Goal: Task Accomplishment & Management: Complete application form

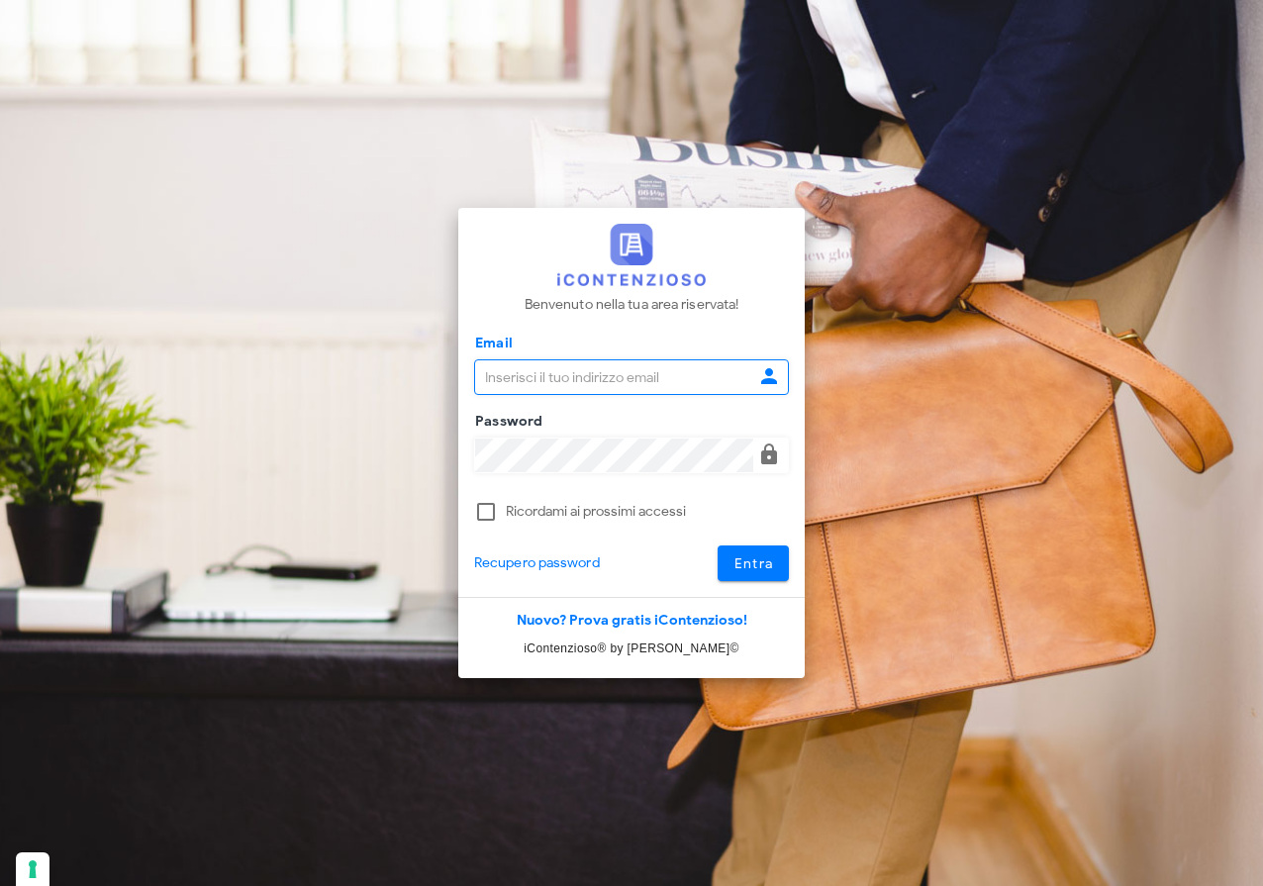
type input "raffaelesolarino@studiosolarino.it"
click at [771, 567] on span "Entra" at bounding box center [753, 563] width 41 height 17
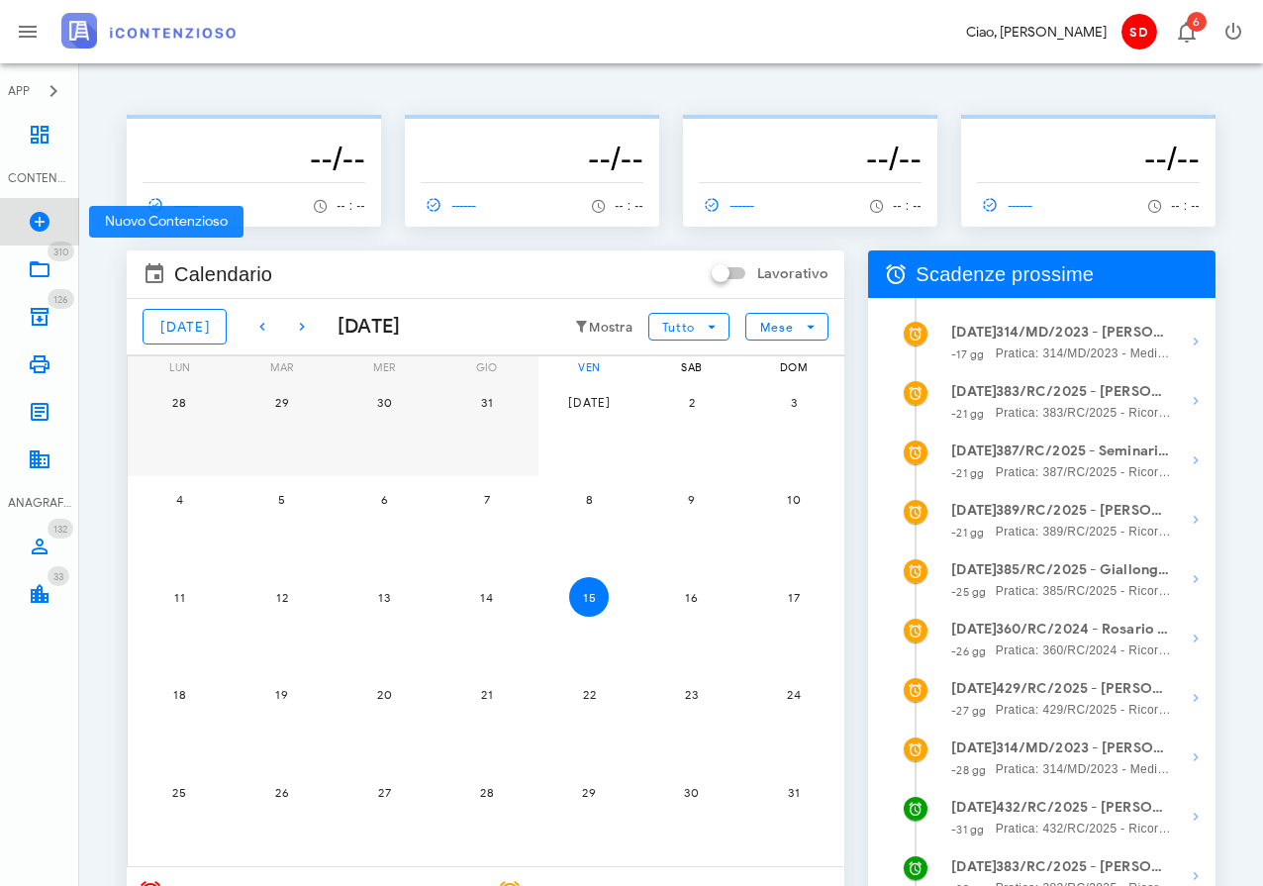
click at [43, 217] on icon at bounding box center [40, 222] width 24 height 24
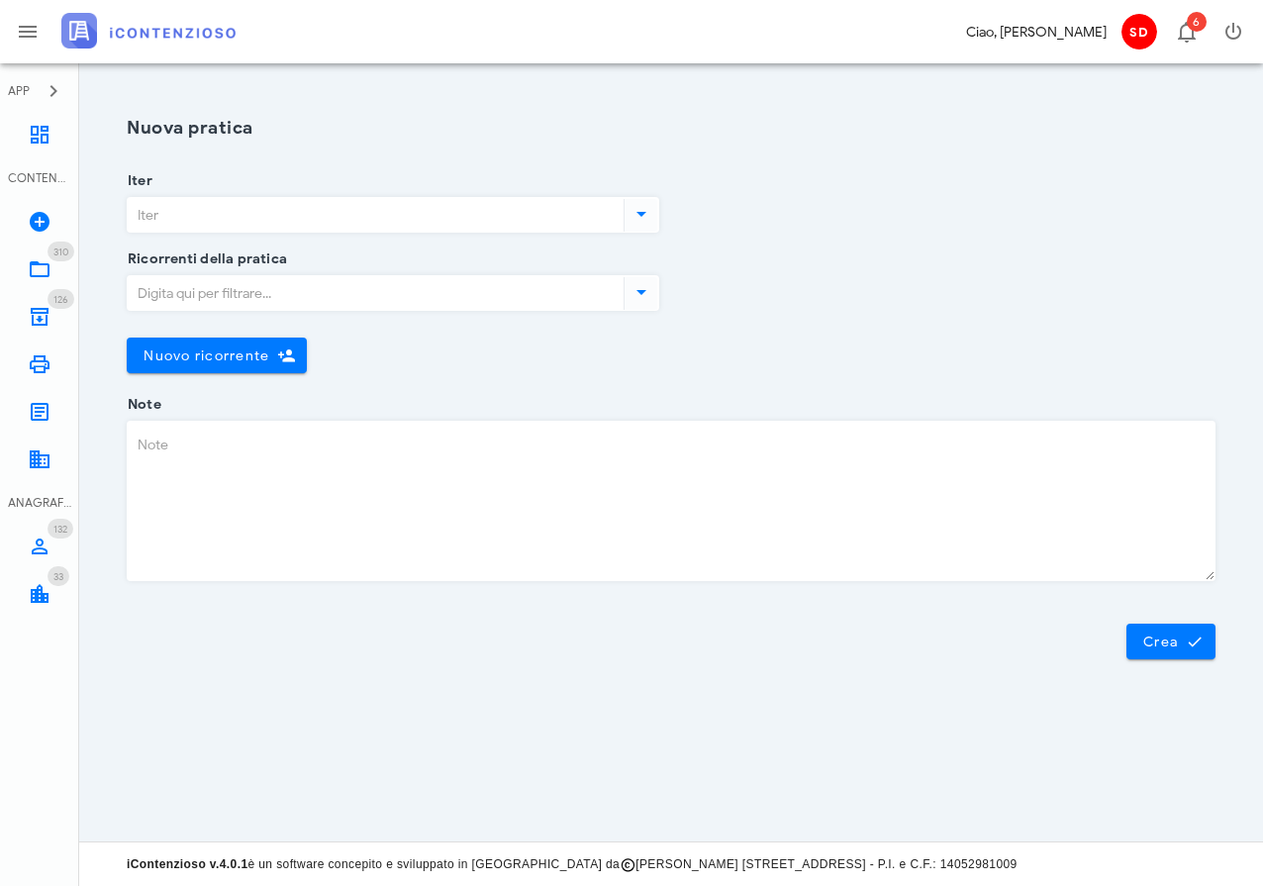
click at [309, 209] on input "Iter" at bounding box center [374, 215] width 492 height 34
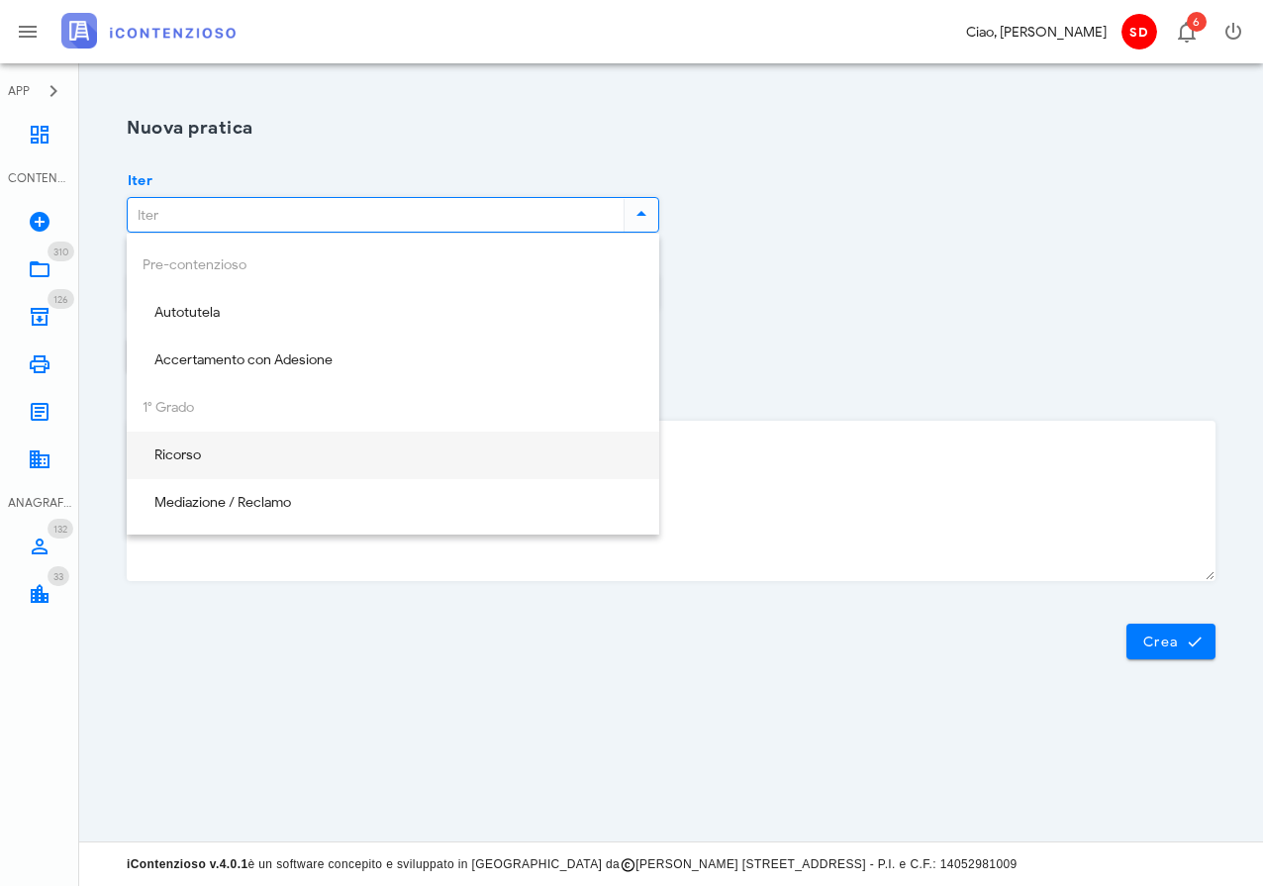
click at [194, 453] on div "Ricorso" at bounding box center [393, 455] width 501 height 17
type input "Ricorso"
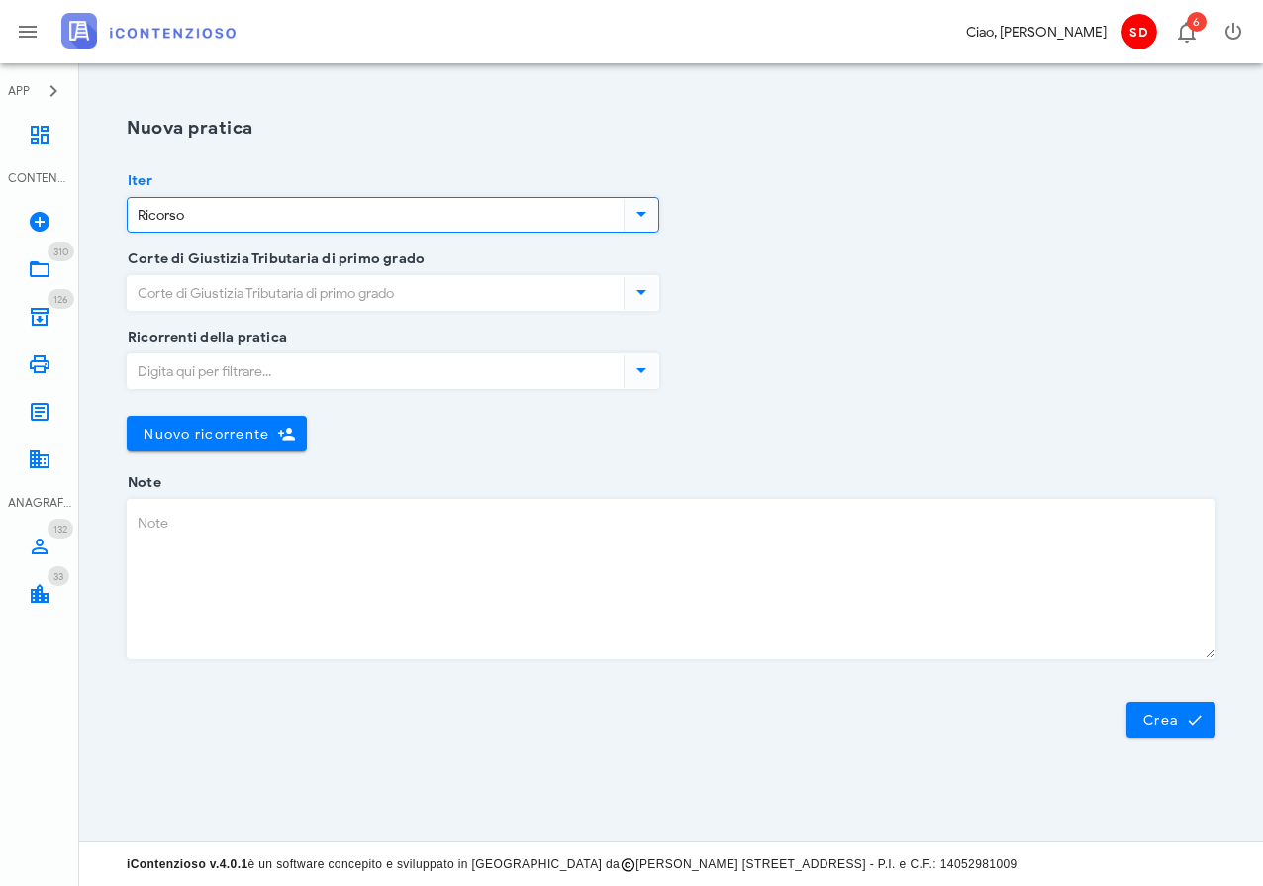
click at [353, 294] on input "Corte di Giustizia Tributaria di primo grado" at bounding box center [374, 293] width 492 height 34
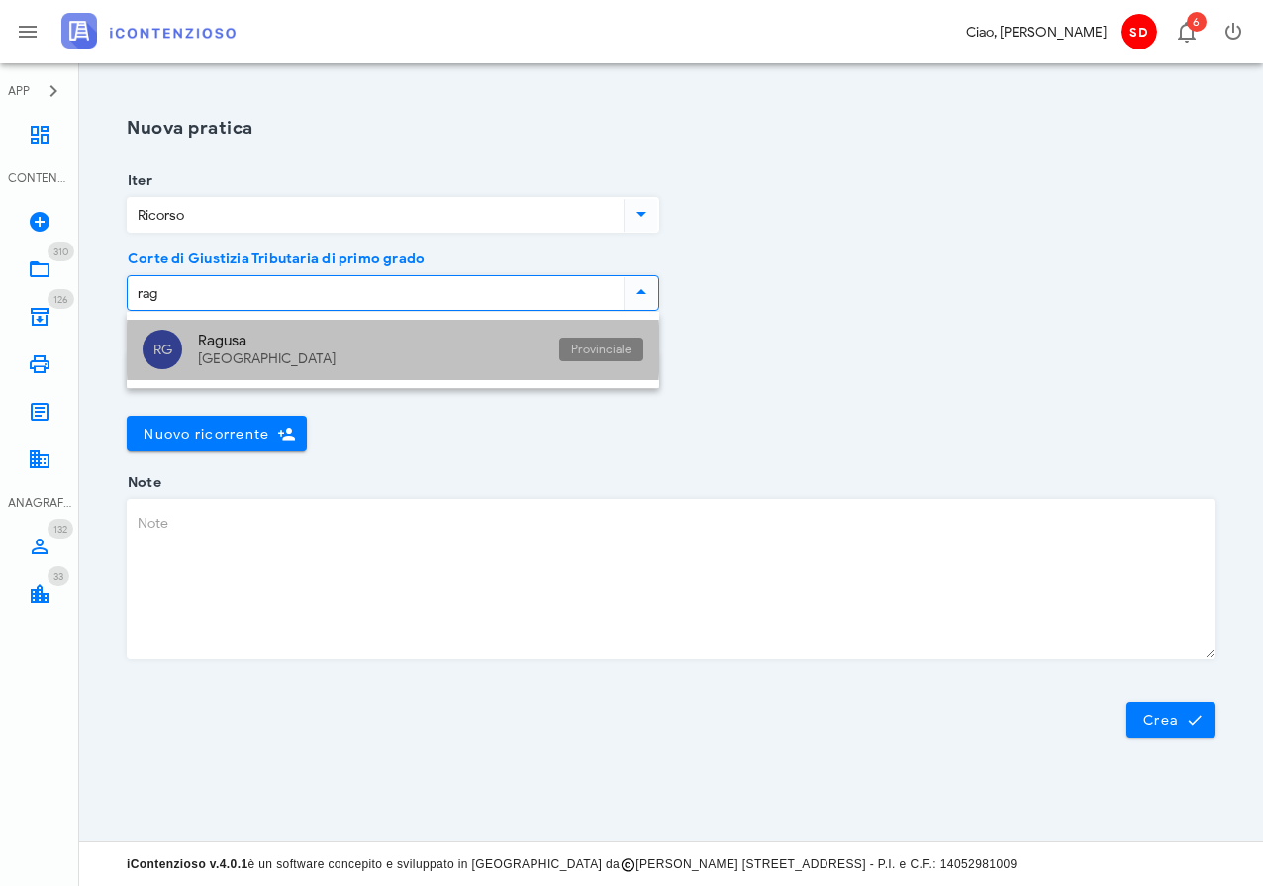
click at [223, 343] on div "Ragusa" at bounding box center [370, 341] width 345 height 18
type input "Ragusa"
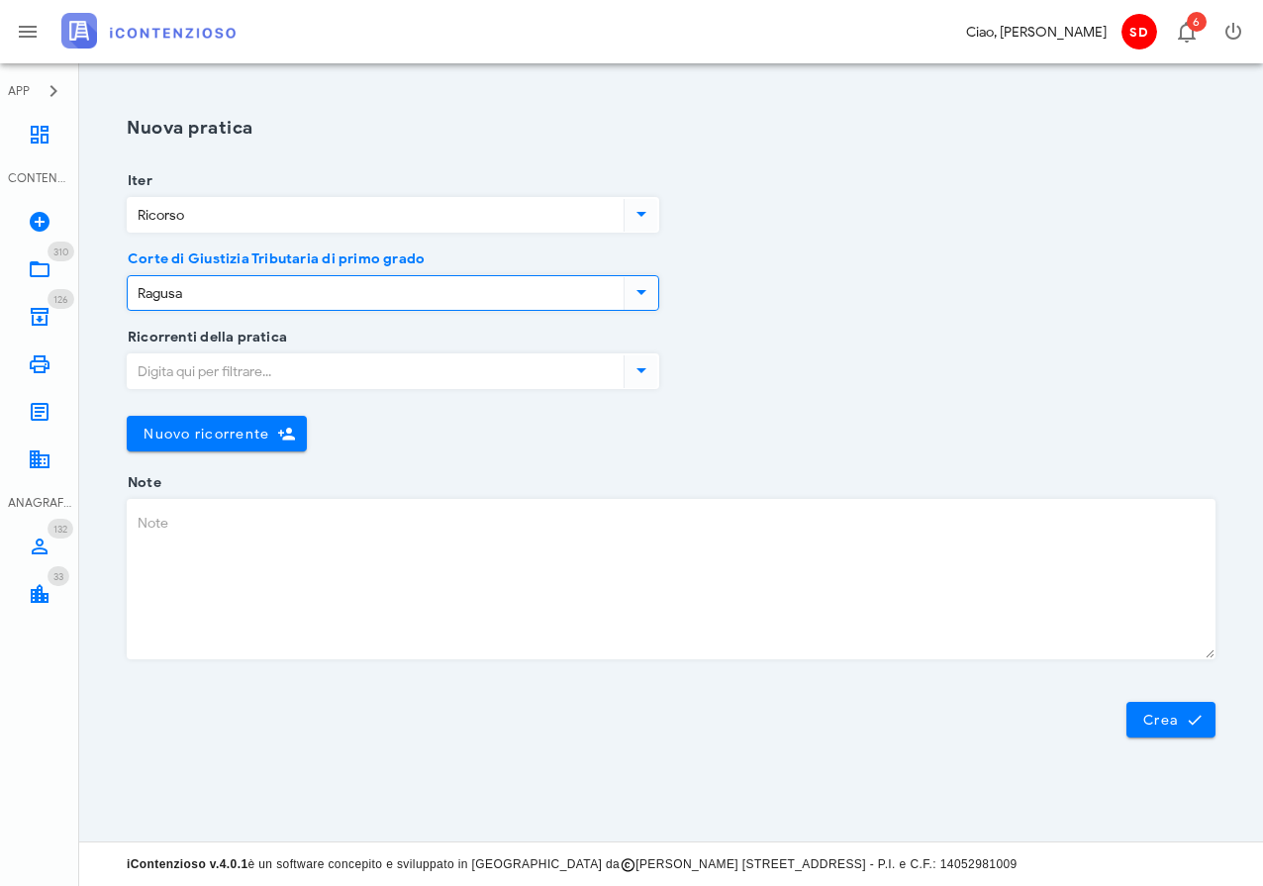
click at [238, 374] on input "Ricorrenti della pratica" at bounding box center [374, 371] width 492 height 34
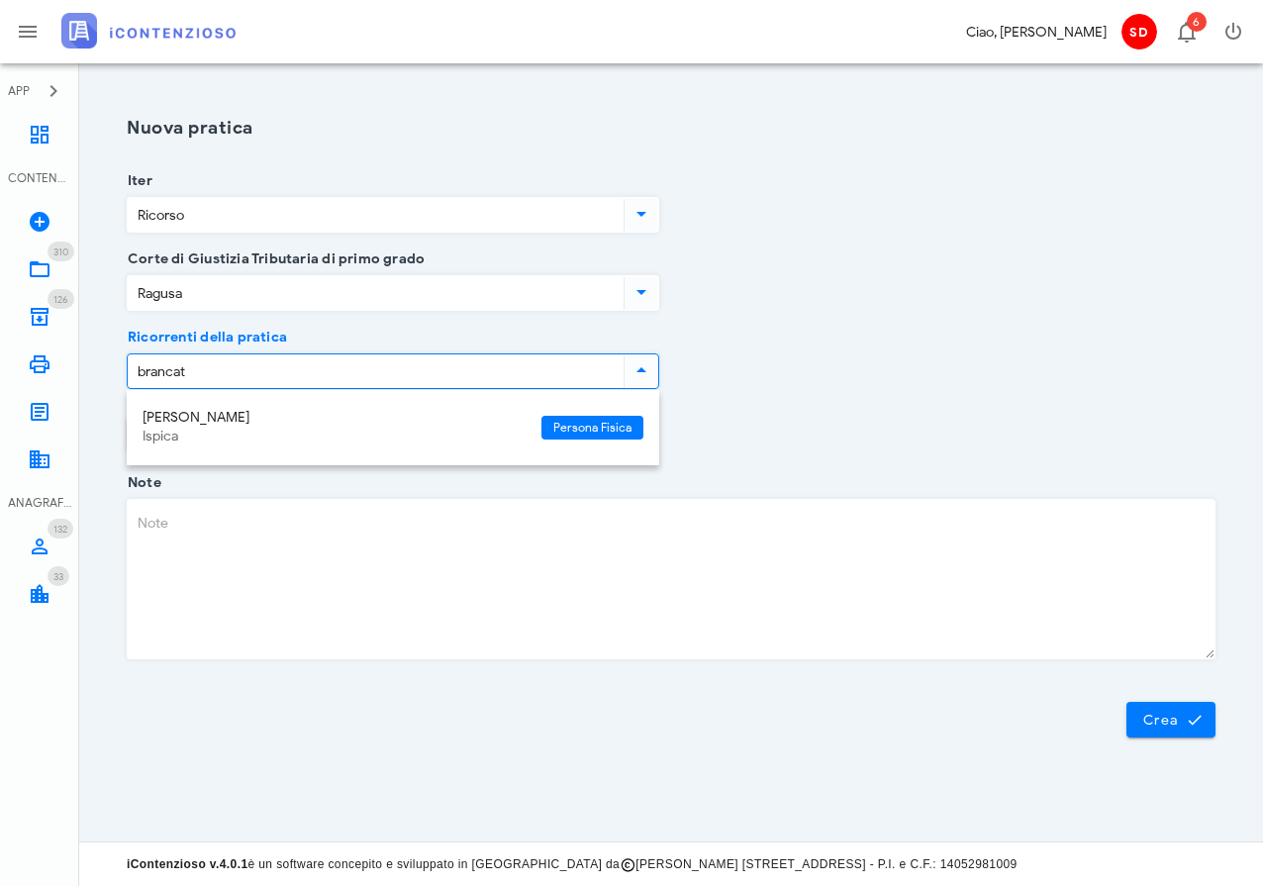
type input "brancati"
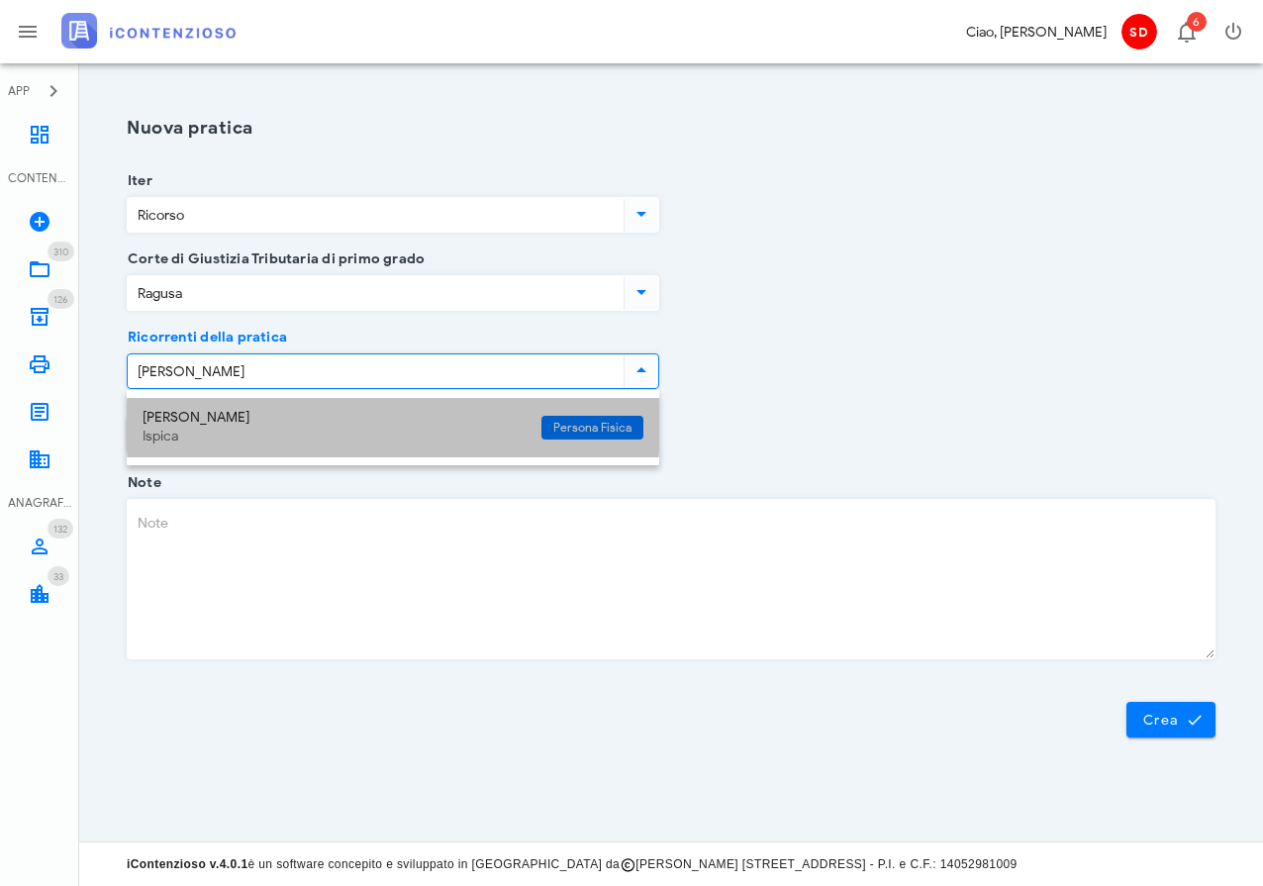
click at [183, 415] on div "Salvatore Brancati" at bounding box center [334, 418] width 383 height 17
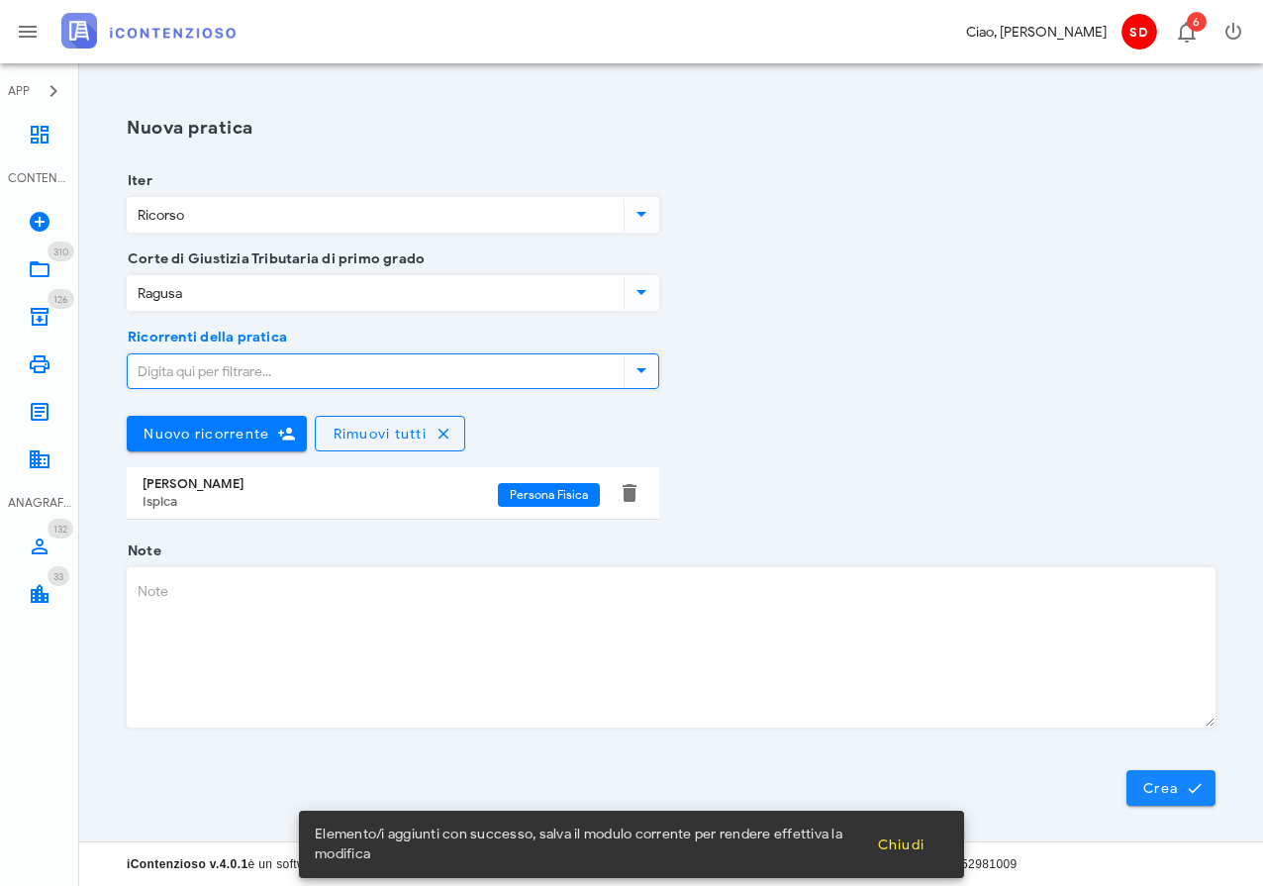
click at [1175, 787] on span "Crea" at bounding box center [1170, 788] width 57 height 18
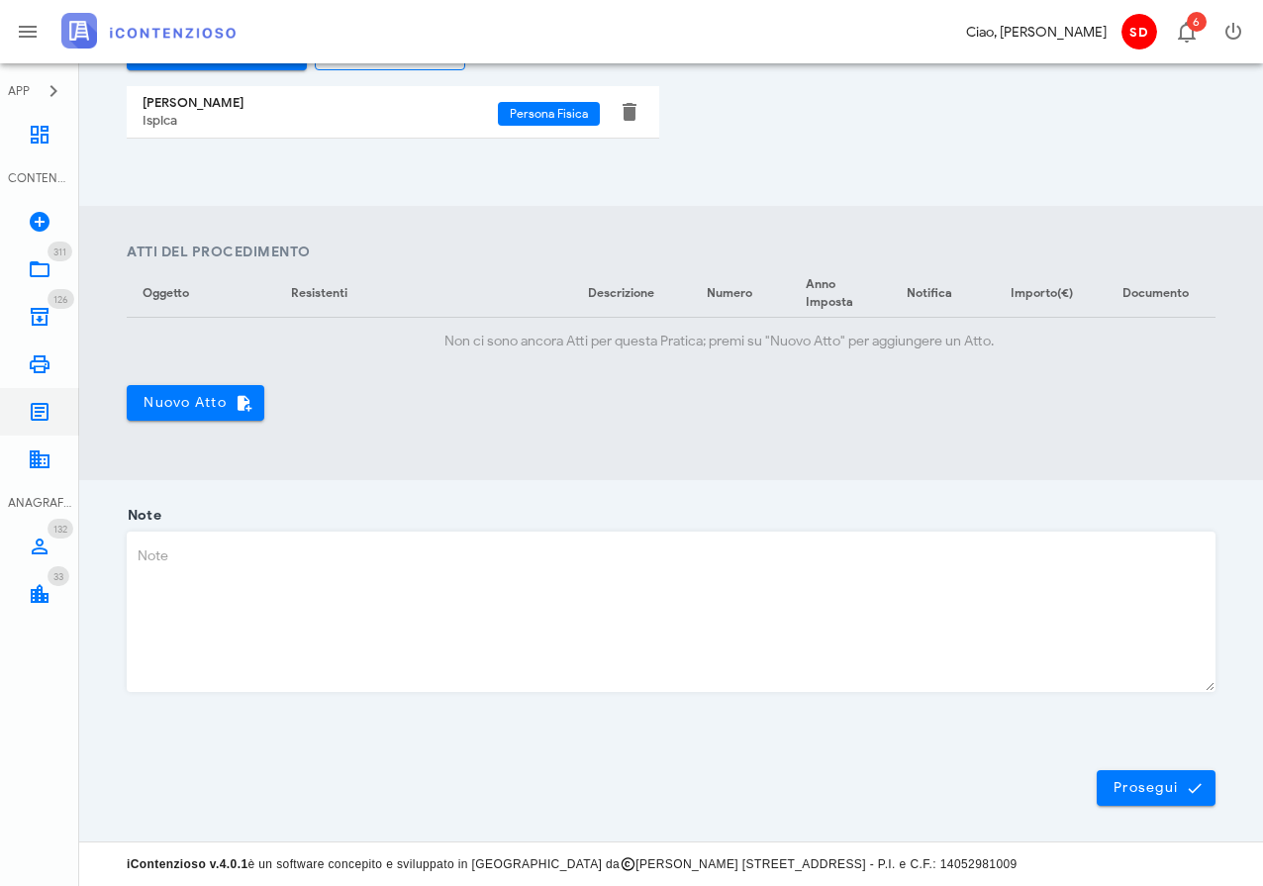
scroll to position [602, 0]
click at [202, 404] on span "Nuovo Atto" at bounding box center [196, 404] width 106 height 18
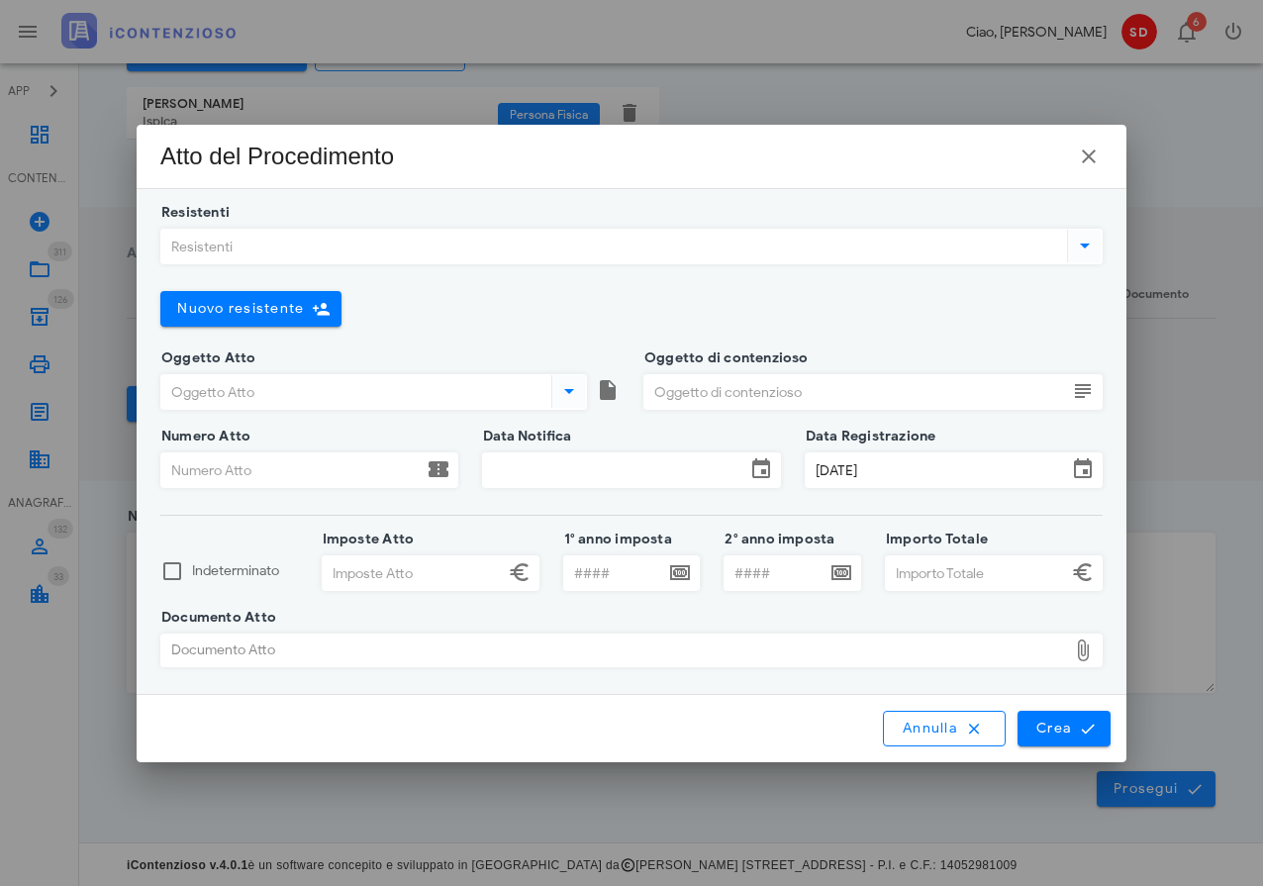
click at [339, 654] on div "Documento Atto" at bounding box center [614, 650] width 906 height 32
type input "C:\fakepath\IP 29720259004358317.pdf"
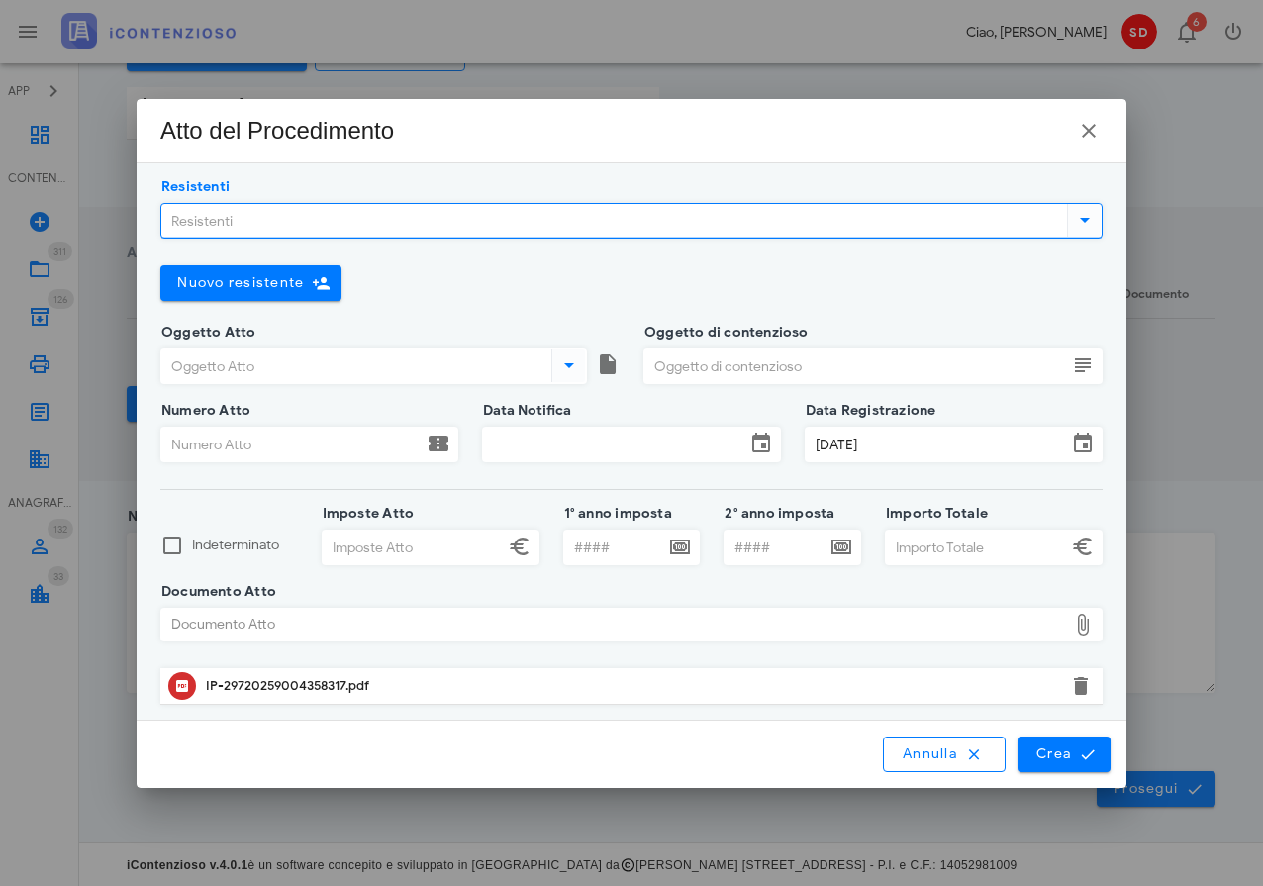
click at [217, 221] on input "Resistenti" at bounding box center [612, 221] width 902 height 34
type input "regio"
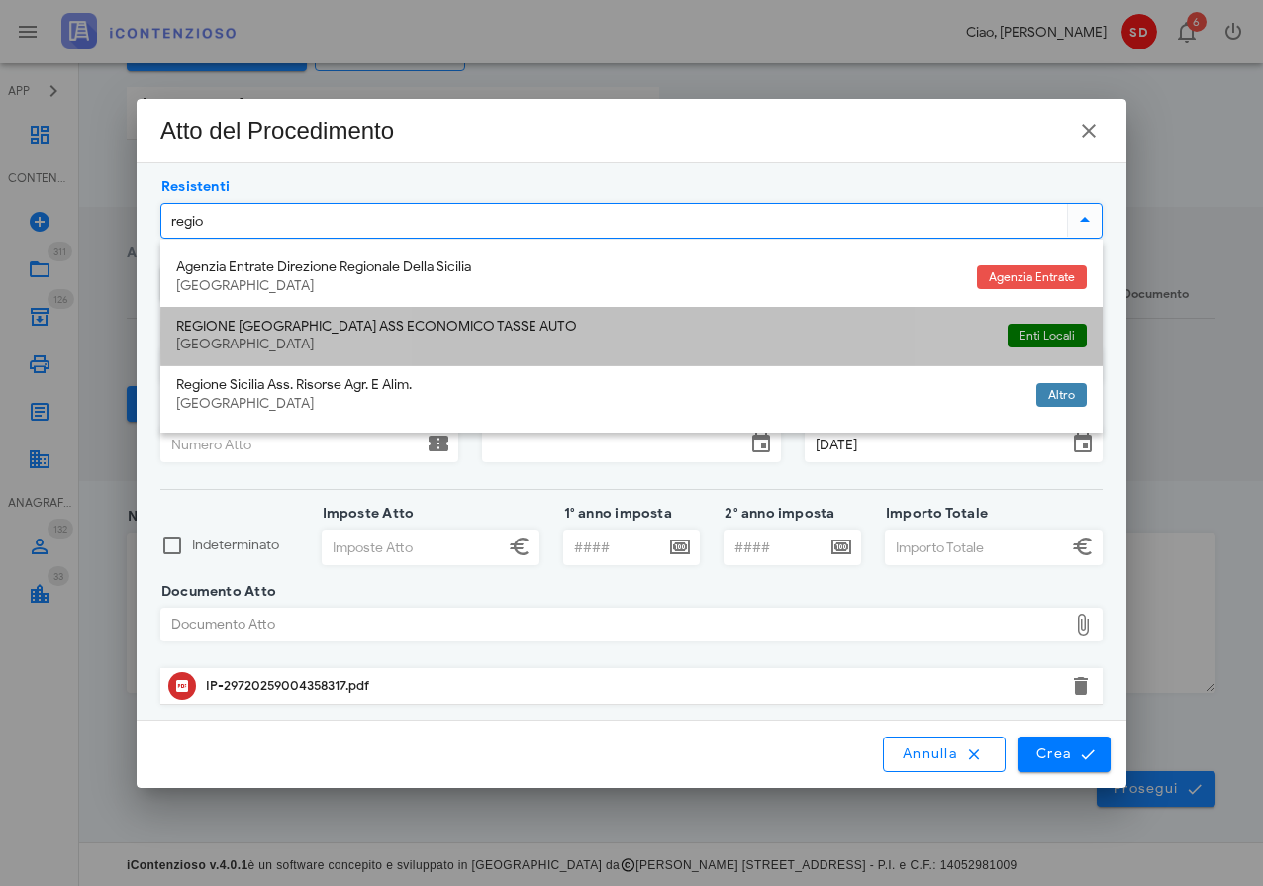
click at [293, 327] on div "REGIONE SICILIA ASS ECONOMICO TASSE AUTO" at bounding box center [583, 327] width 815 height 17
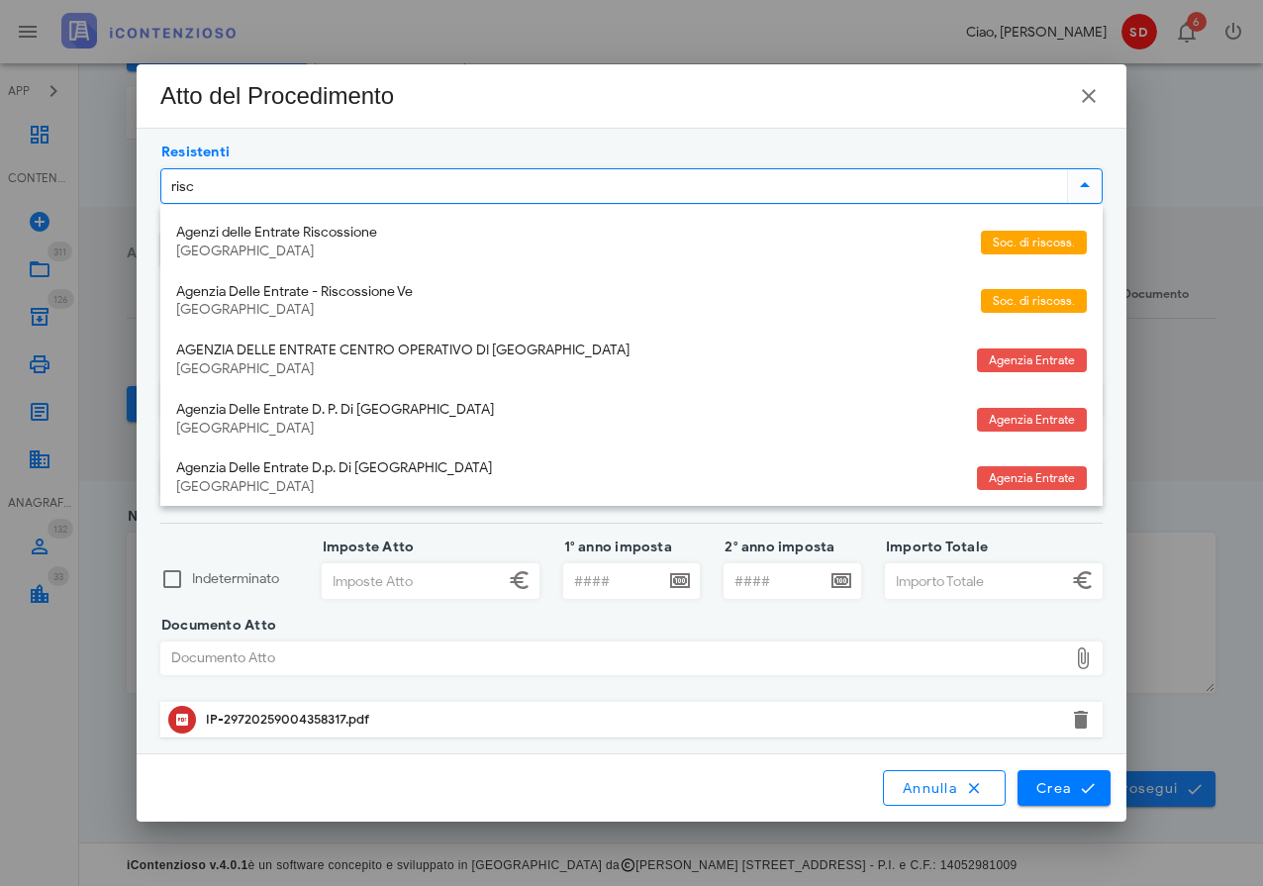
type input "risco"
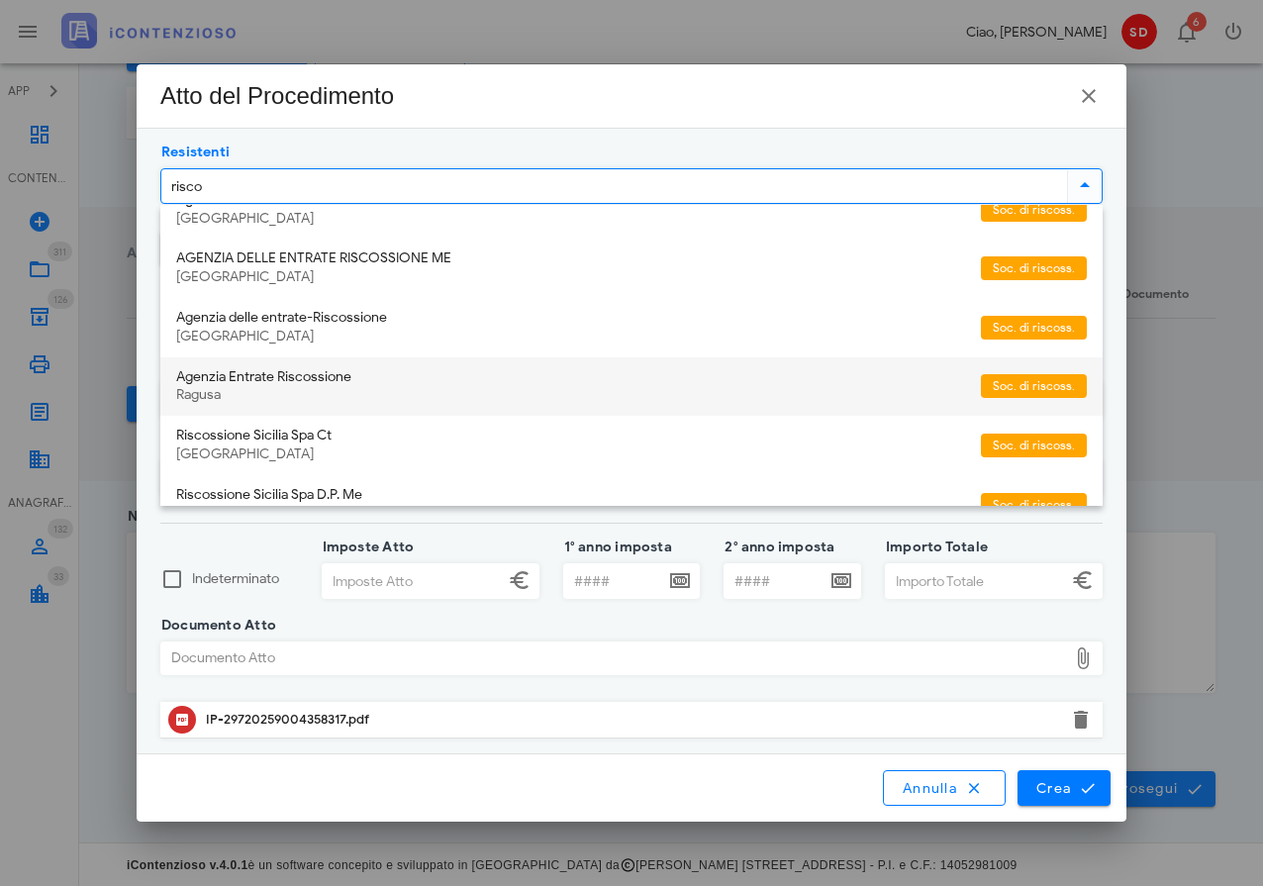
scroll to position [213, 0]
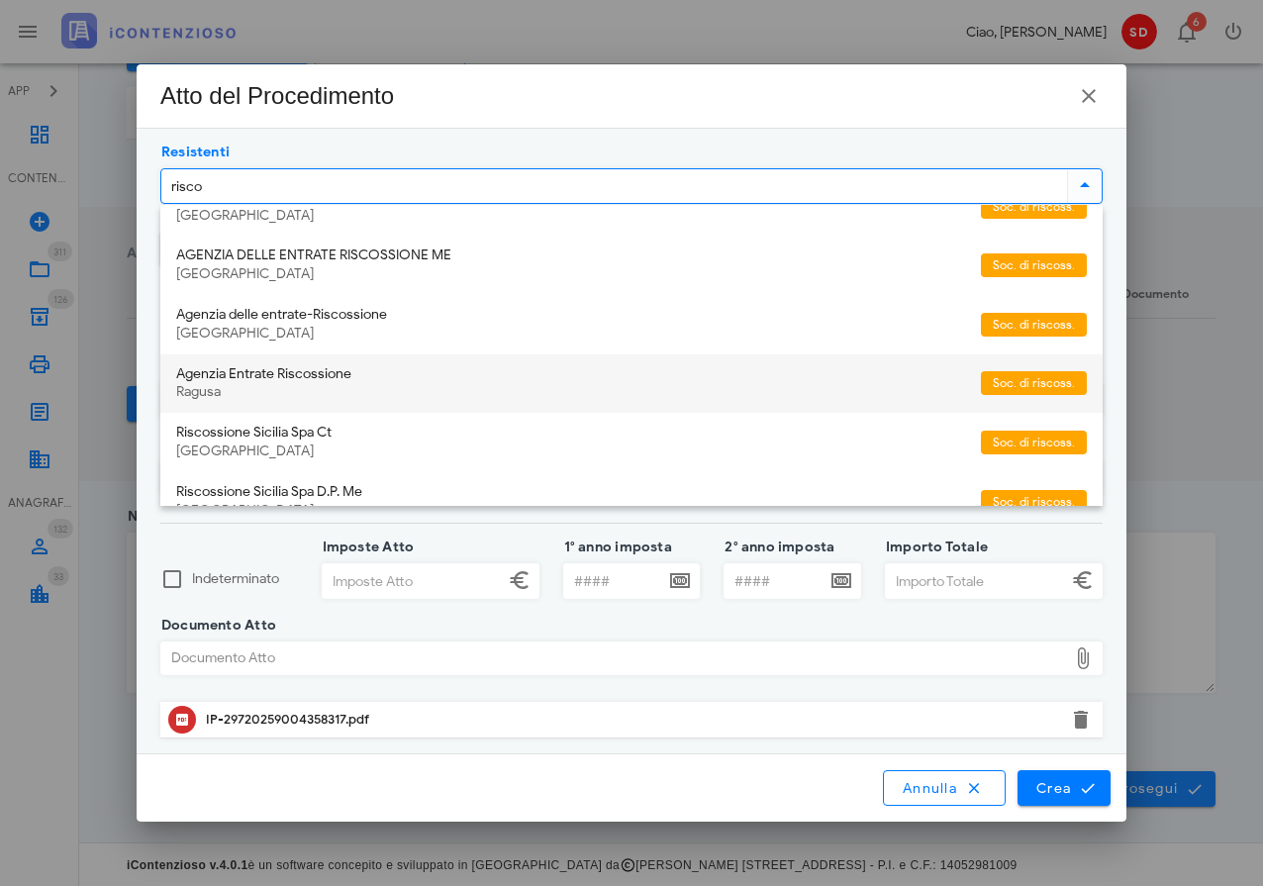
click at [240, 366] on div "Agenzia Entrate Riscossione" at bounding box center [570, 374] width 789 height 17
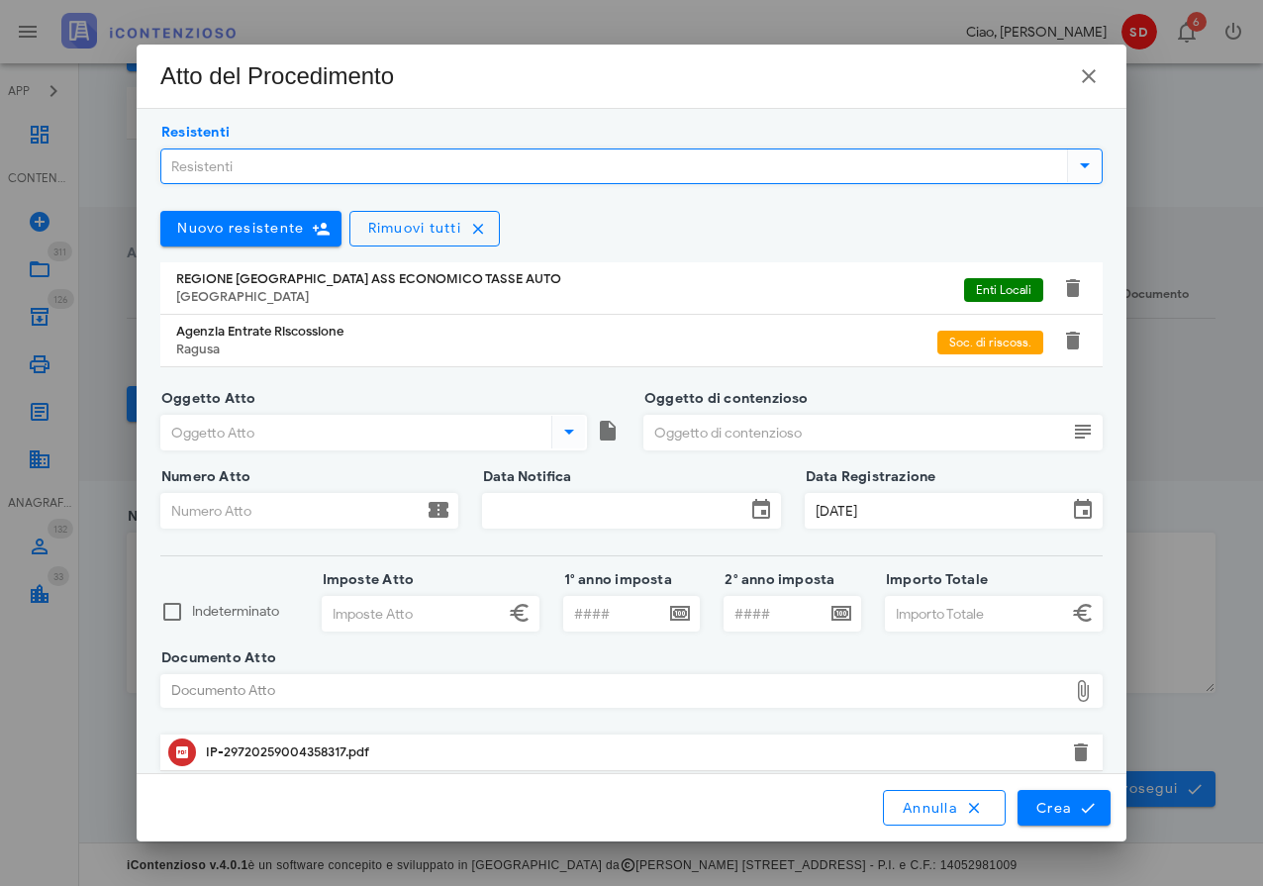
click at [265, 430] on input "Oggetto Atto" at bounding box center [354, 433] width 386 height 34
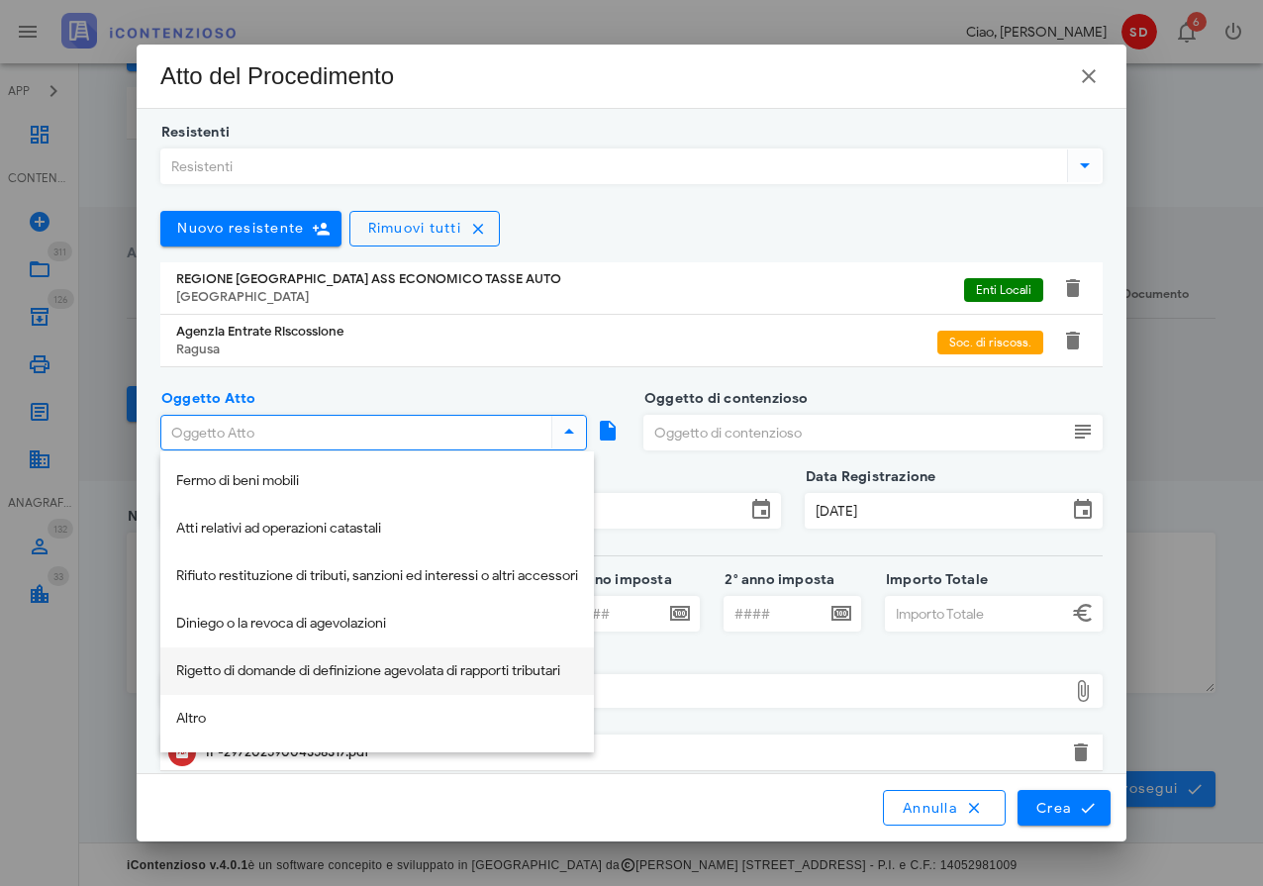
scroll to position [306, 0]
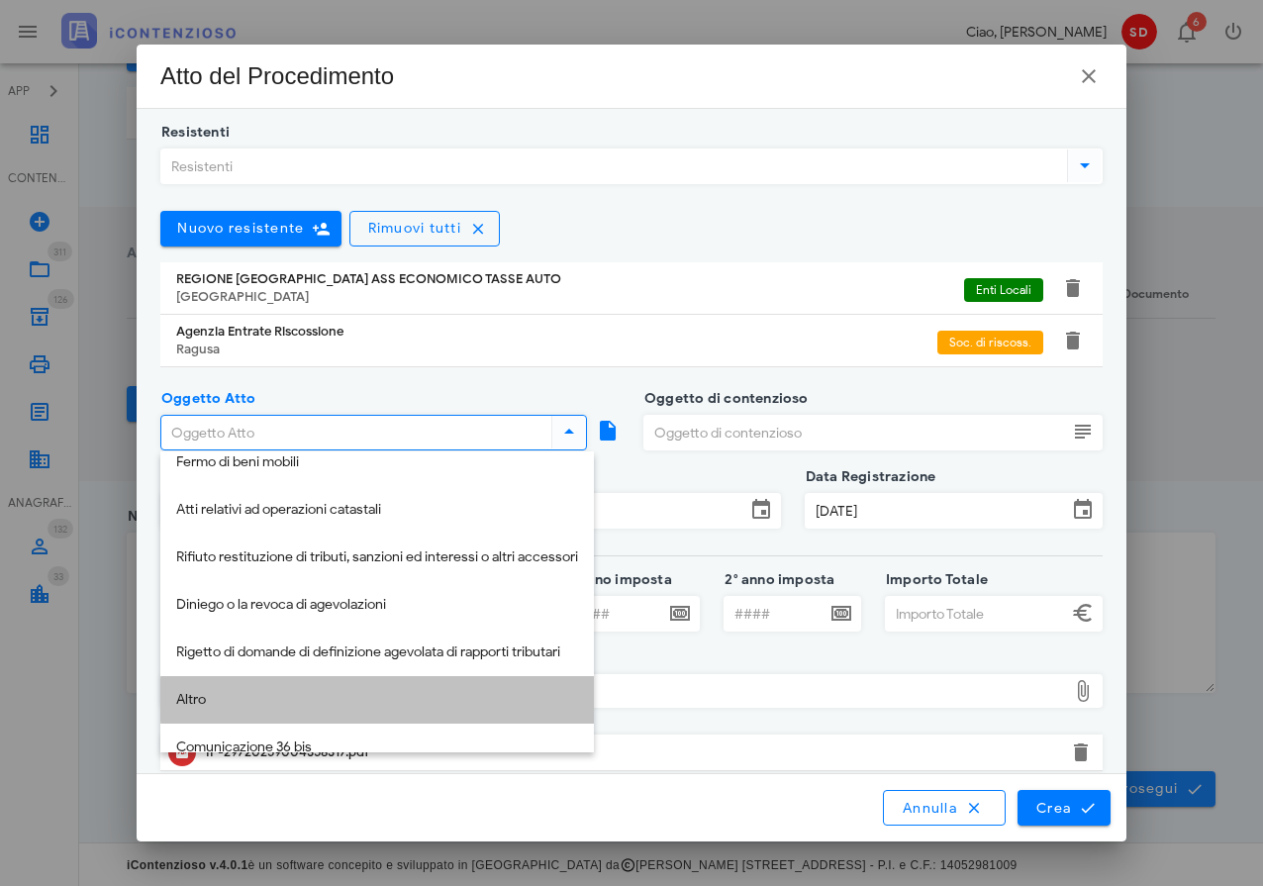
click at [208, 695] on div "Altro" at bounding box center [377, 700] width 402 height 17
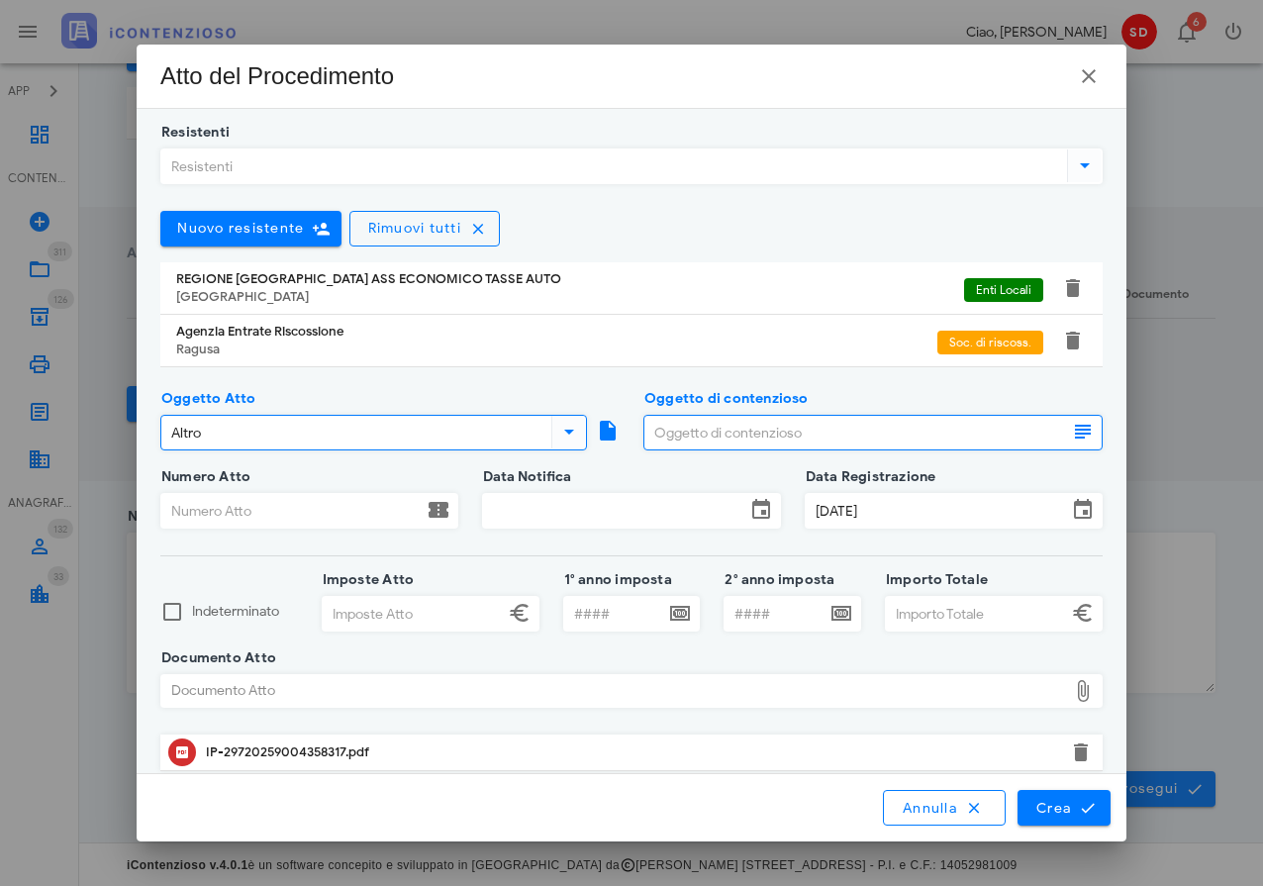
click at [671, 432] on input "Oggetto di contenzioso" at bounding box center [855, 433] width 423 height 34
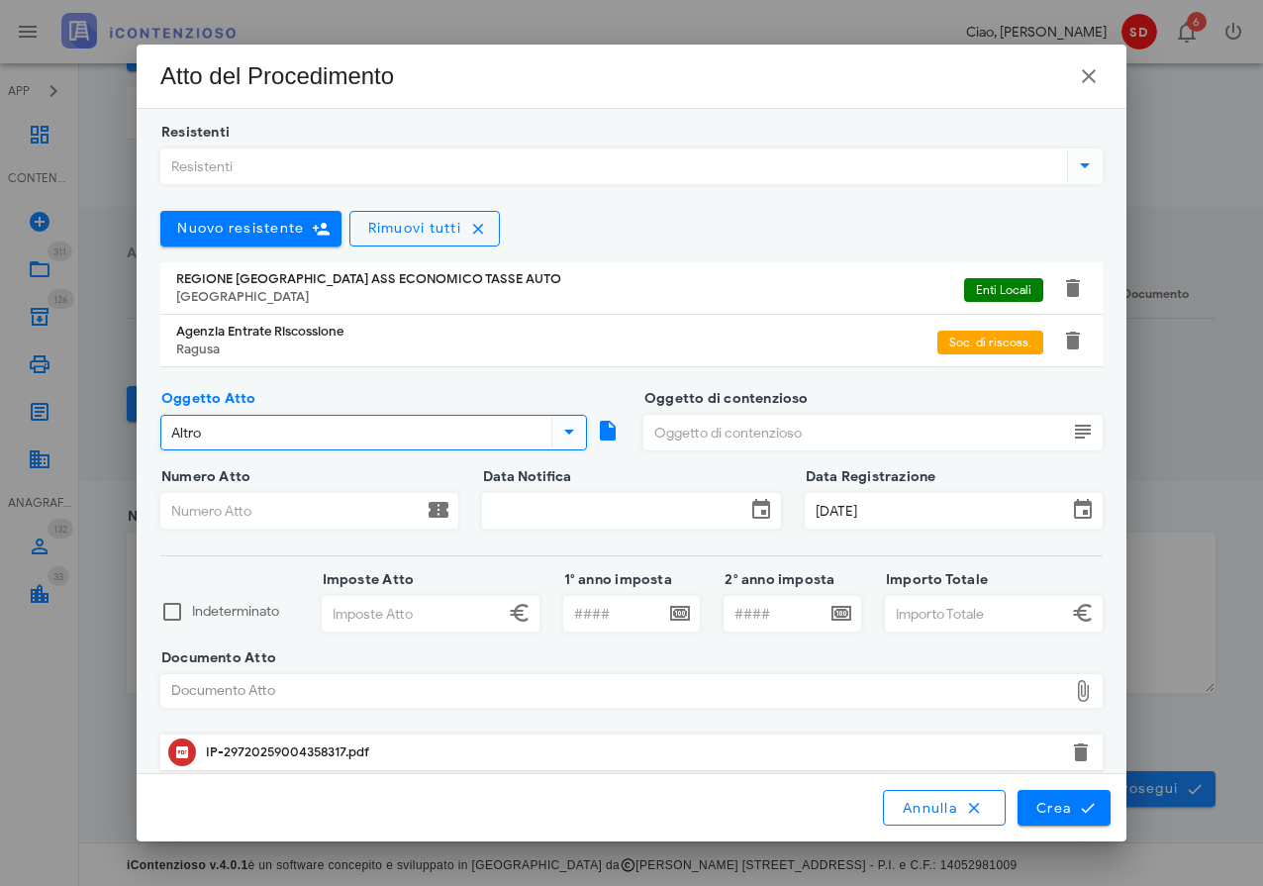
click at [410, 431] on input "Altro" at bounding box center [354, 433] width 386 height 34
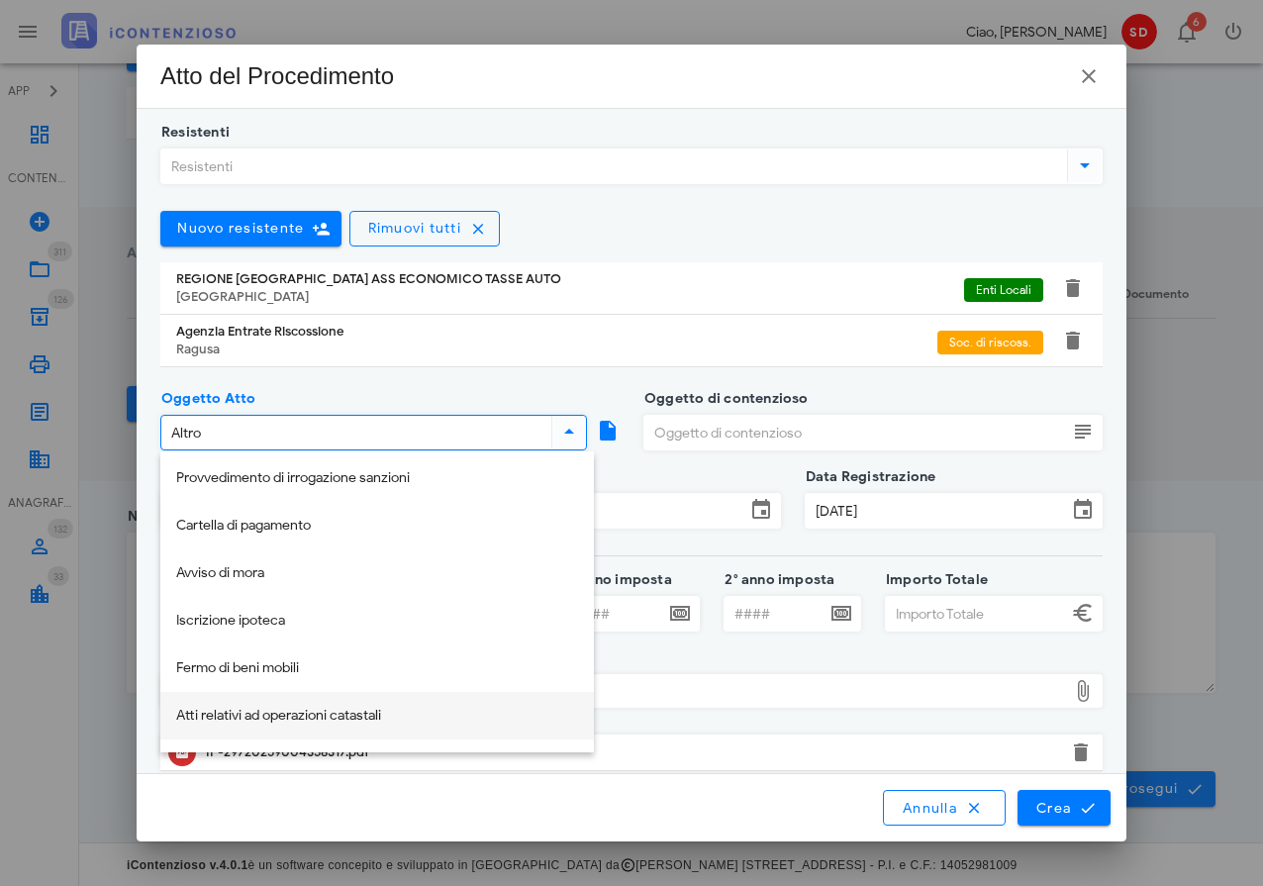
scroll to position [95, 0]
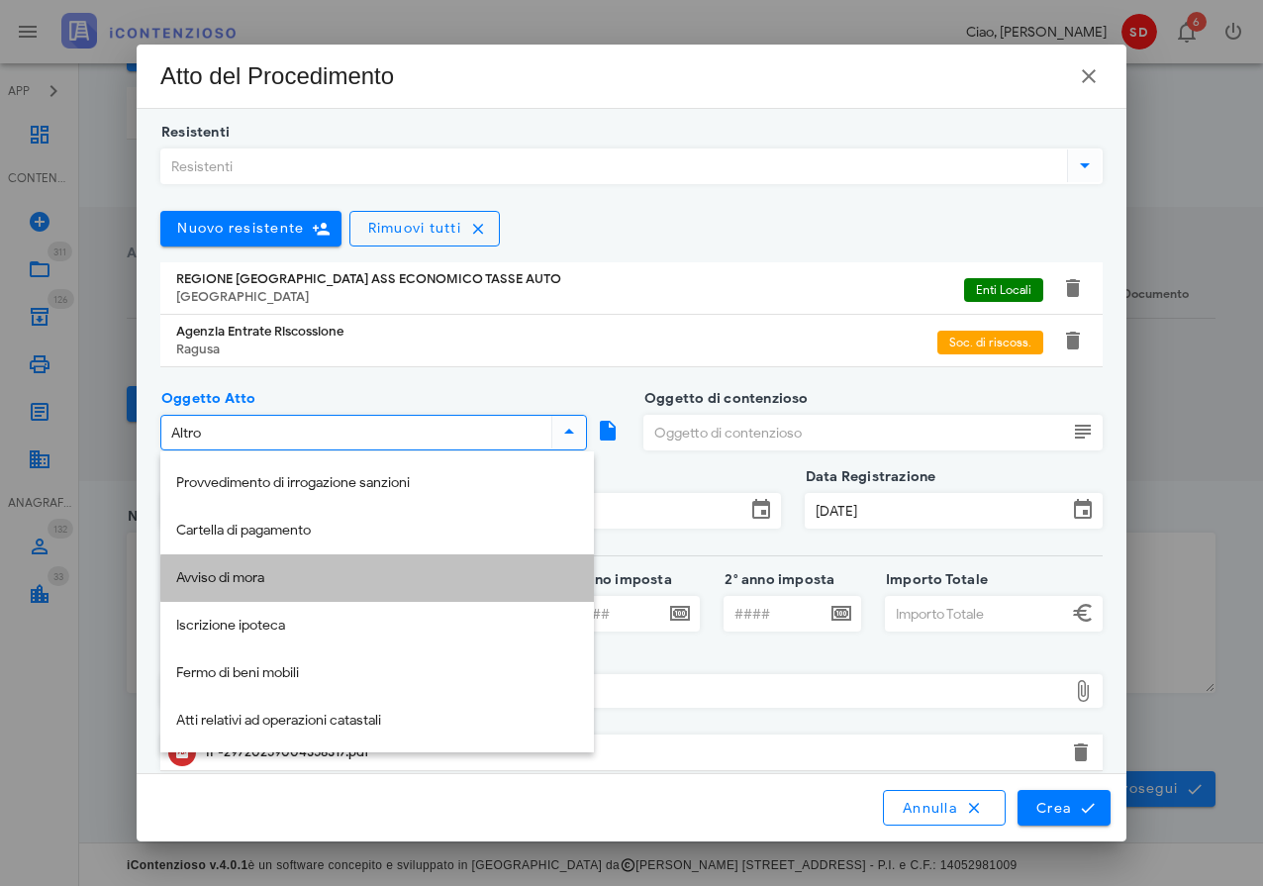
click at [253, 580] on div "Avviso di mora" at bounding box center [377, 578] width 402 height 17
type input "Avviso di mora"
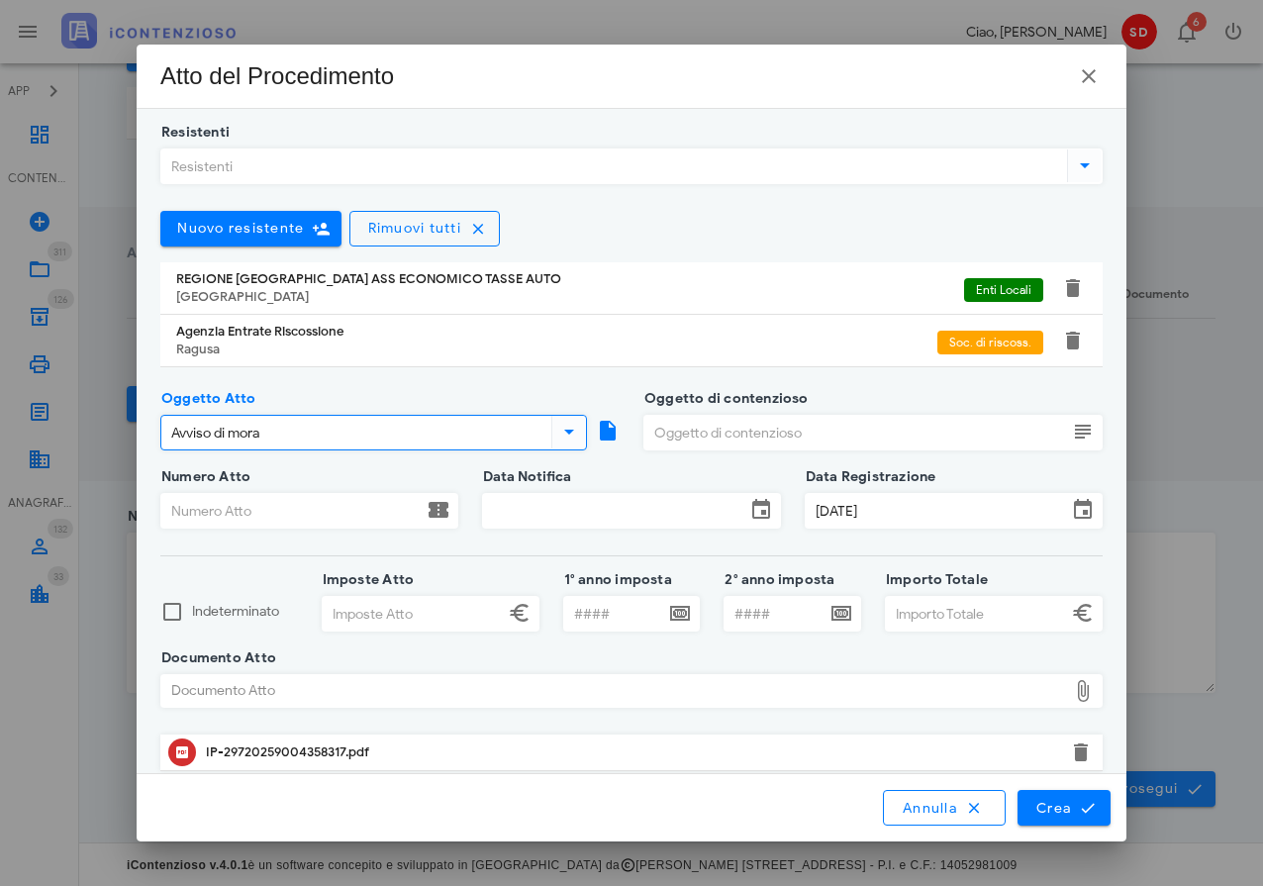
click at [727, 432] on input "Oggetto di contenzioso" at bounding box center [855, 433] width 423 height 34
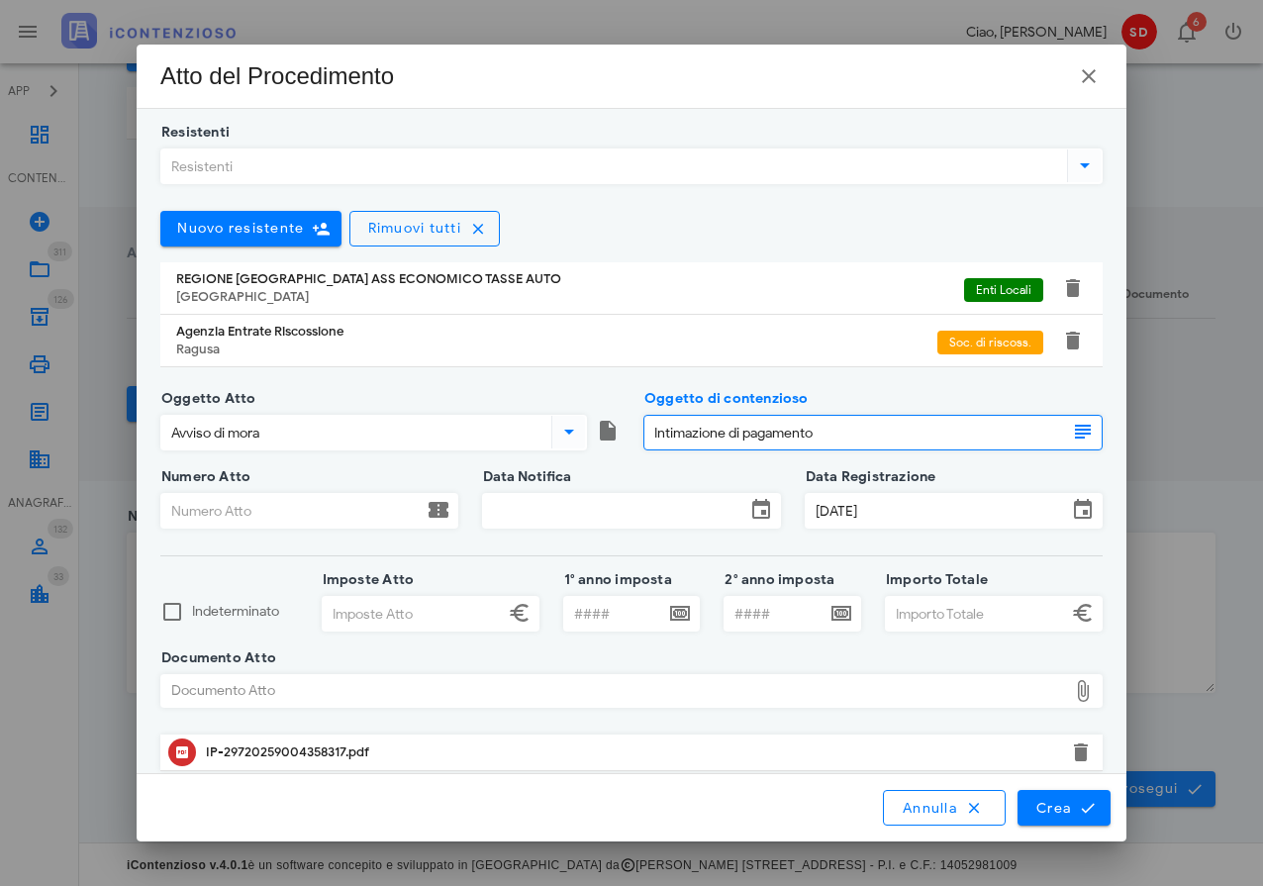
type input "Intimazione di pagamento"
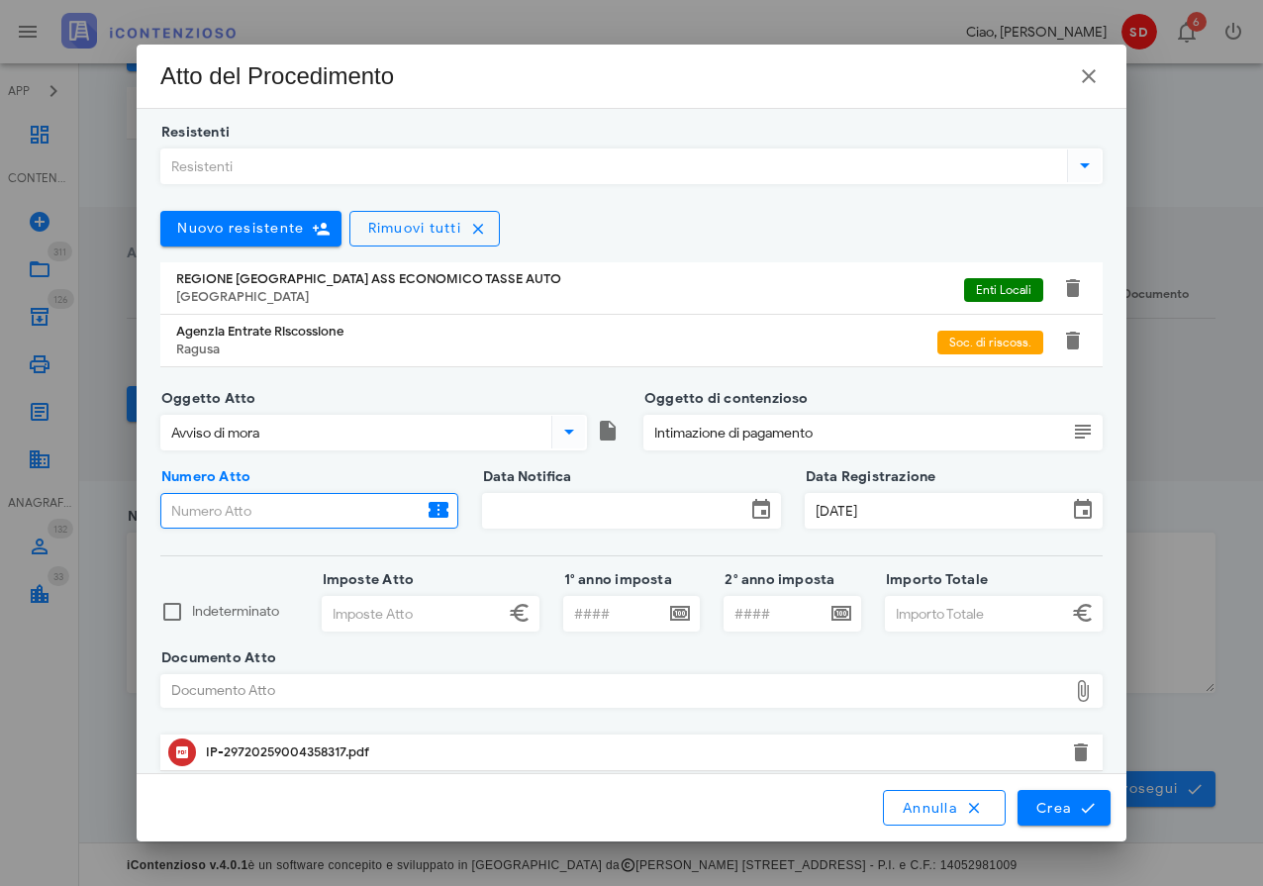
click at [284, 508] on input "Numero Atto" at bounding box center [291, 511] width 261 height 34
type input "29720259004358317"
click at [572, 507] on input "Data Notifica" at bounding box center [613, 511] width 261 height 34
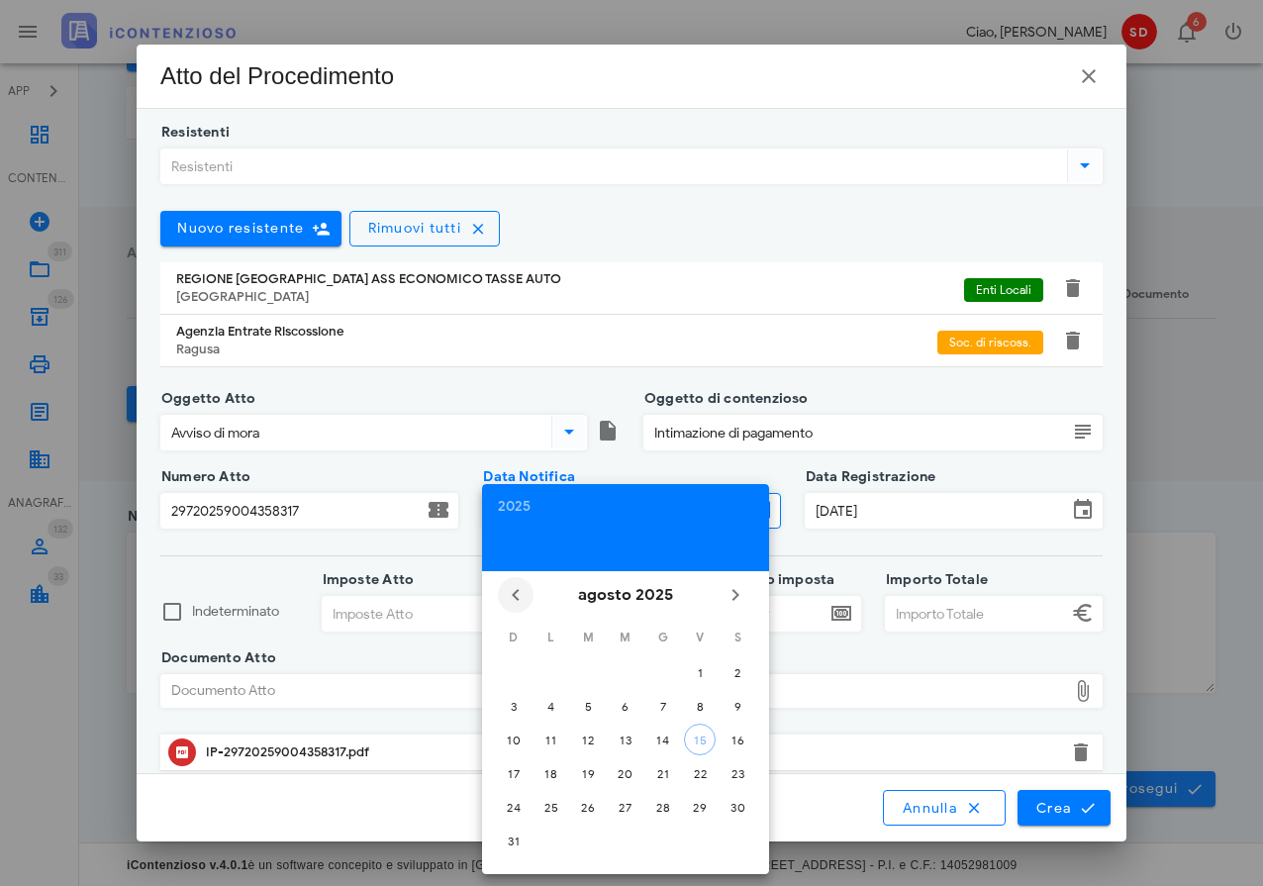
click at [510, 592] on icon "Il mese scorso" at bounding box center [516, 595] width 24 height 24
click at [621, 671] on div "2" at bounding box center [626, 672] width 32 height 15
type input "02/07/2025"
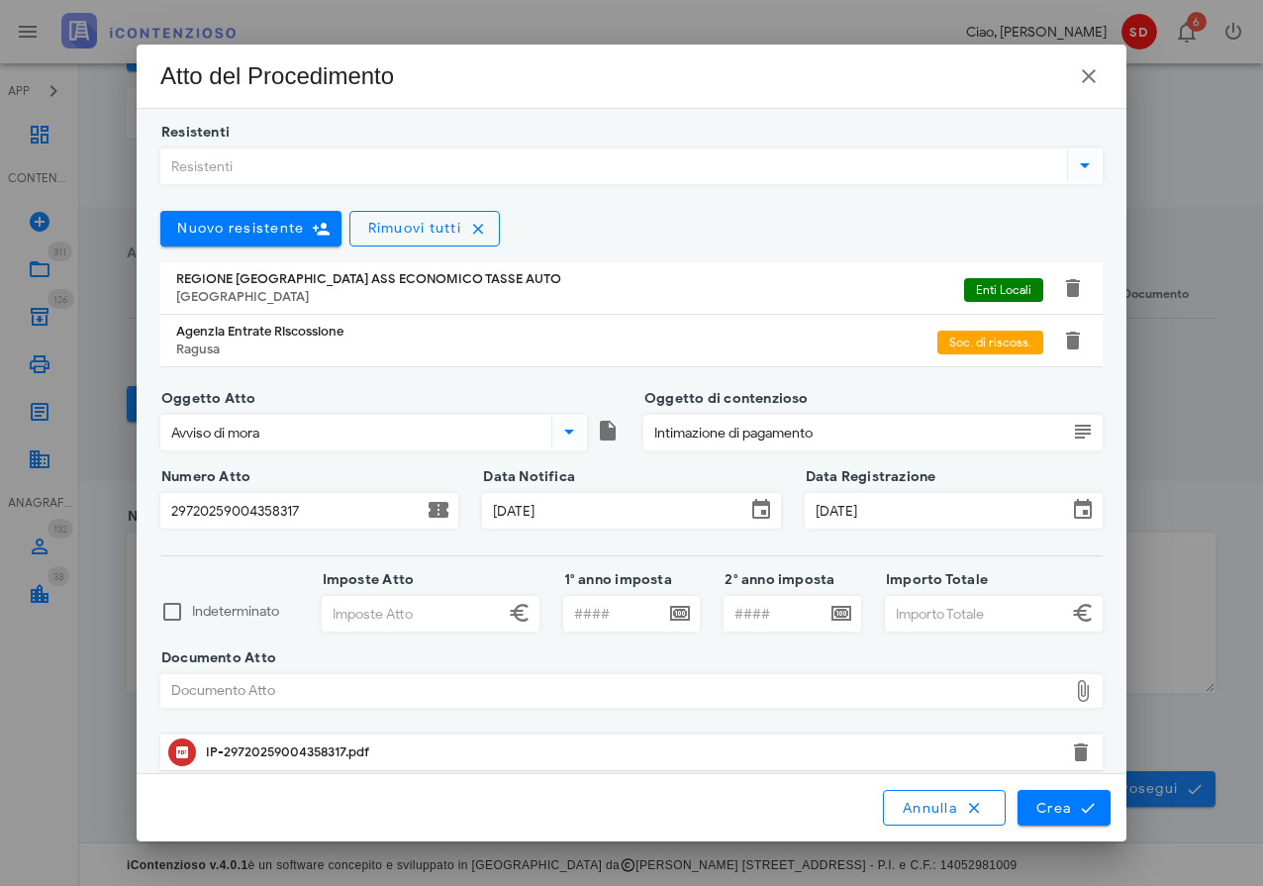
click at [380, 619] on input "Imposte Atto" at bounding box center [413, 614] width 181 height 34
type input "835,14"
type input "2016"
type input "1.302,75"
click at [1056, 807] on span "Crea" at bounding box center [1063, 808] width 57 height 18
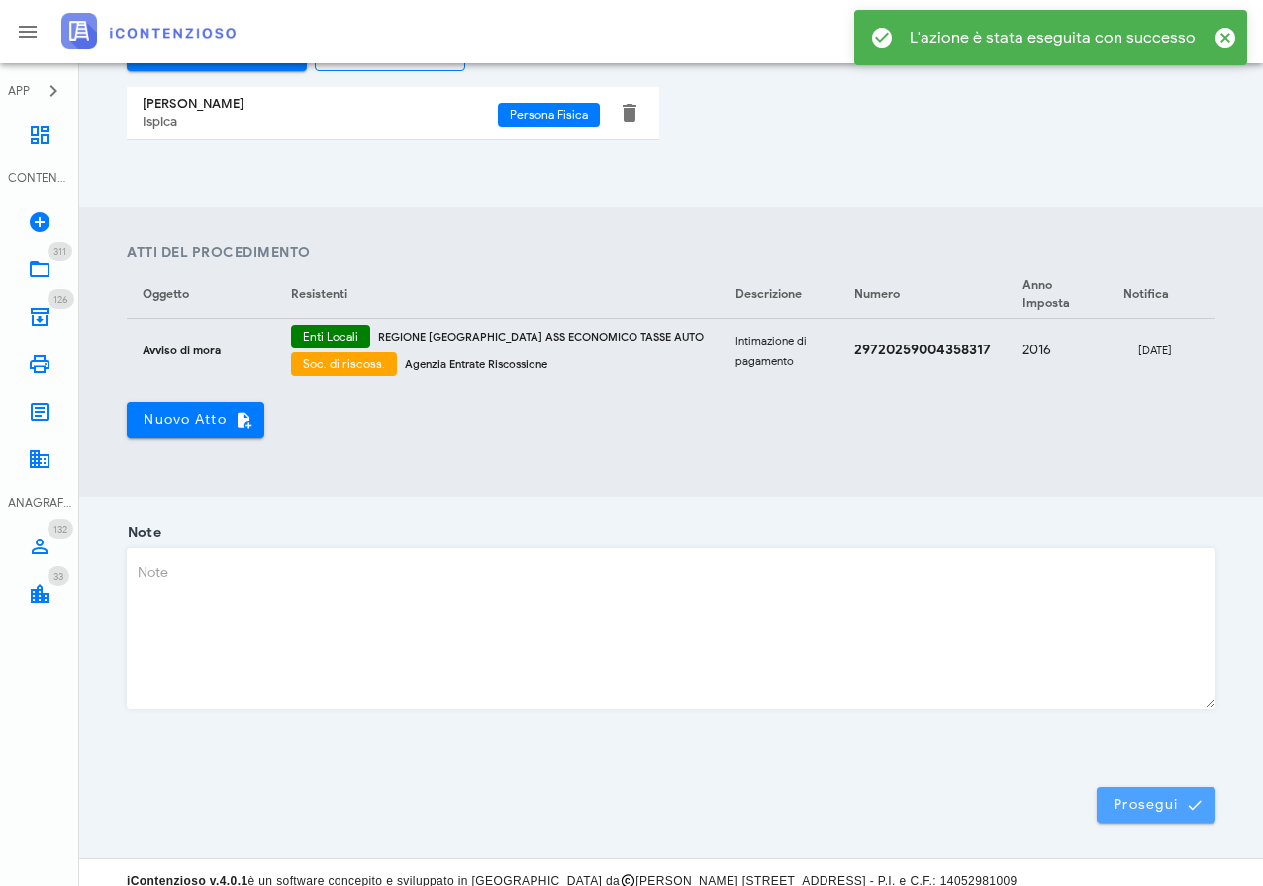
click at [1139, 796] on span "Prosegui" at bounding box center [1155, 805] width 87 height 18
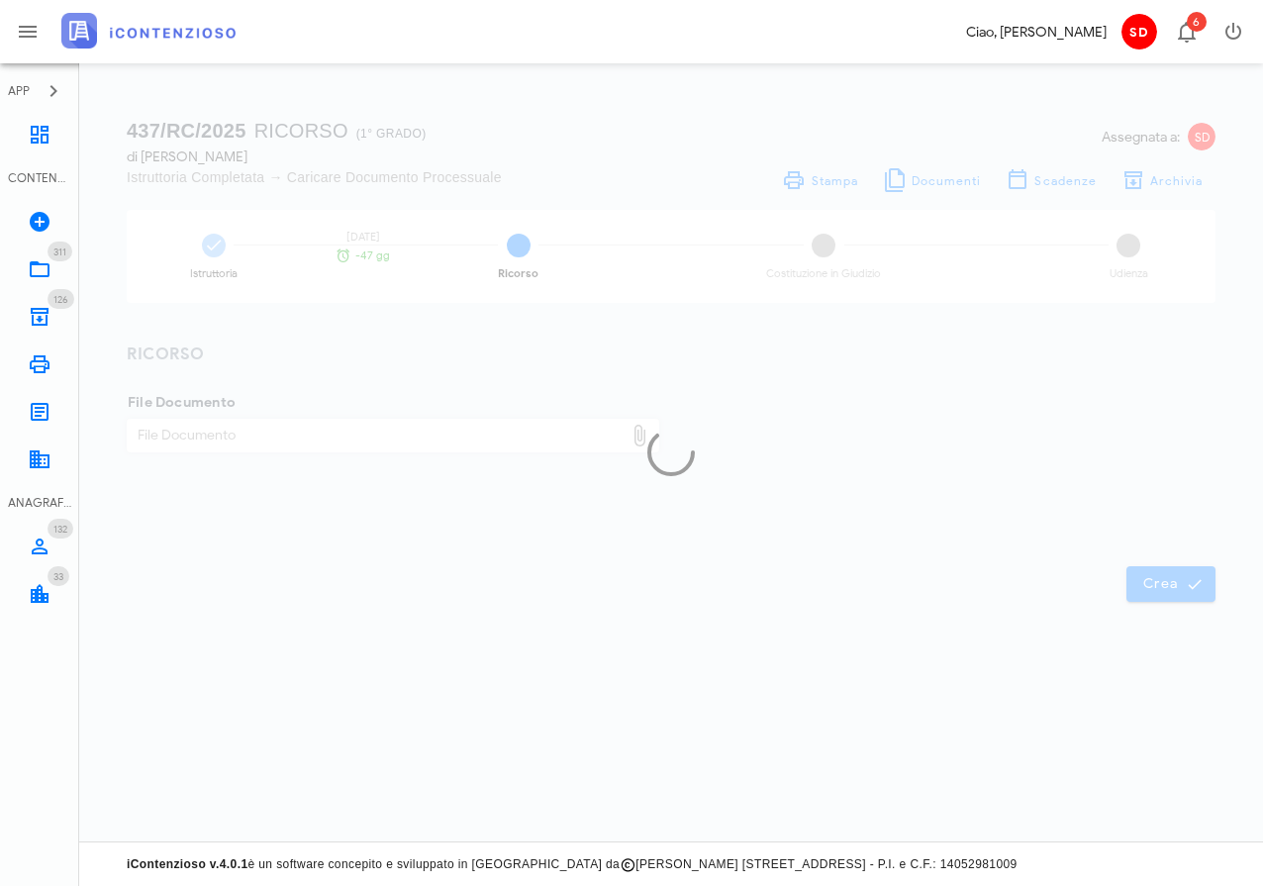
scroll to position [0, 0]
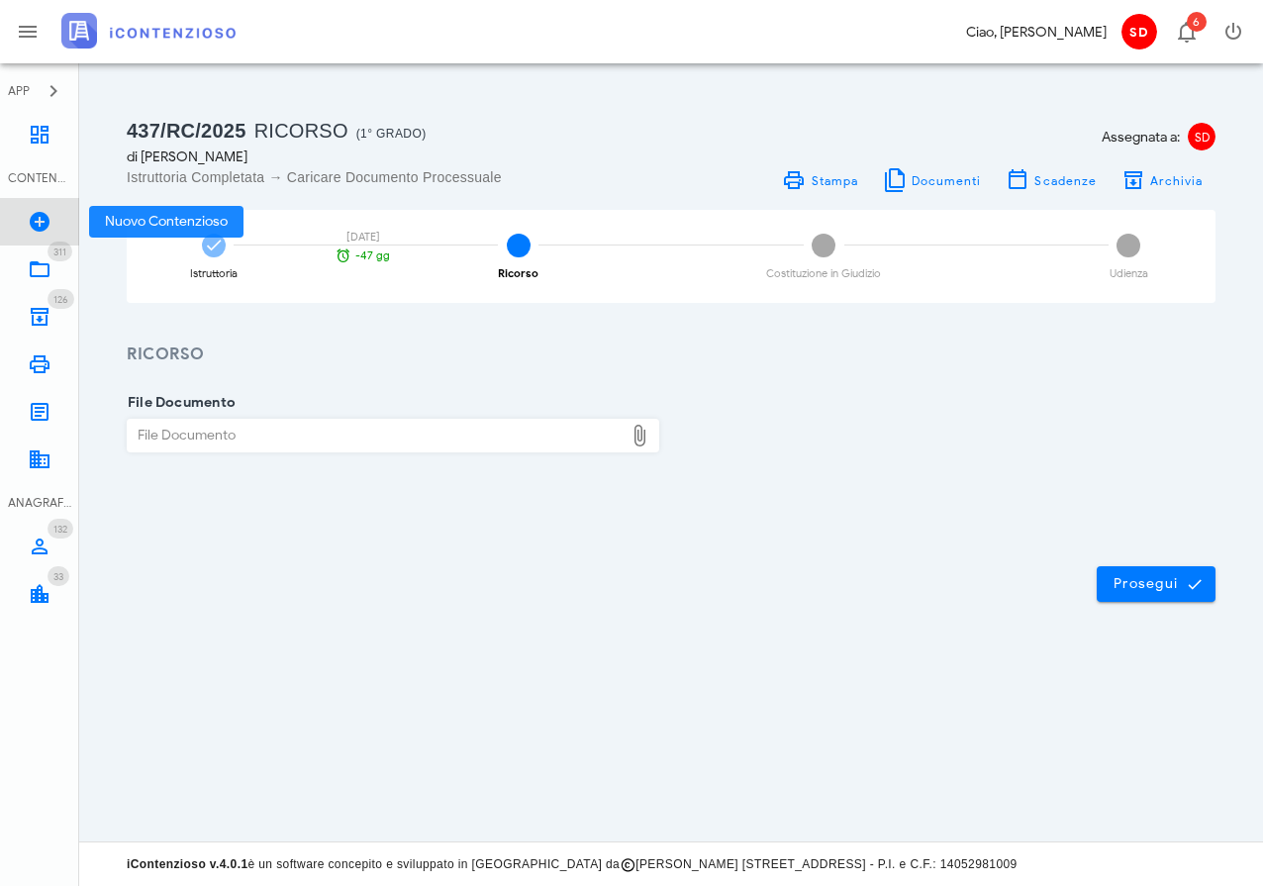
click at [36, 225] on icon at bounding box center [40, 222] width 24 height 24
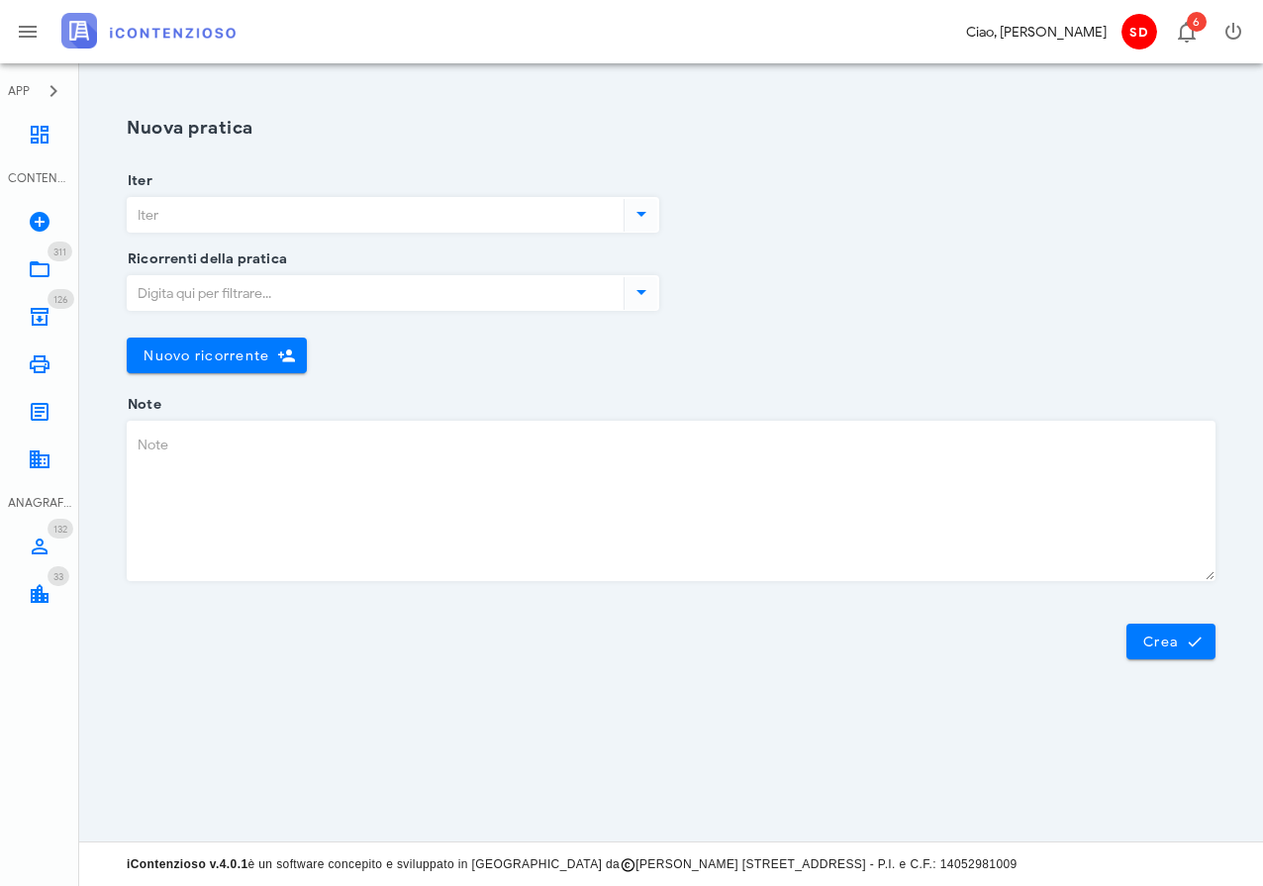
click at [262, 211] on input "Iter" at bounding box center [374, 215] width 492 height 34
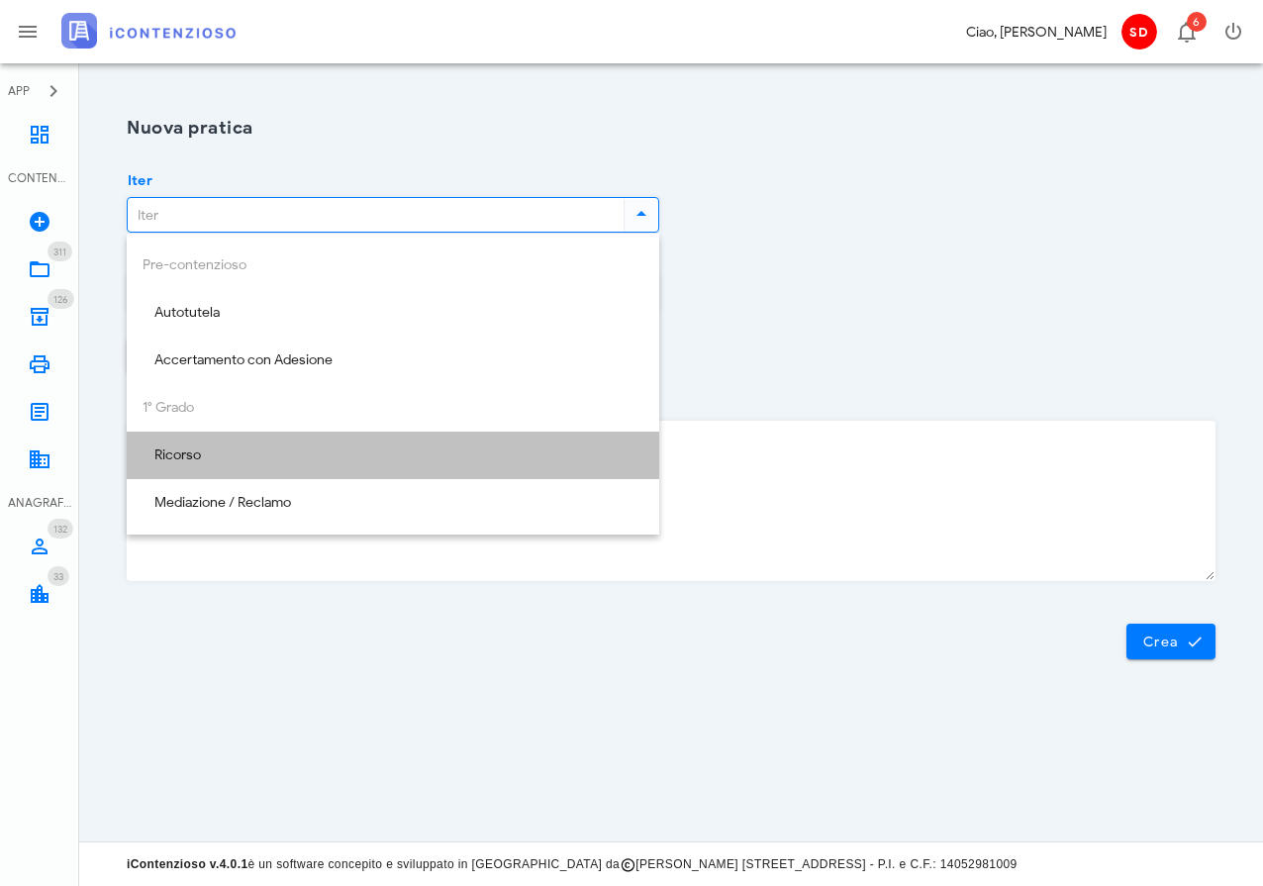
click at [196, 457] on div "Ricorso" at bounding box center [393, 455] width 501 height 17
type input "Ricorso"
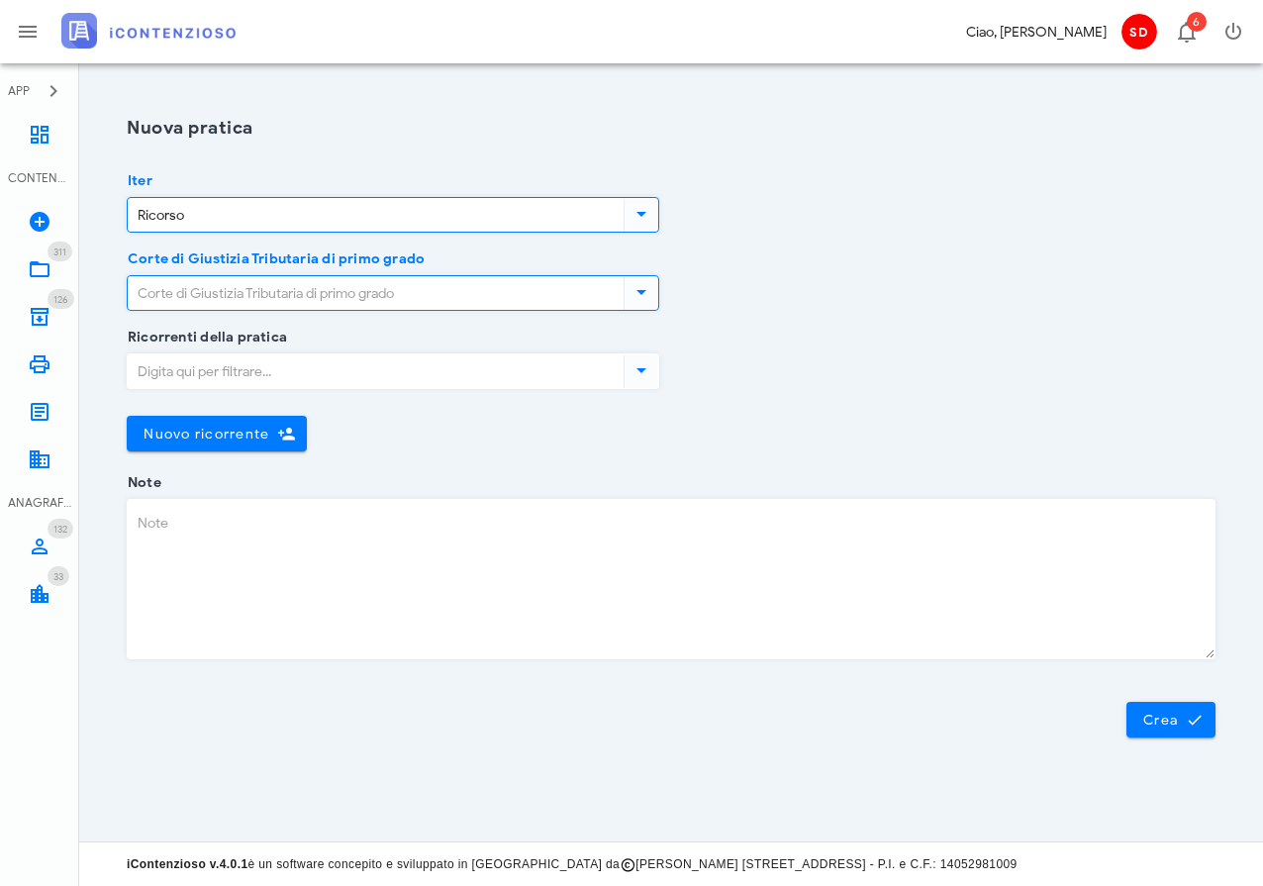
click at [228, 289] on input "Corte di Giustizia Tributaria di primo grado" at bounding box center [374, 293] width 492 height 34
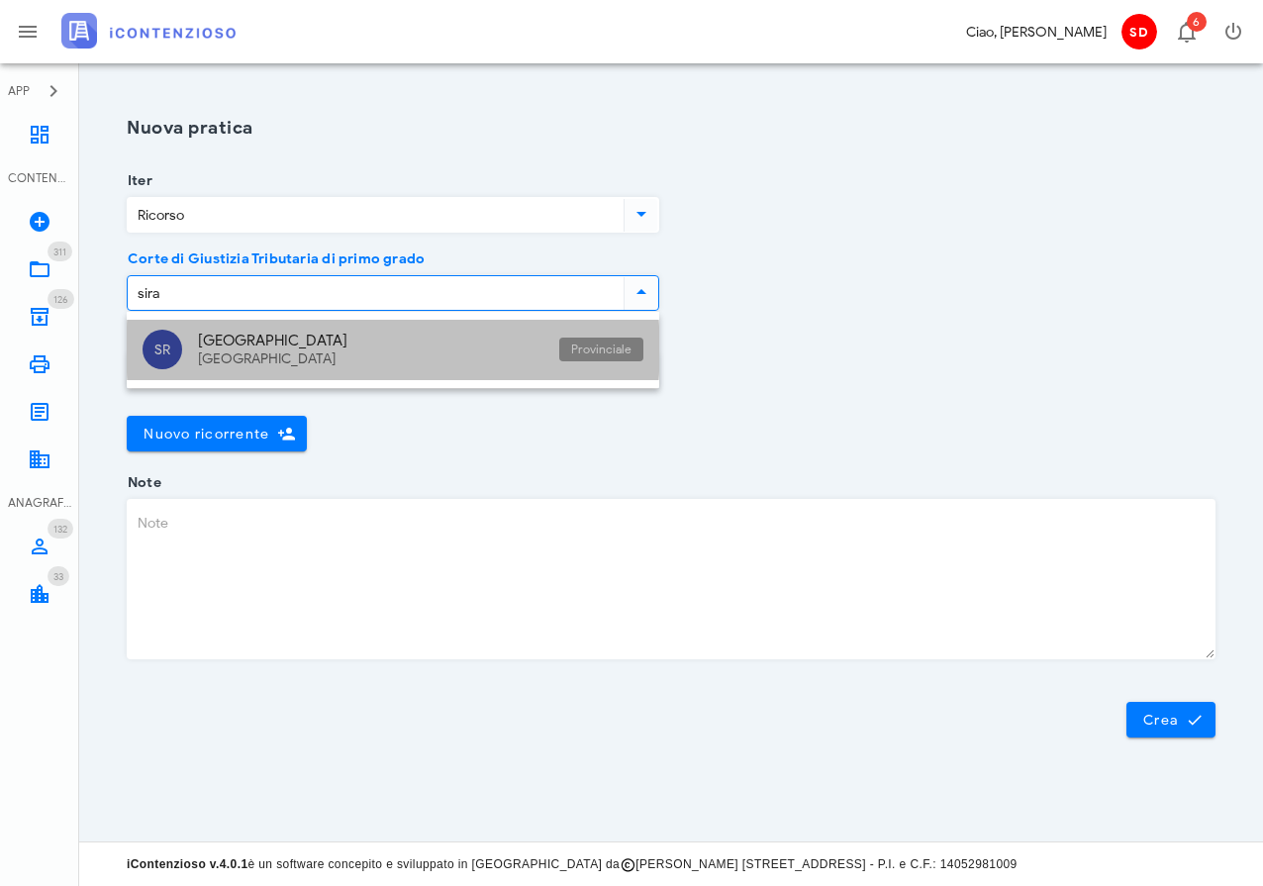
click at [210, 338] on div "[GEOGRAPHIC_DATA]" at bounding box center [370, 341] width 345 height 18
type input "[GEOGRAPHIC_DATA]"
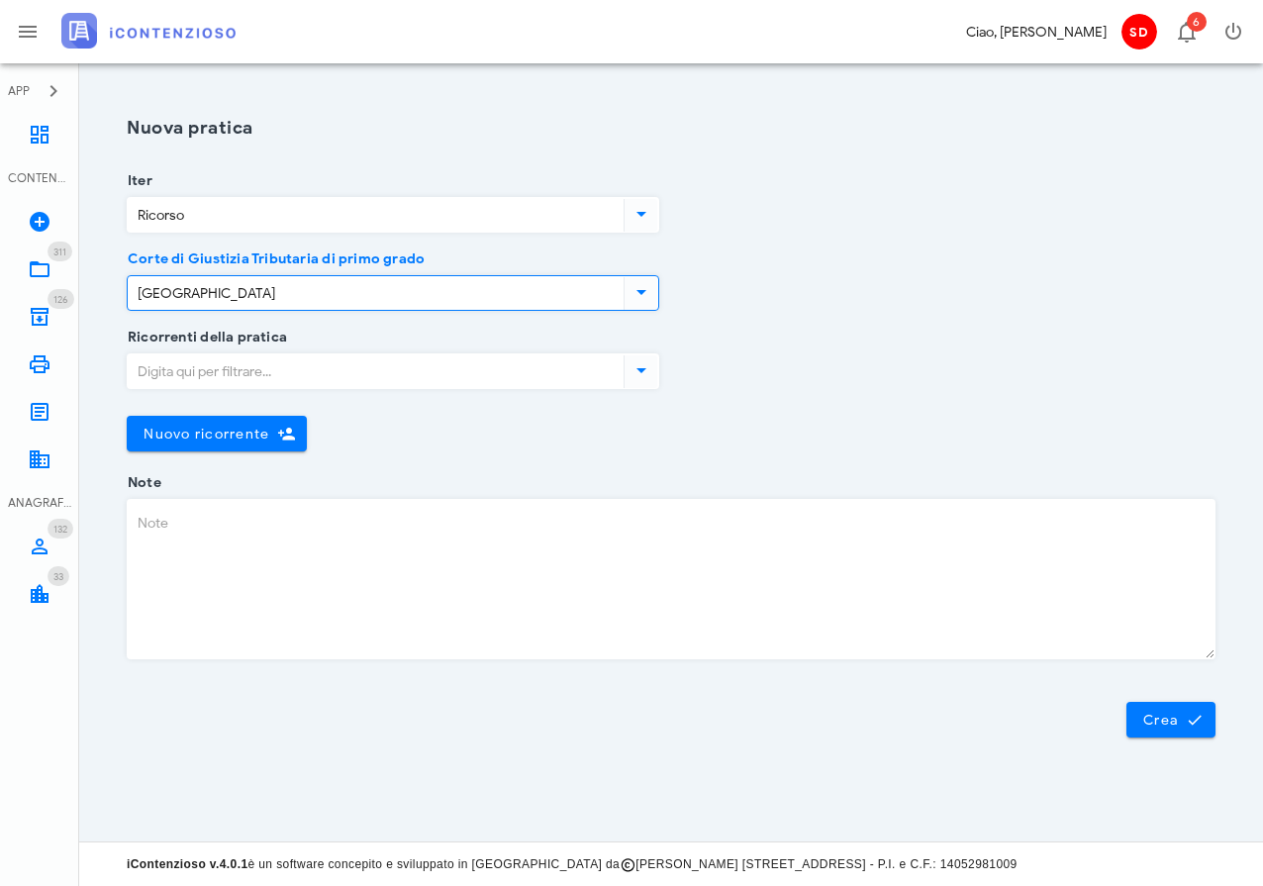
click at [209, 371] on input "Ricorrenti della pratica" at bounding box center [374, 371] width 492 height 34
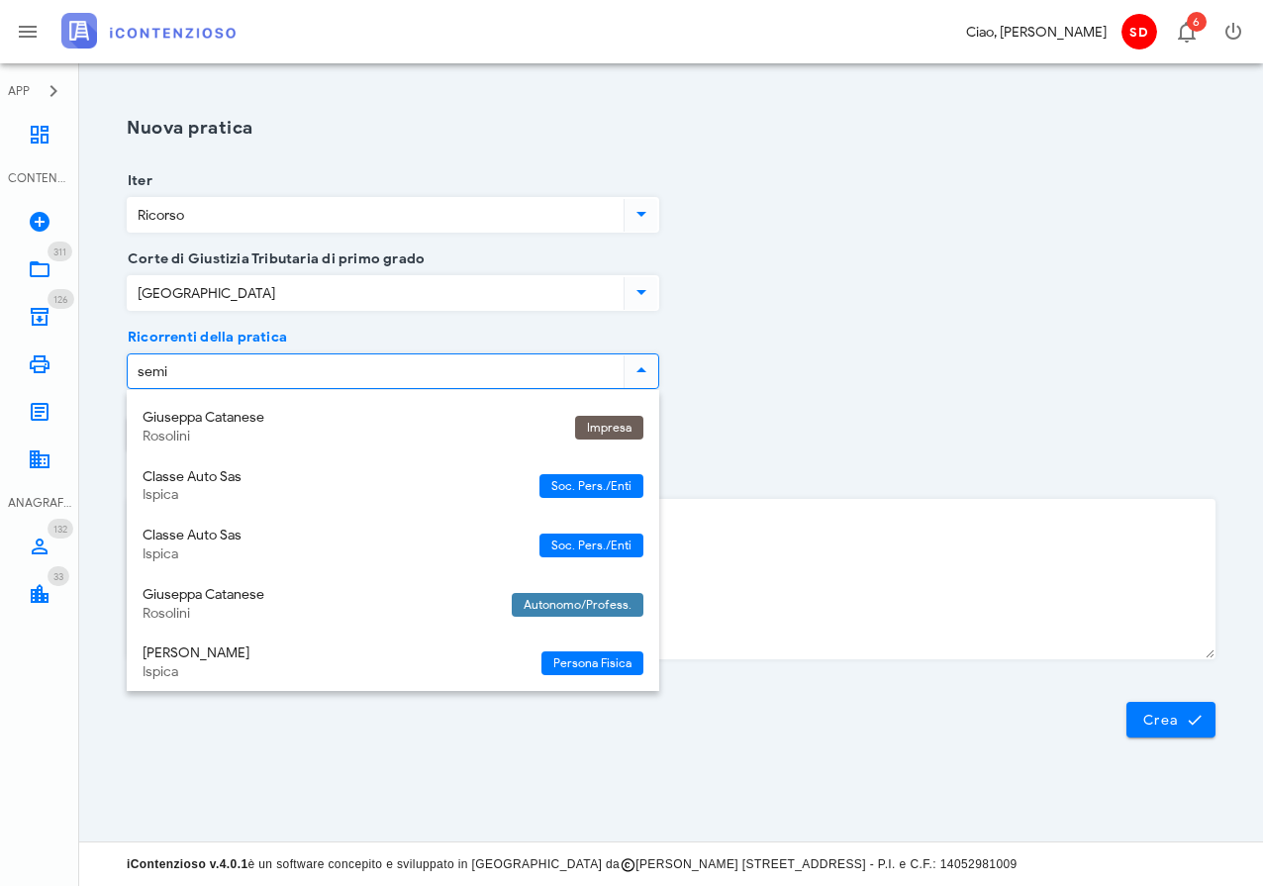
type input "semin"
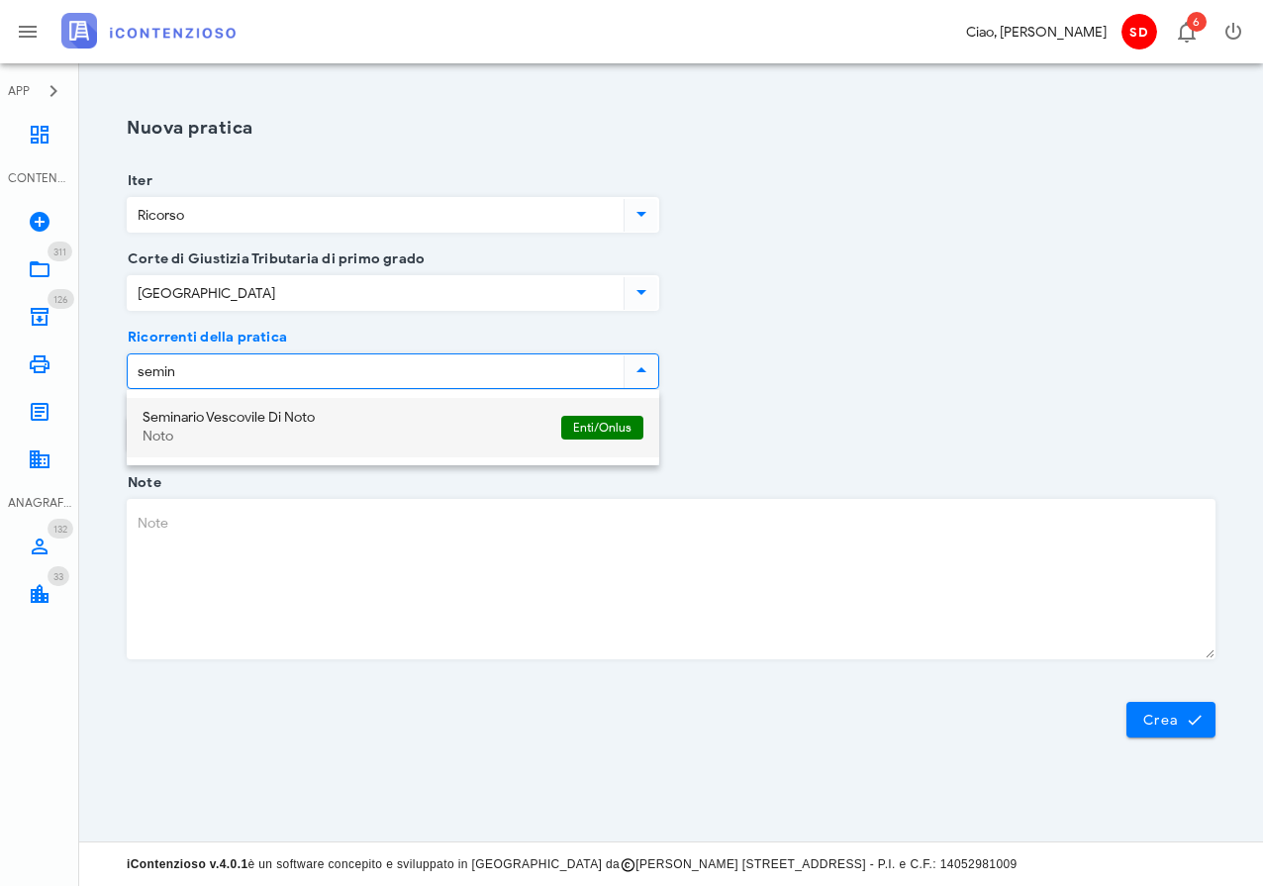
click at [214, 418] on div "Seminario Vescovile Di Noto" at bounding box center [344, 418] width 403 height 17
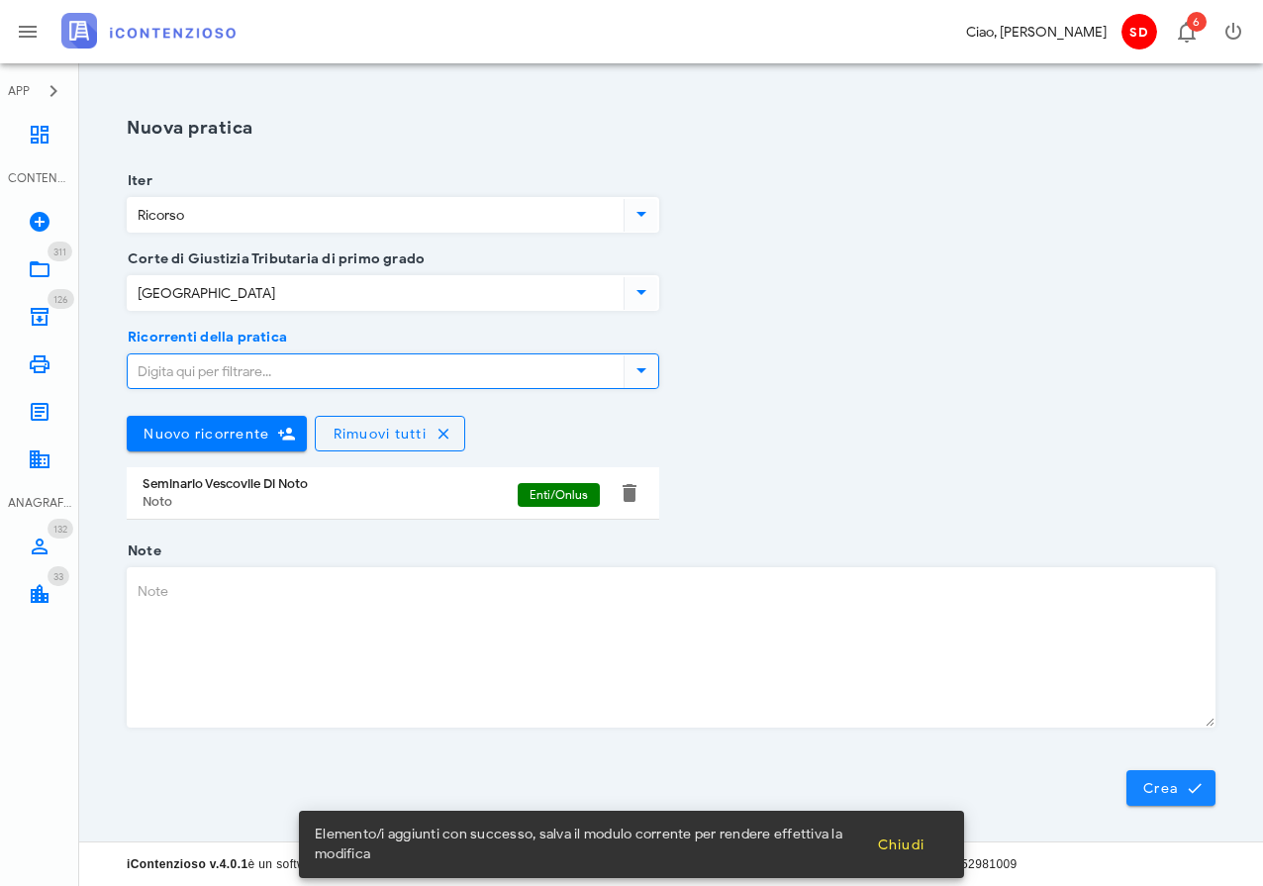
click at [1154, 793] on span "Crea" at bounding box center [1170, 788] width 57 height 18
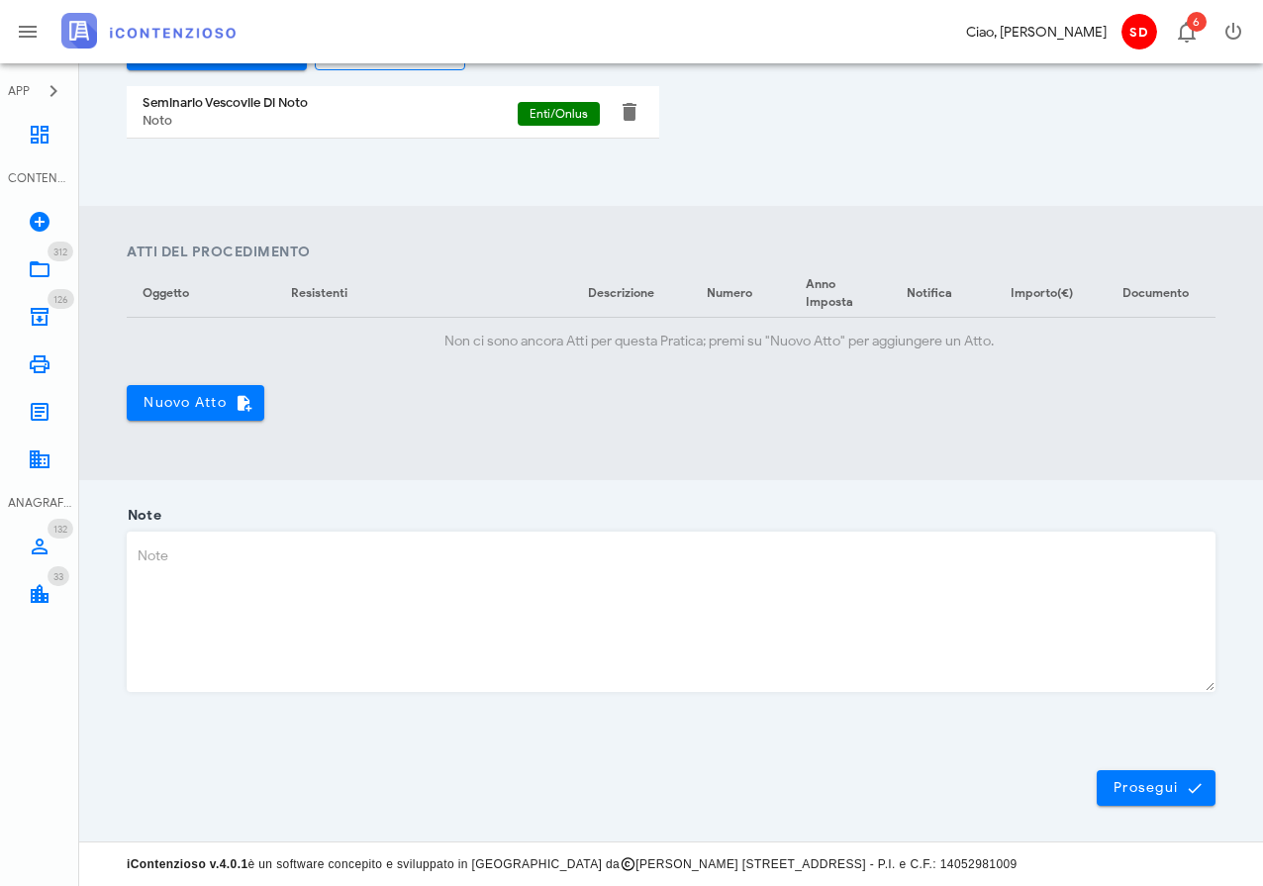
scroll to position [602, 0]
click at [177, 399] on span "Nuovo Atto" at bounding box center [196, 404] width 106 height 18
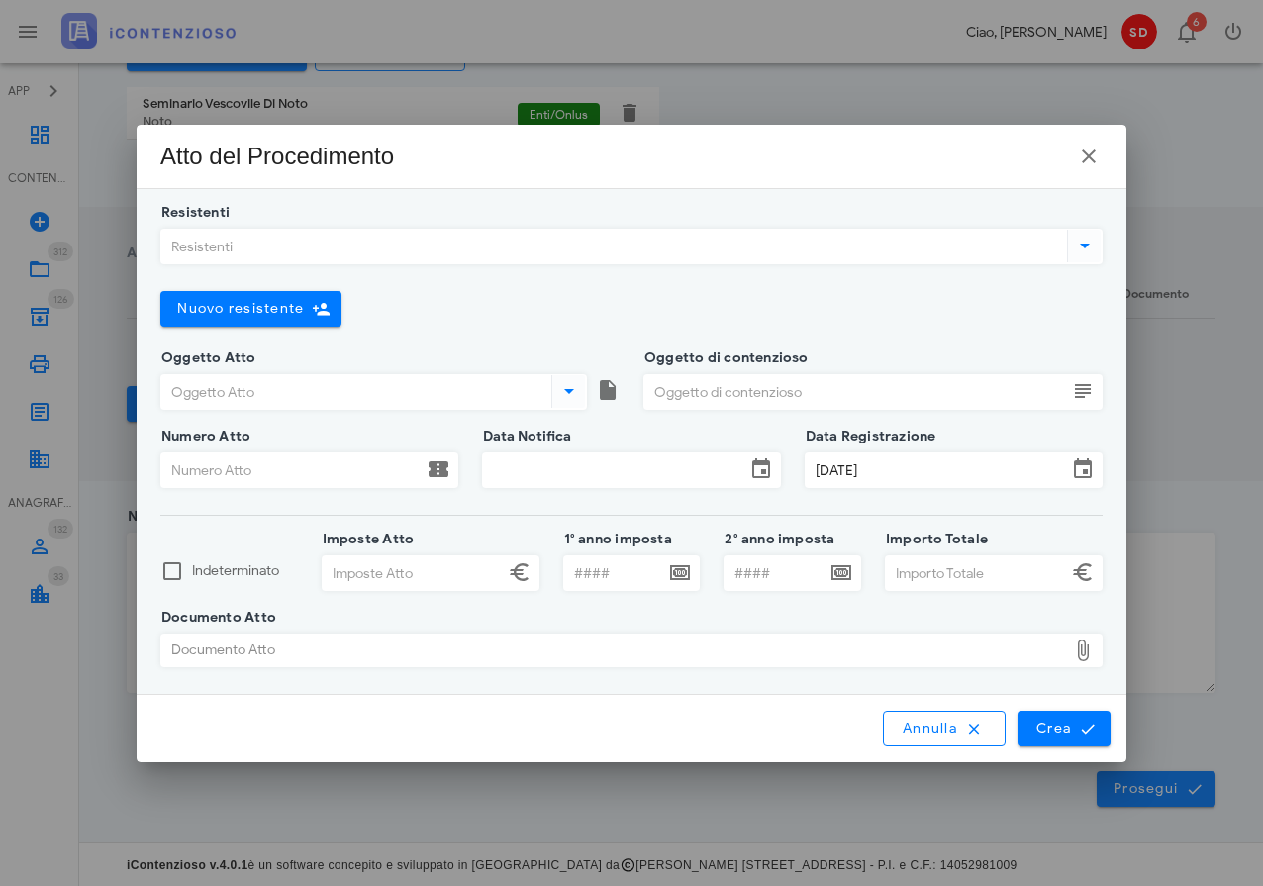
click at [202, 247] on input "Resistenti" at bounding box center [612, 247] width 902 height 34
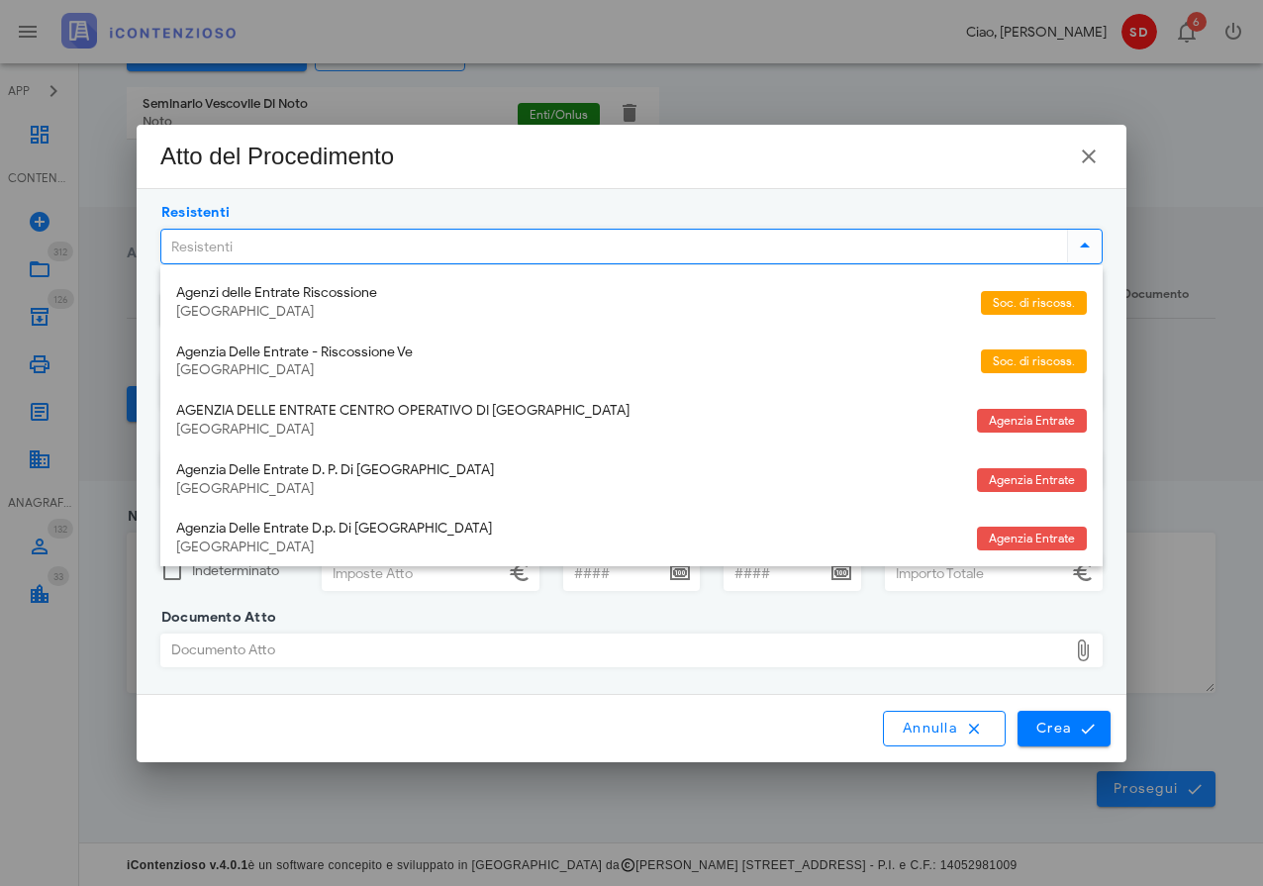
click at [391, 692] on div "Documento Atto Documento Atto" at bounding box center [631, 663] width 942 height 60
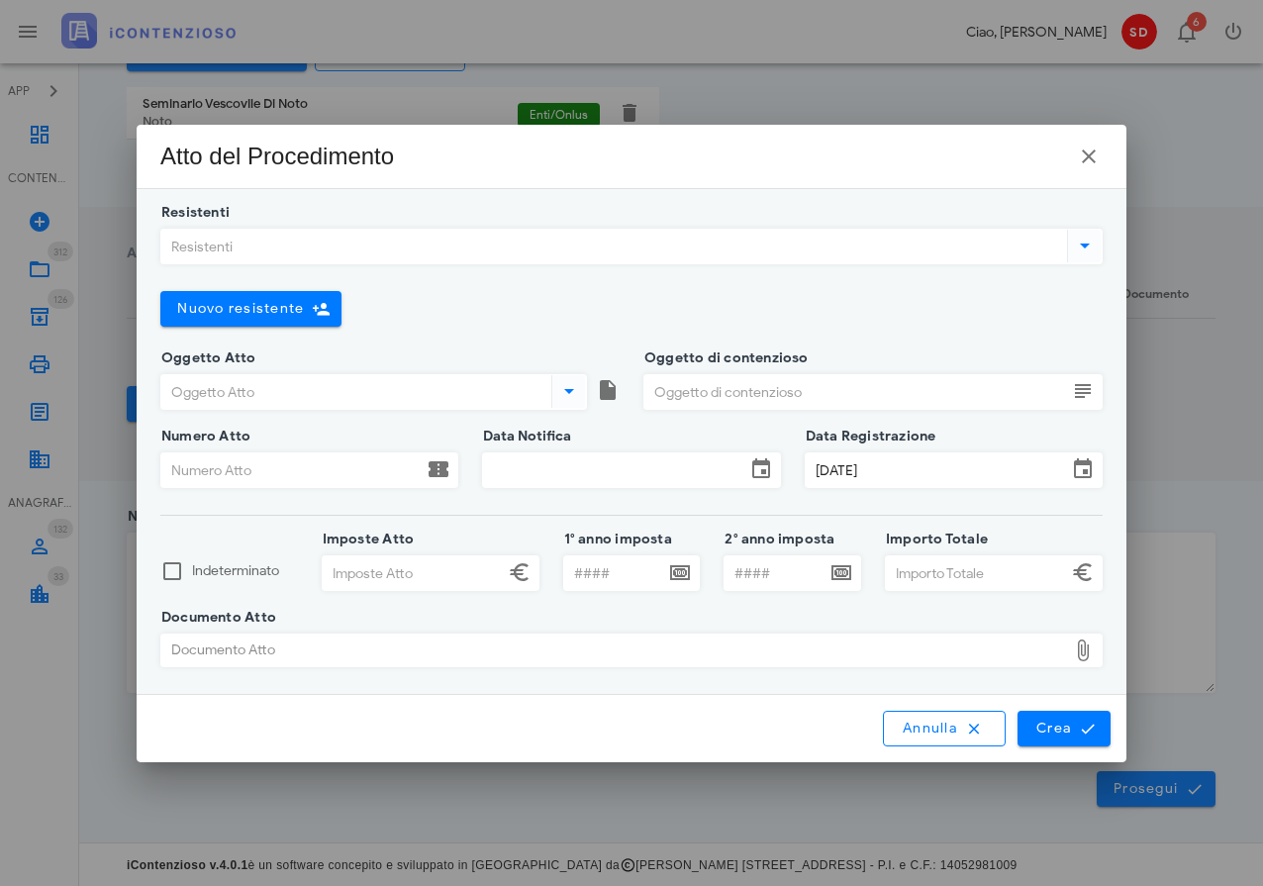
click at [404, 647] on div "Documento Atto" at bounding box center [614, 650] width 906 height 32
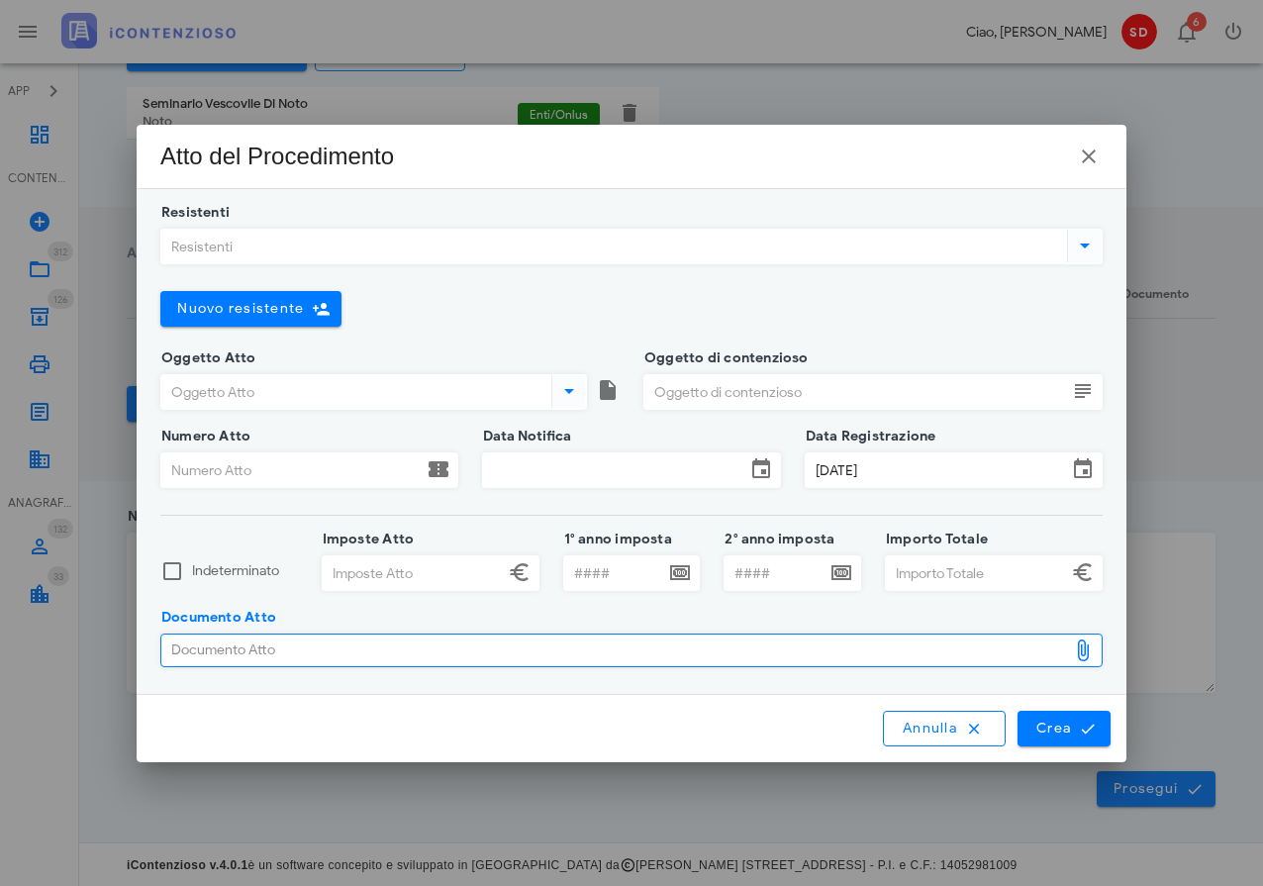
click at [465, 654] on div "Documento Atto" at bounding box center [614, 650] width 906 height 32
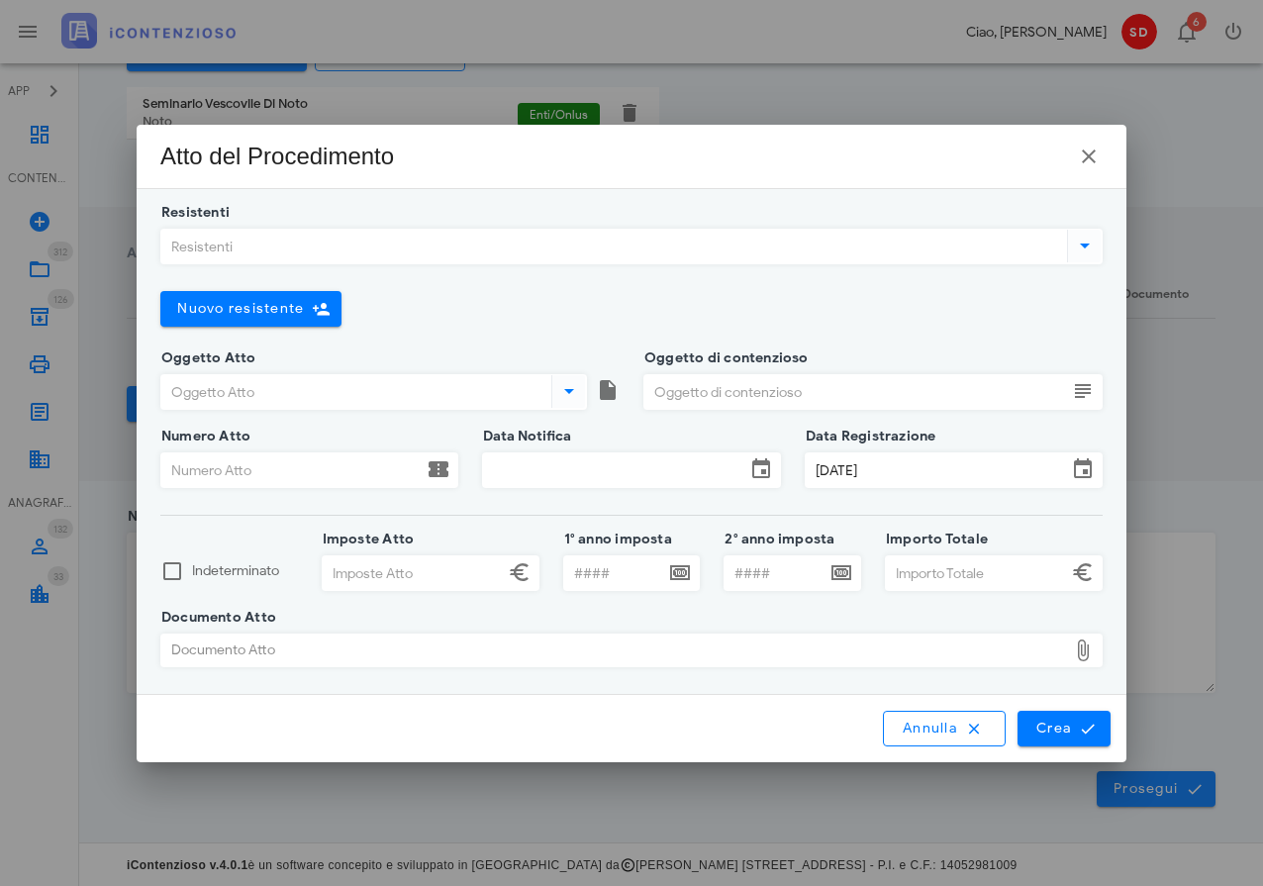
type input "C:\fakepath\AA 28095.pdf"
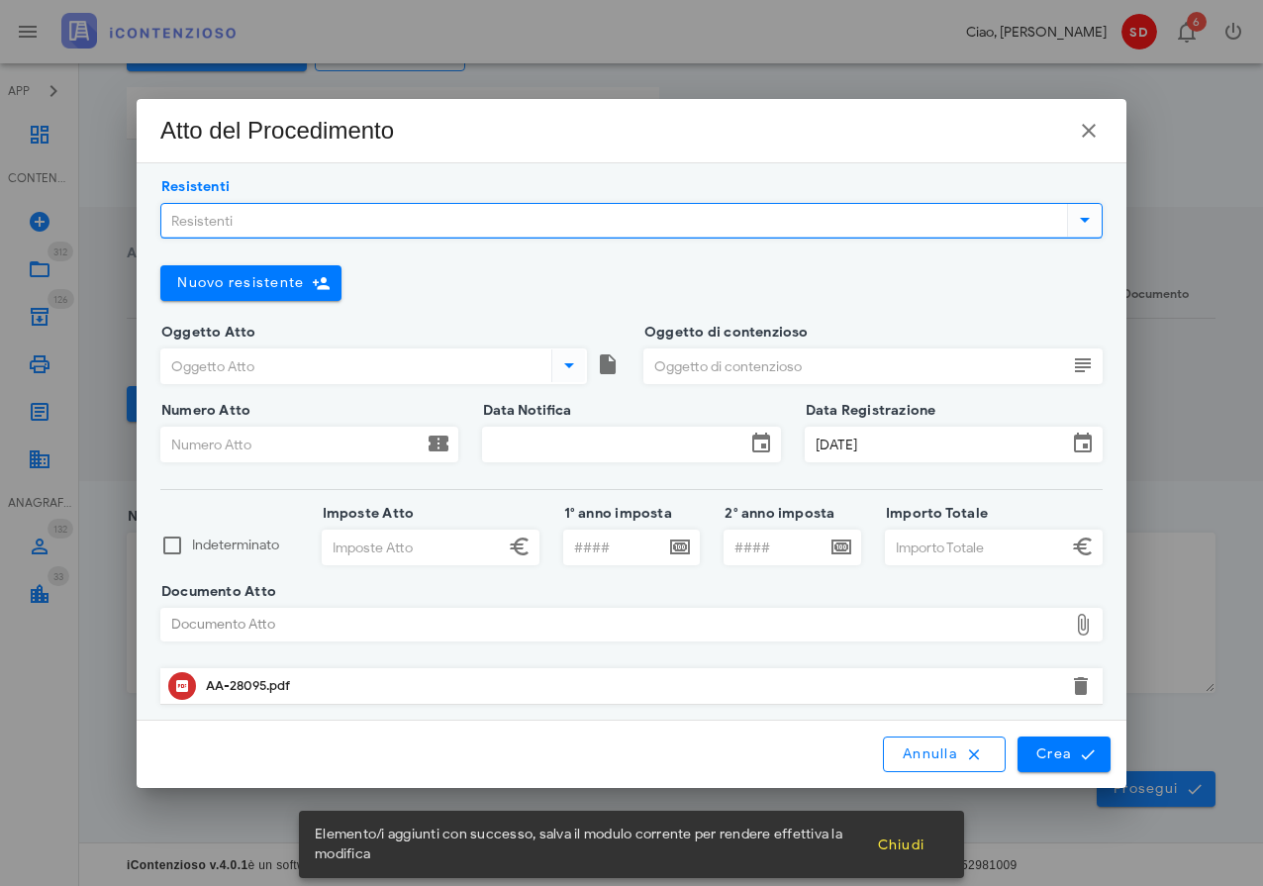
click at [258, 223] on input "Resistenti" at bounding box center [612, 221] width 902 height 34
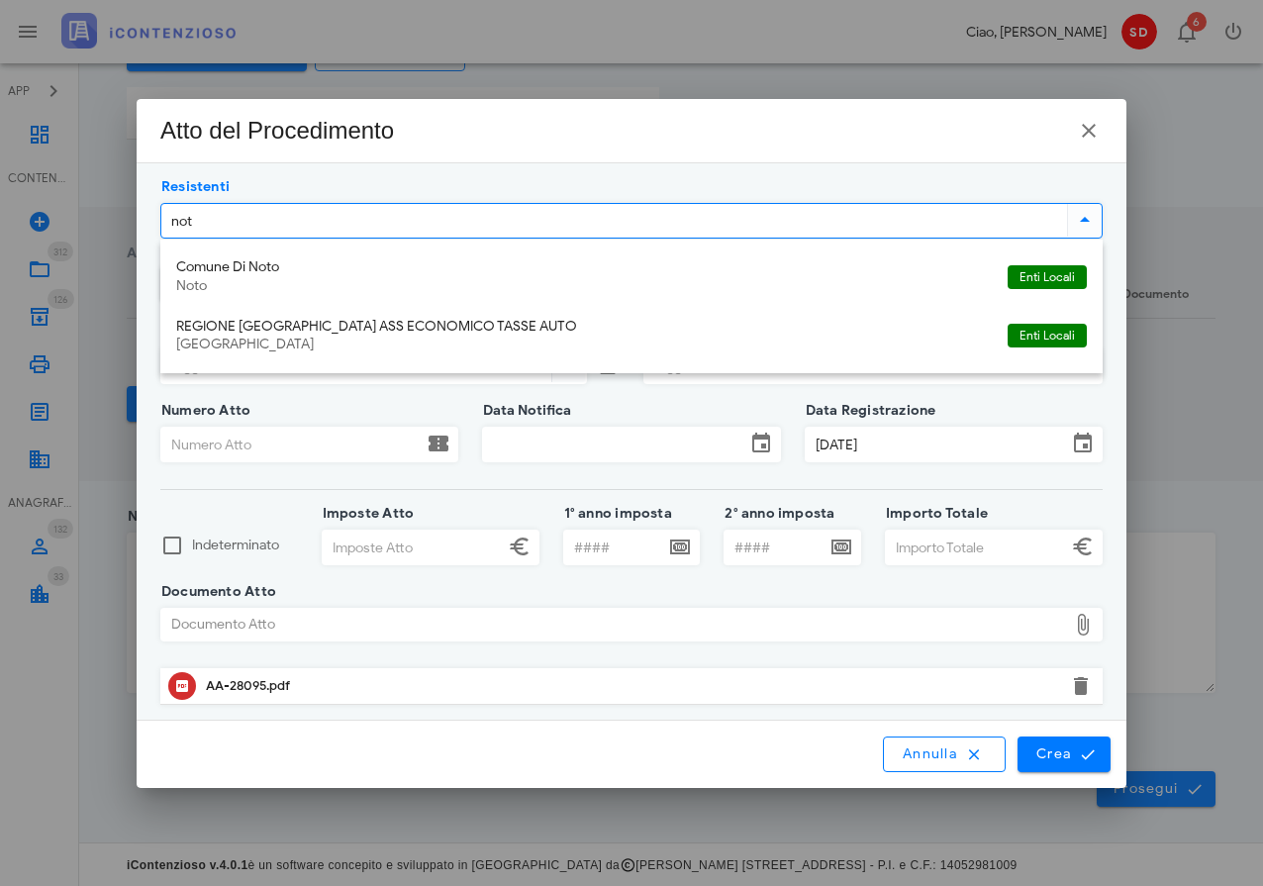
type input "noto"
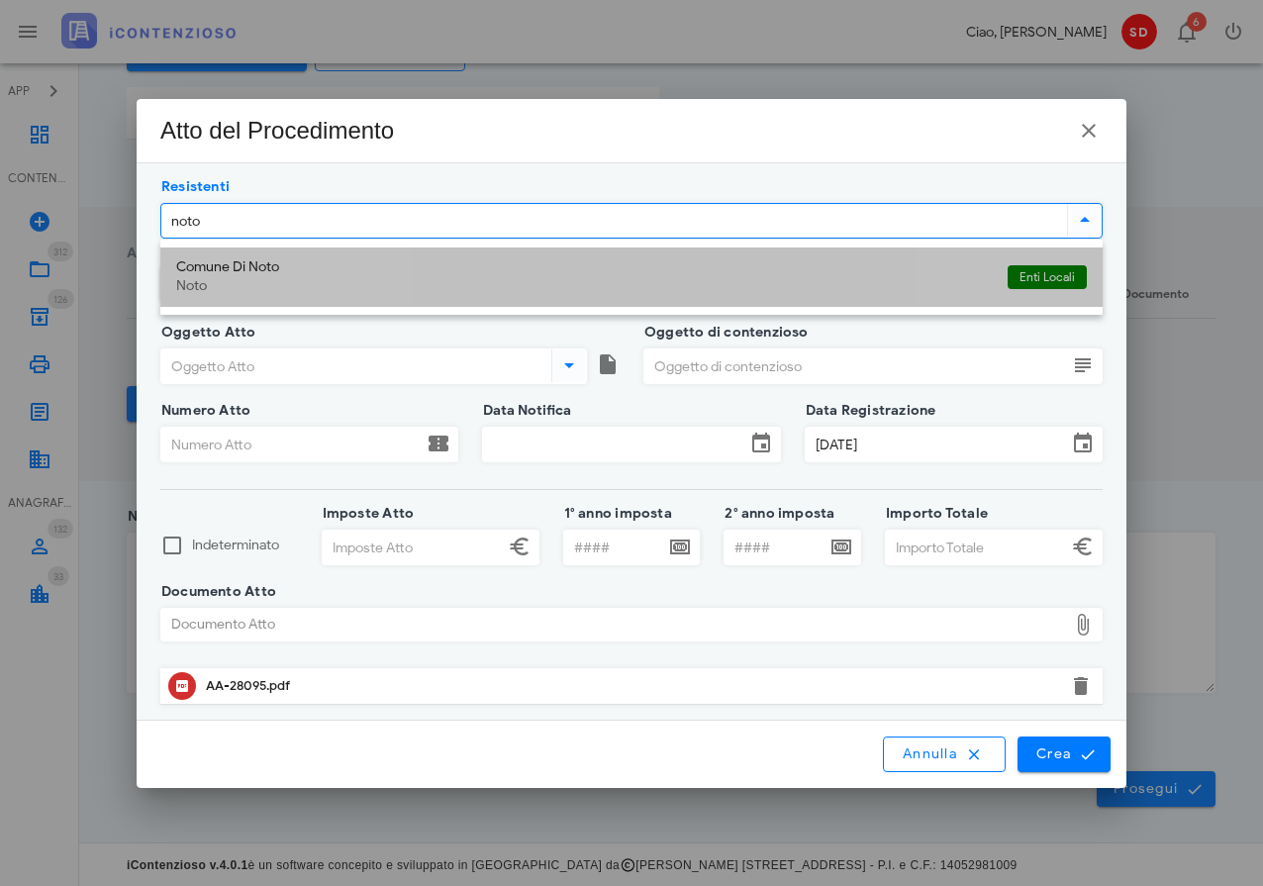
click at [239, 262] on div "Comune Di Noto" at bounding box center [583, 267] width 815 height 17
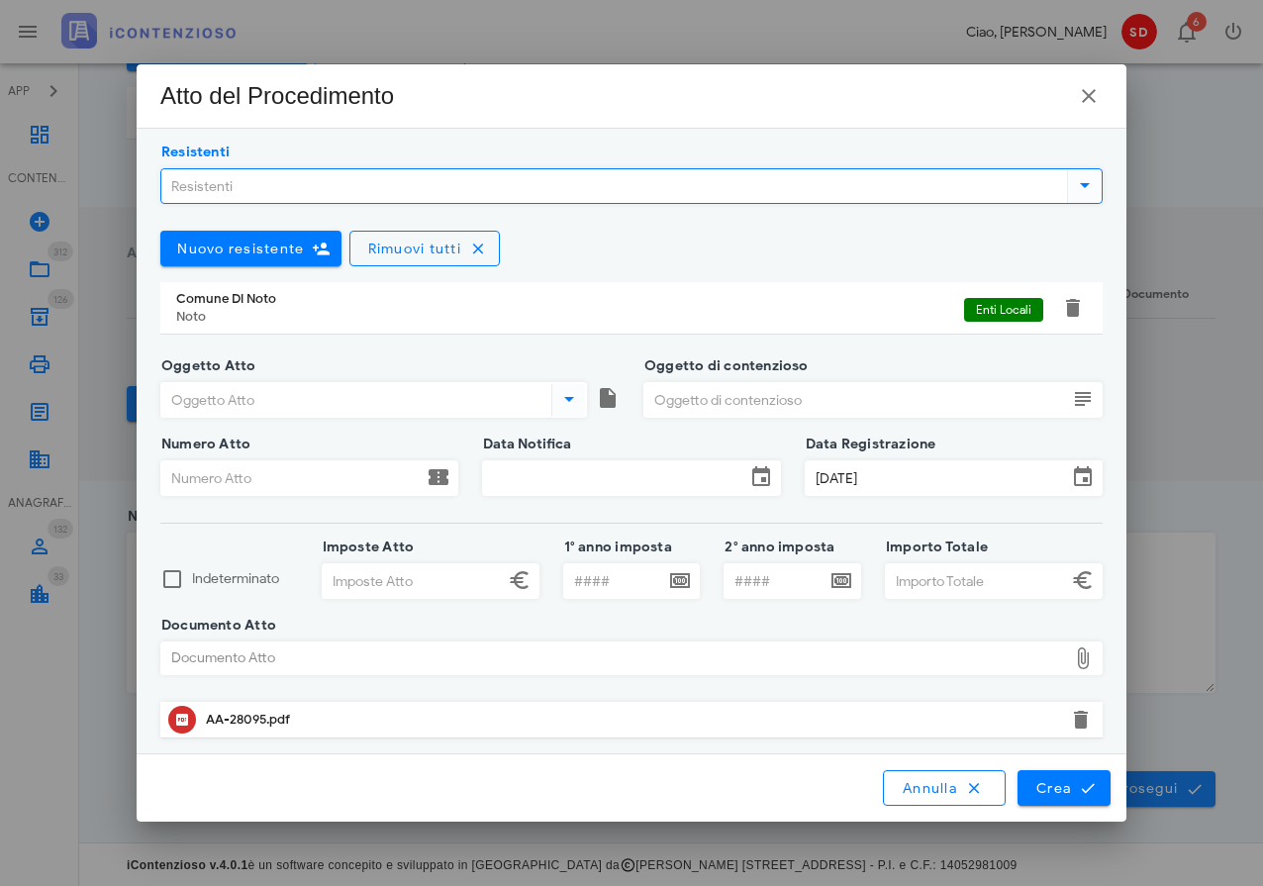
click at [324, 403] on input "Oggetto Atto" at bounding box center [354, 400] width 386 height 34
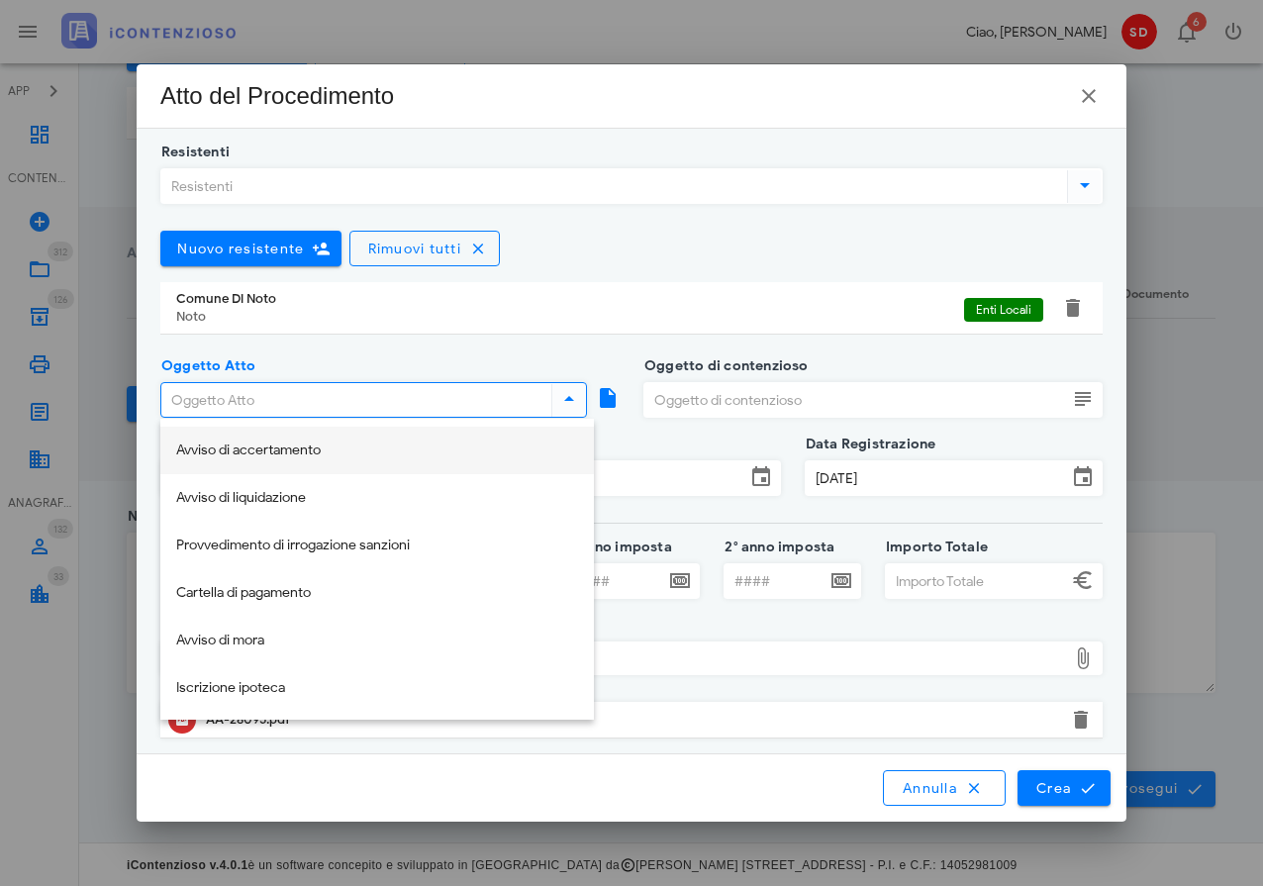
click at [279, 449] on div "Avviso di accertamento" at bounding box center [377, 450] width 402 height 17
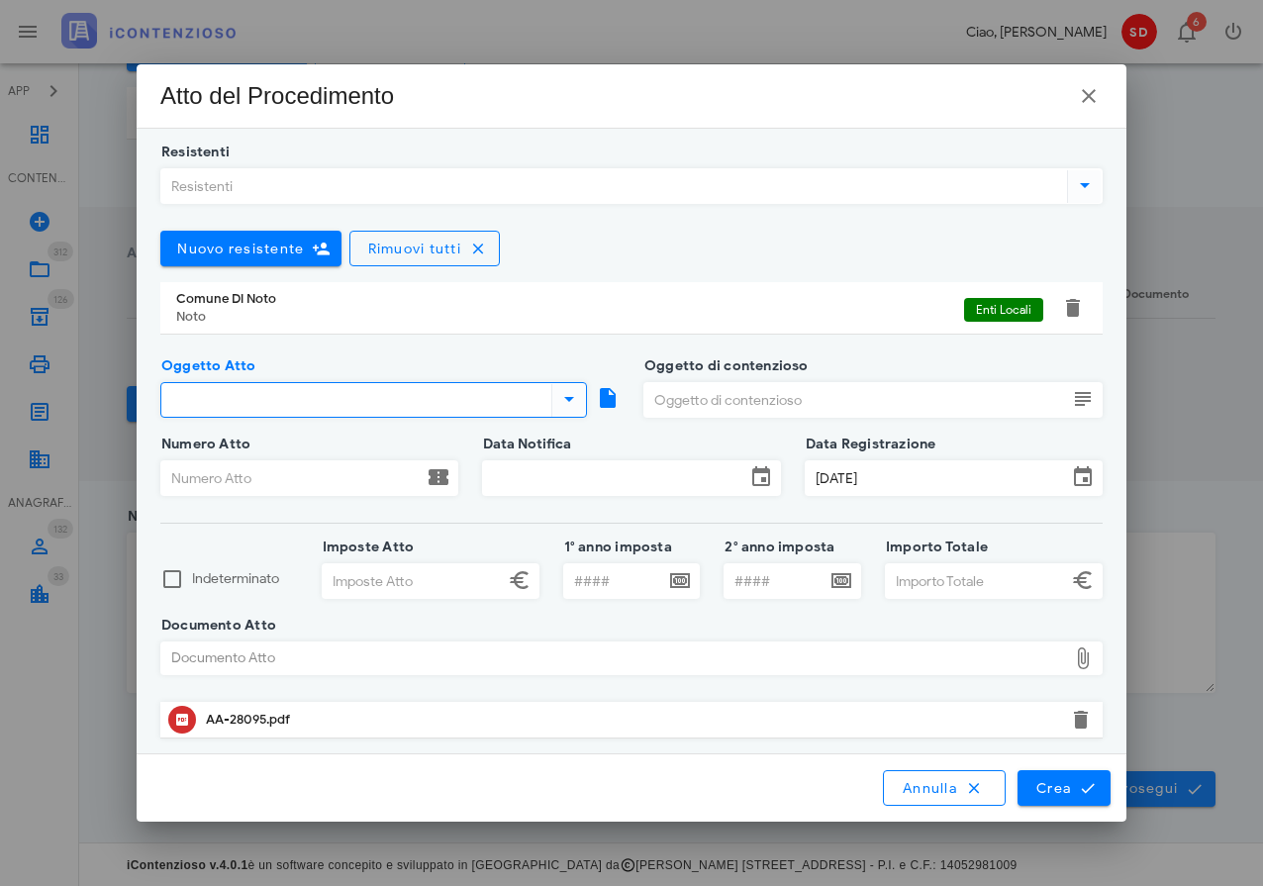
type input "Avviso di accertamento"
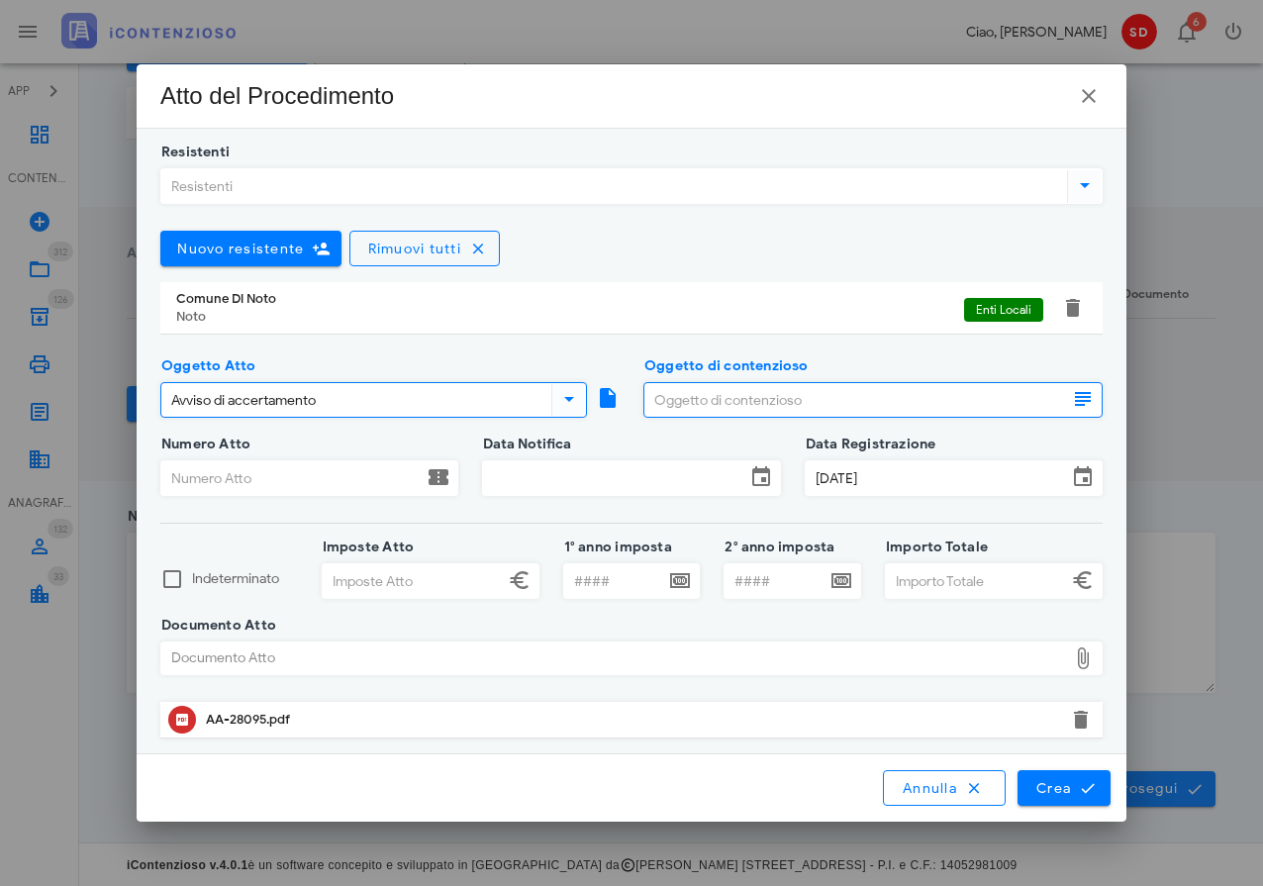
click at [670, 406] on input "Oggetto di contenzioso" at bounding box center [855, 400] width 423 height 34
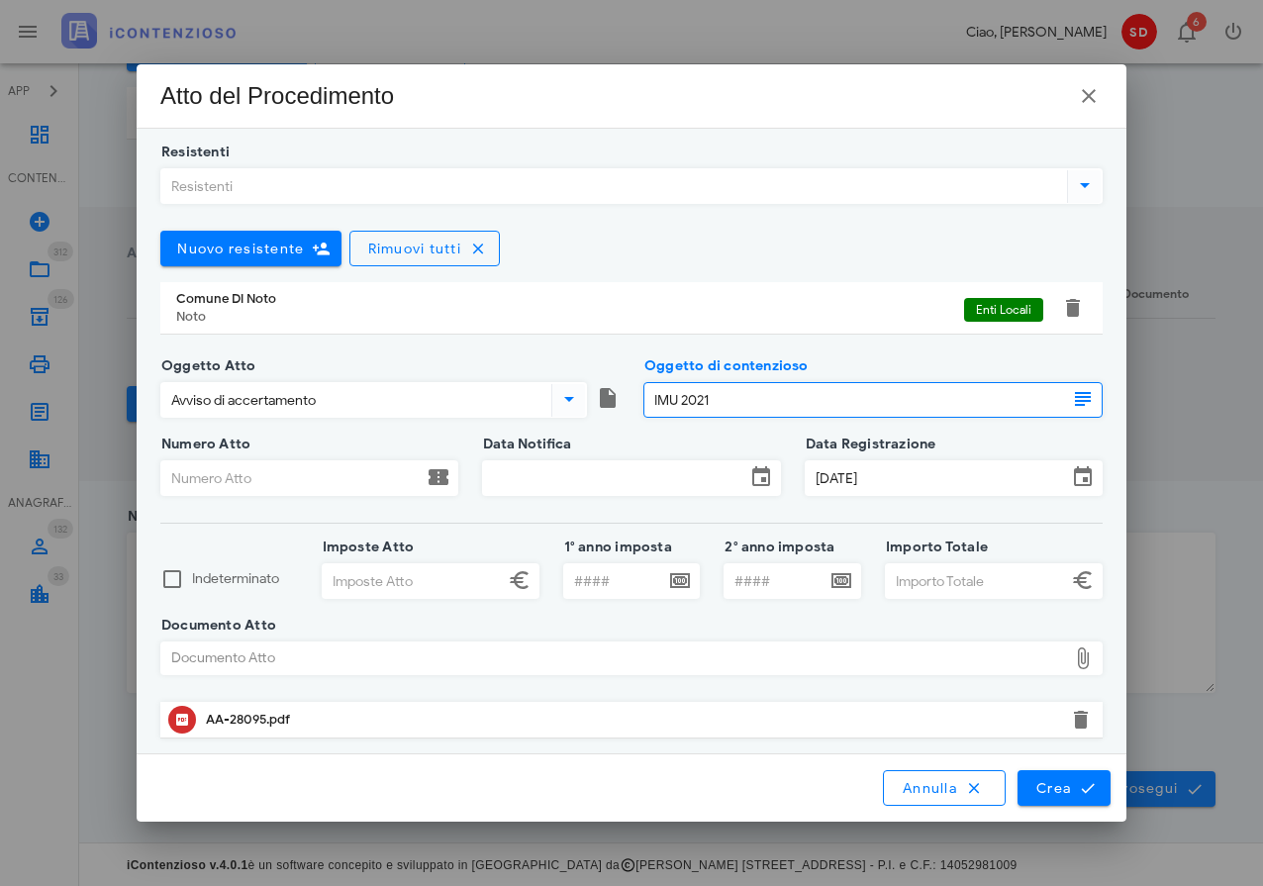
type input "IMU 2021"
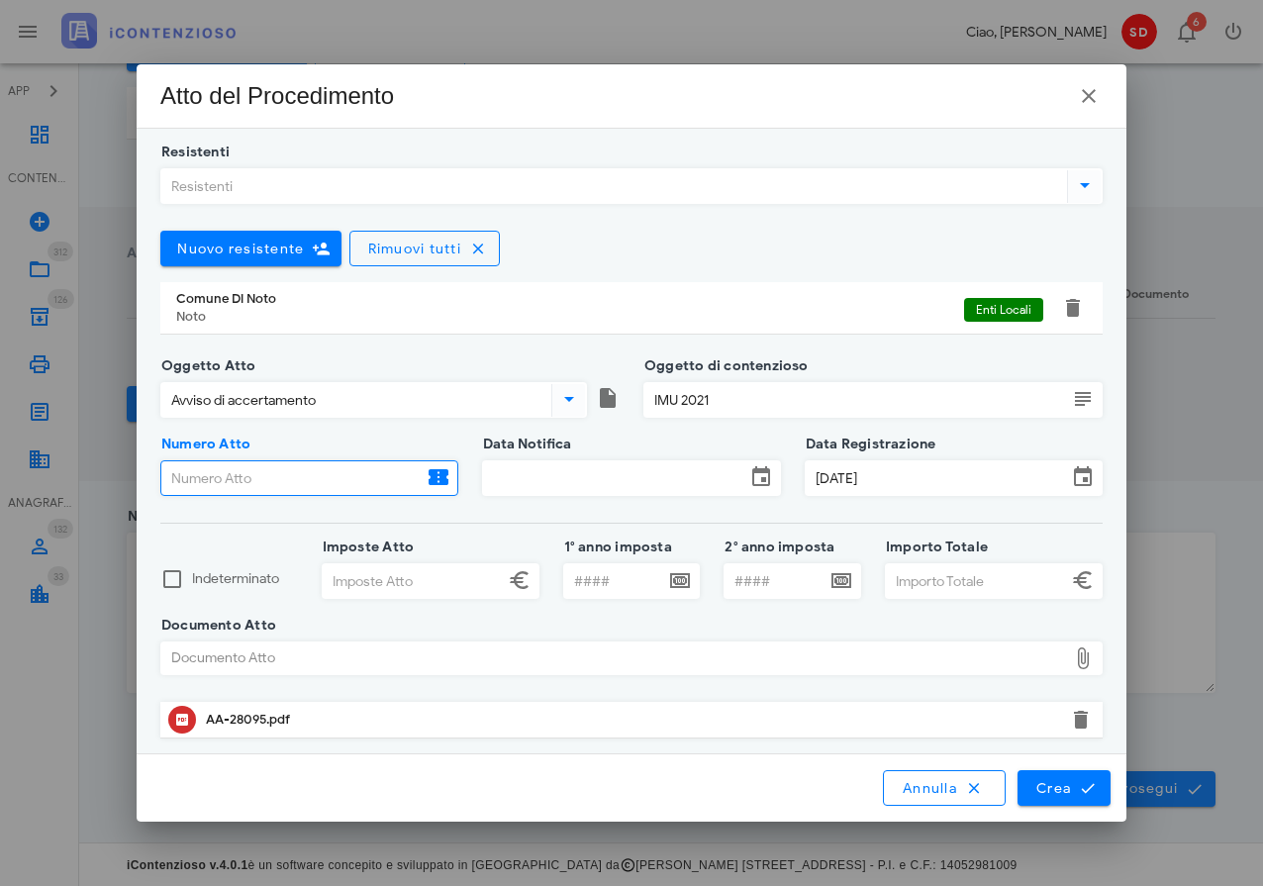
click at [304, 486] on input "Numero Atto" at bounding box center [291, 478] width 261 height 34
type input "28095 1"
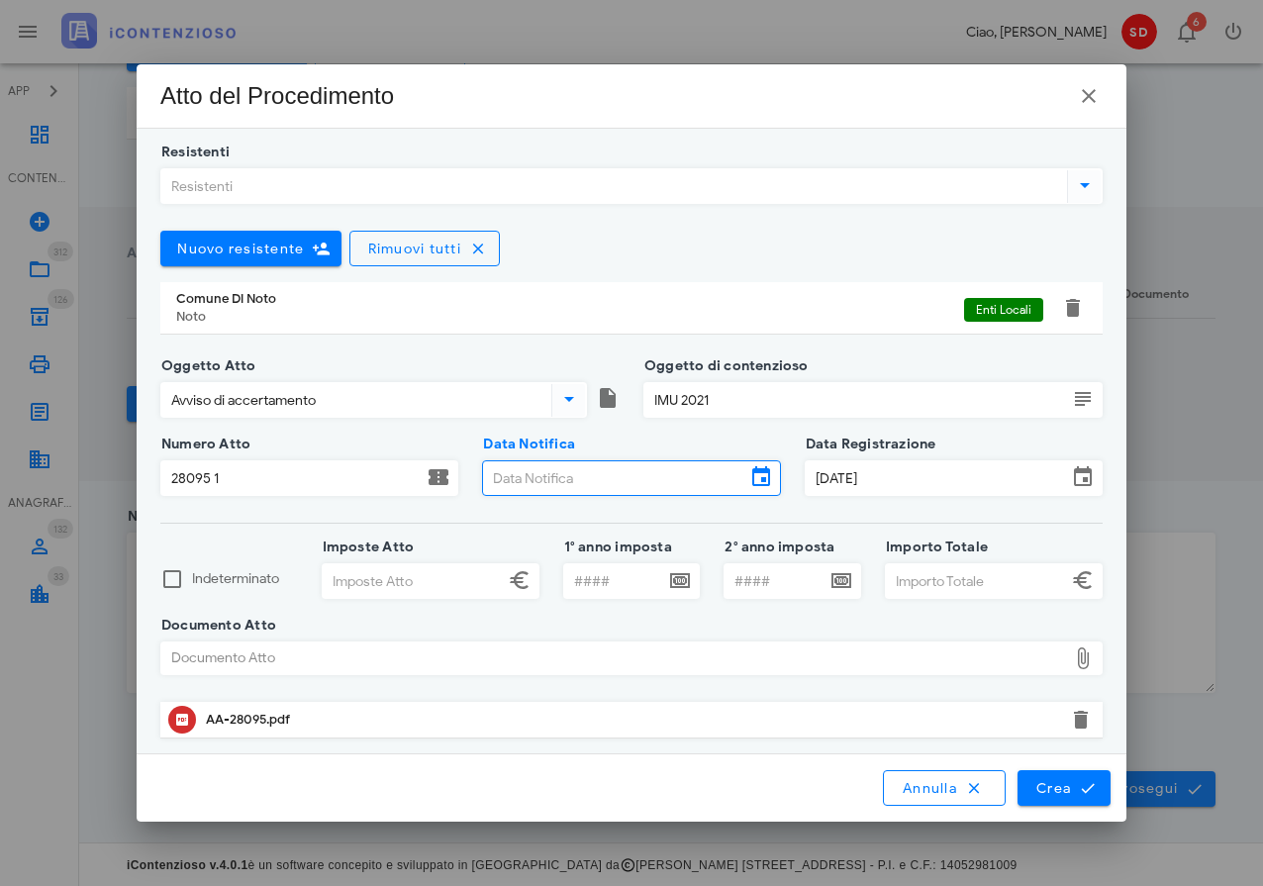
click at [597, 477] on input "Data Notifica" at bounding box center [613, 478] width 261 height 34
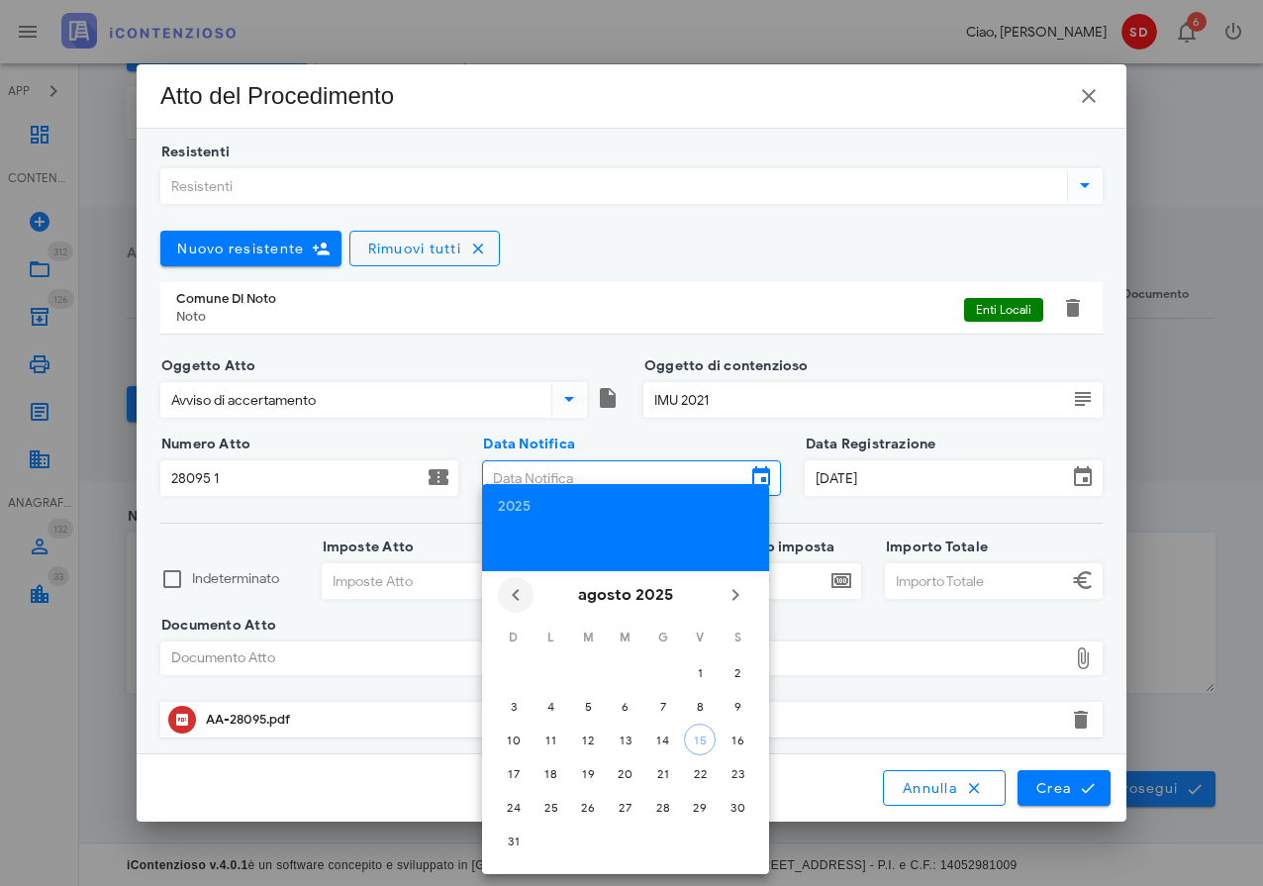
click at [519, 595] on icon "Il mese scorso" at bounding box center [516, 595] width 24 height 24
click at [626, 737] on div "16" at bounding box center [626, 739] width 32 height 15
type input "[DATE]"
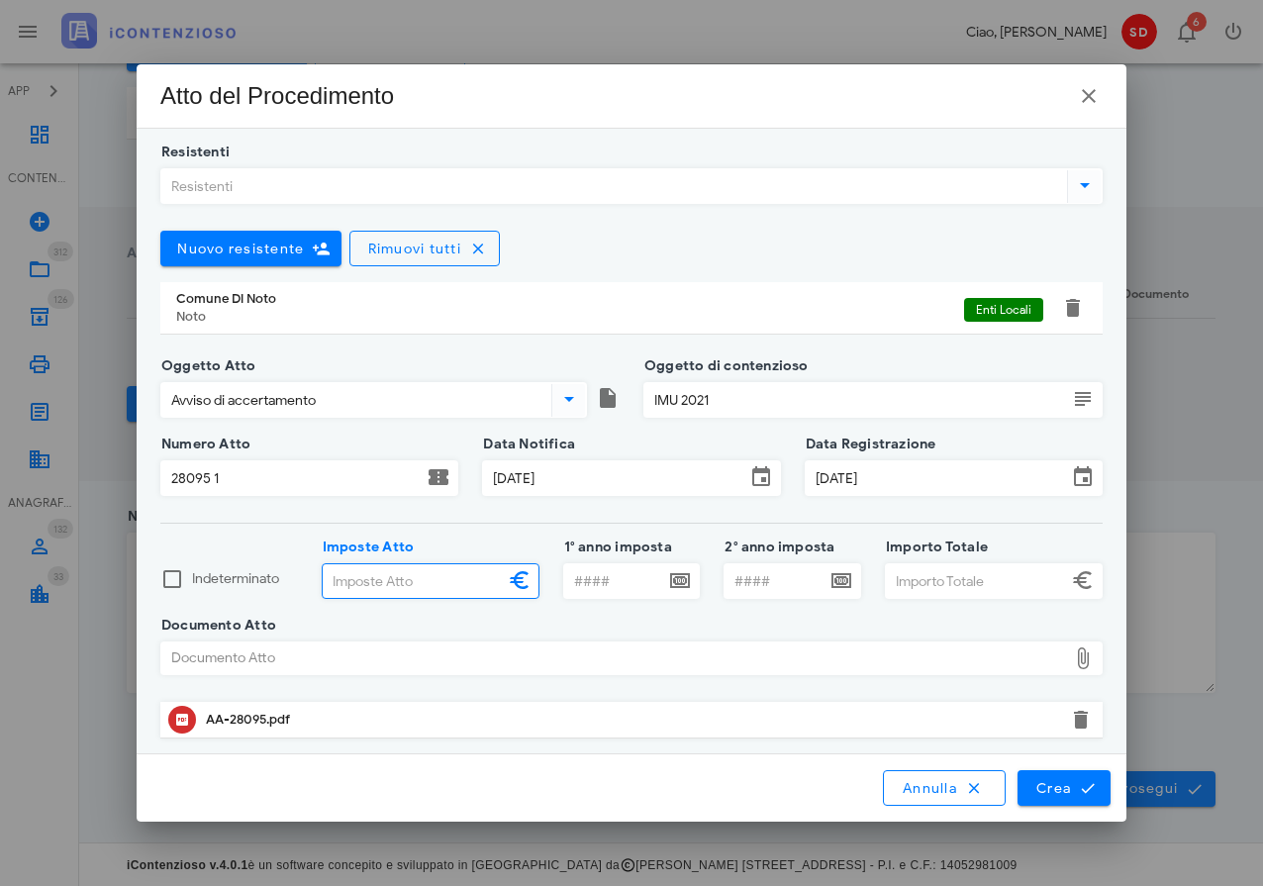
click at [368, 582] on input "Imposte Atto" at bounding box center [413, 581] width 181 height 34
type input "53.473,00"
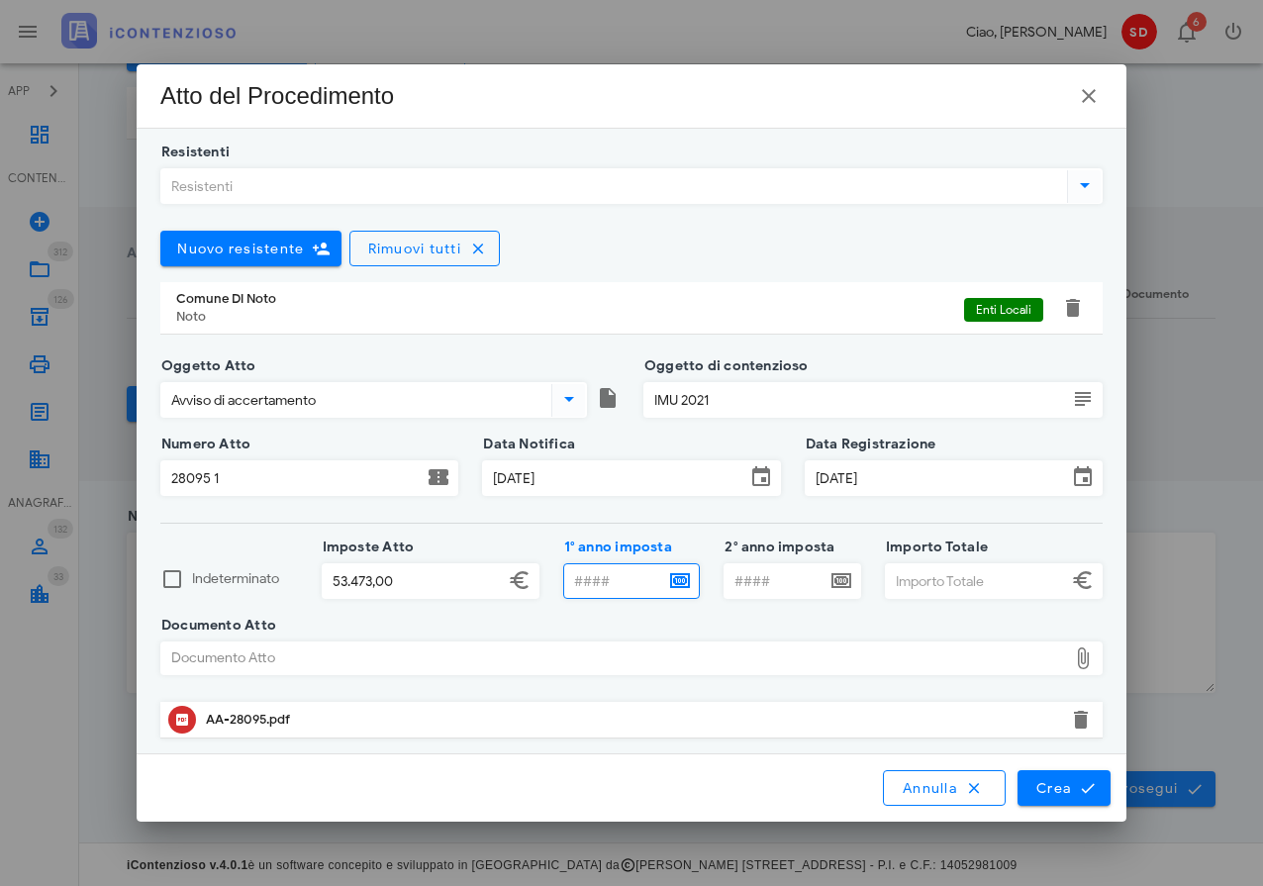
click at [602, 587] on input "1° anno imposta" at bounding box center [614, 581] width 101 height 34
type input "2021"
click at [946, 588] on input "Importo Totale" at bounding box center [976, 581] width 181 height 34
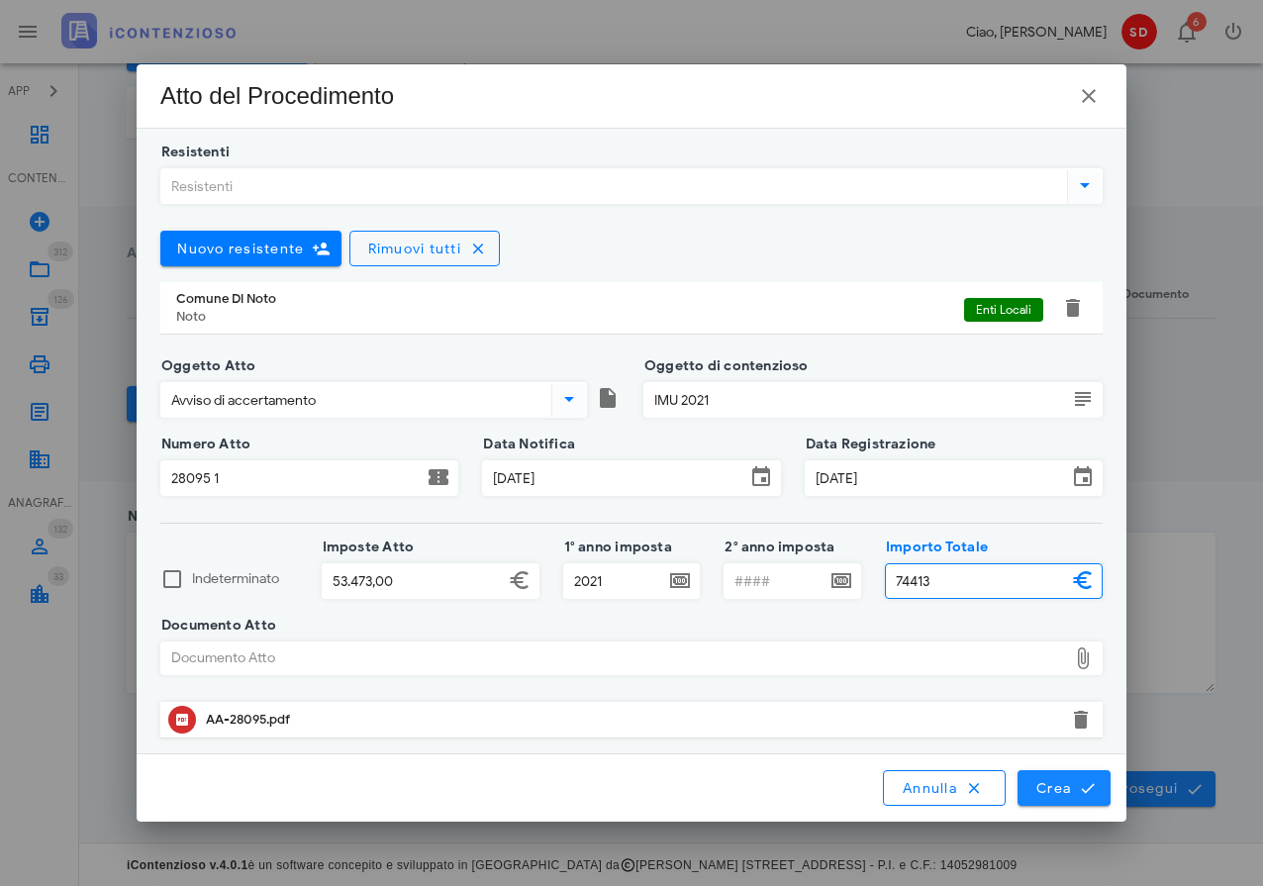
type input "74.413,00"
click at [1057, 793] on span "Crea" at bounding box center [1063, 788] width 57 height 18
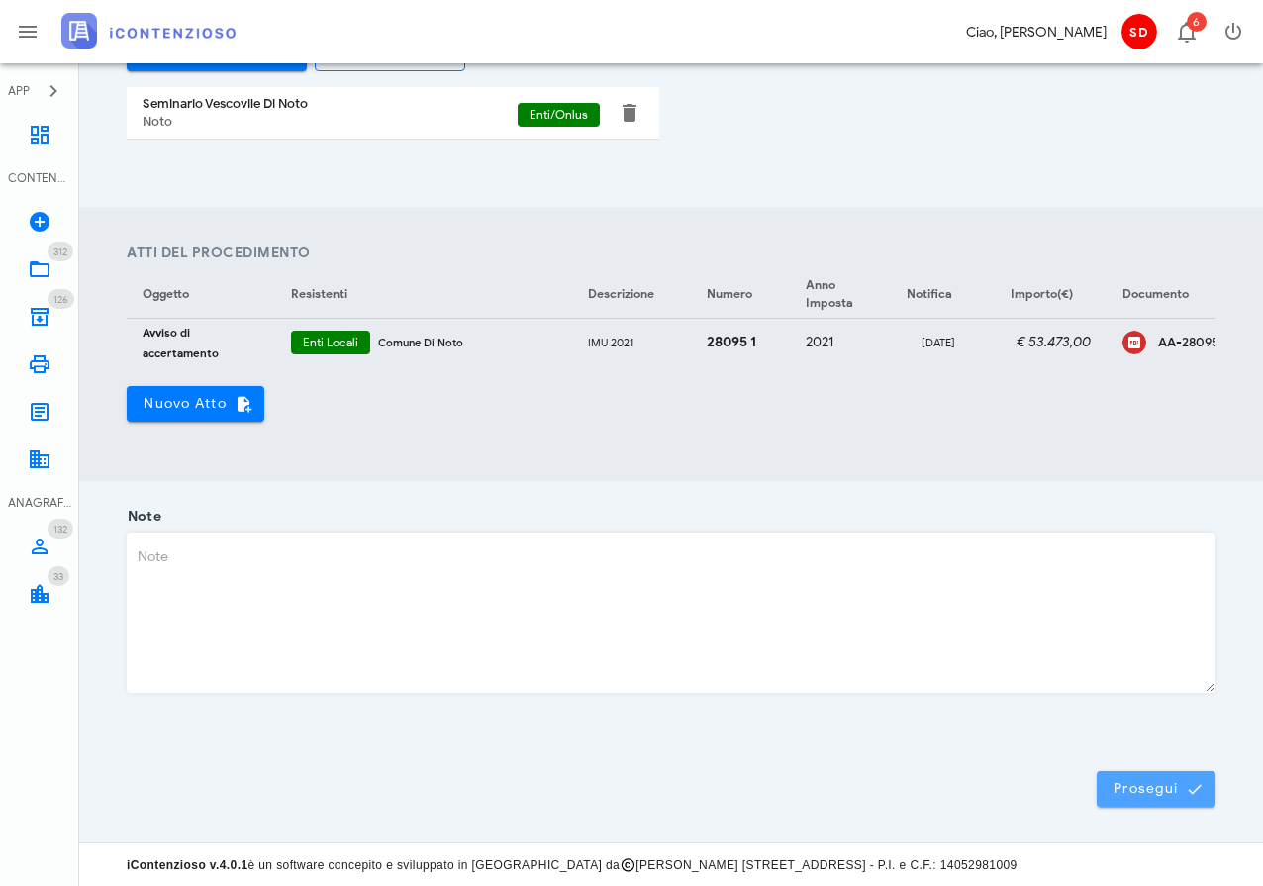
click at [1176, 790] on span "Prosegui" at bounding box center [1155, 789] width 87 height 18
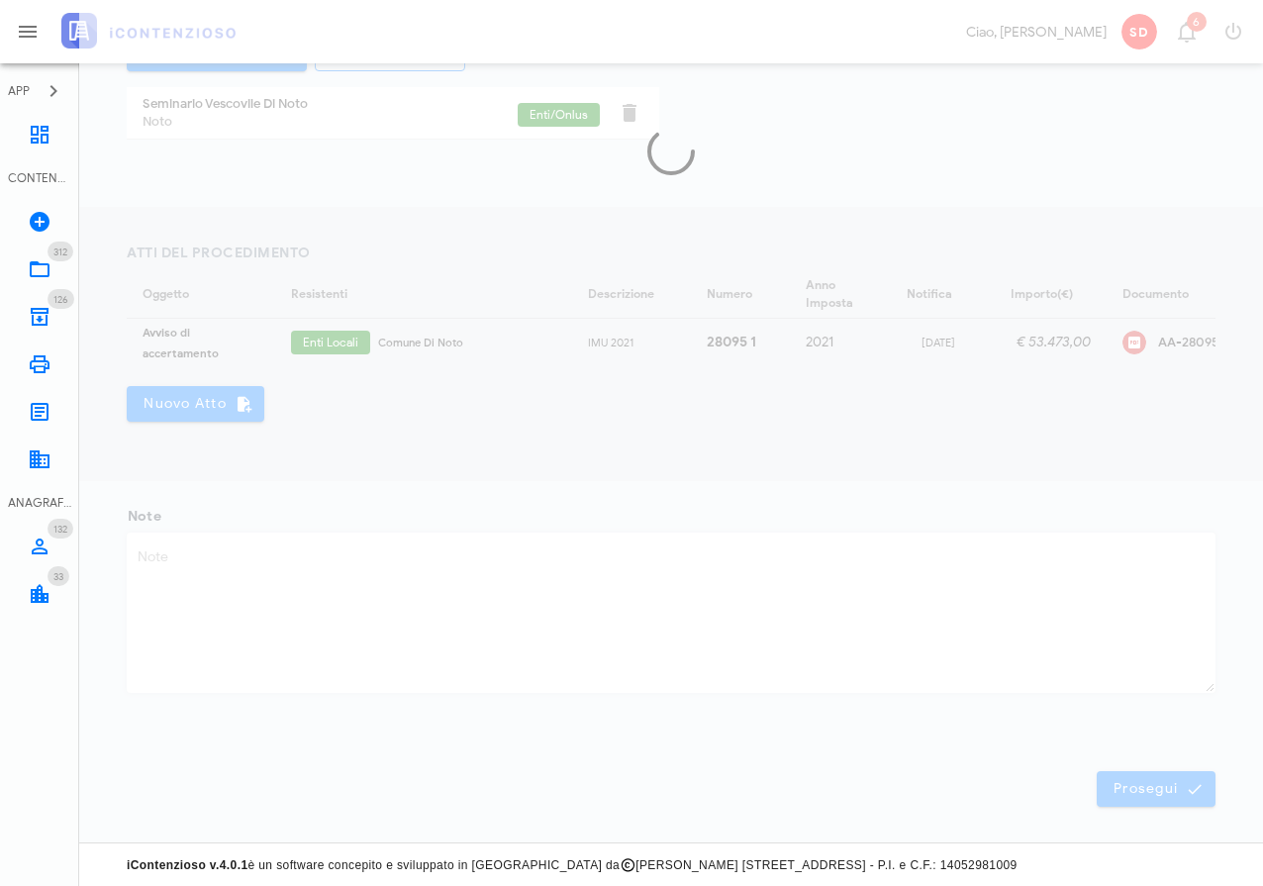
scroll to position [0, 0]
